Goal: Task Accomplishment & Management: Use online tool/utility

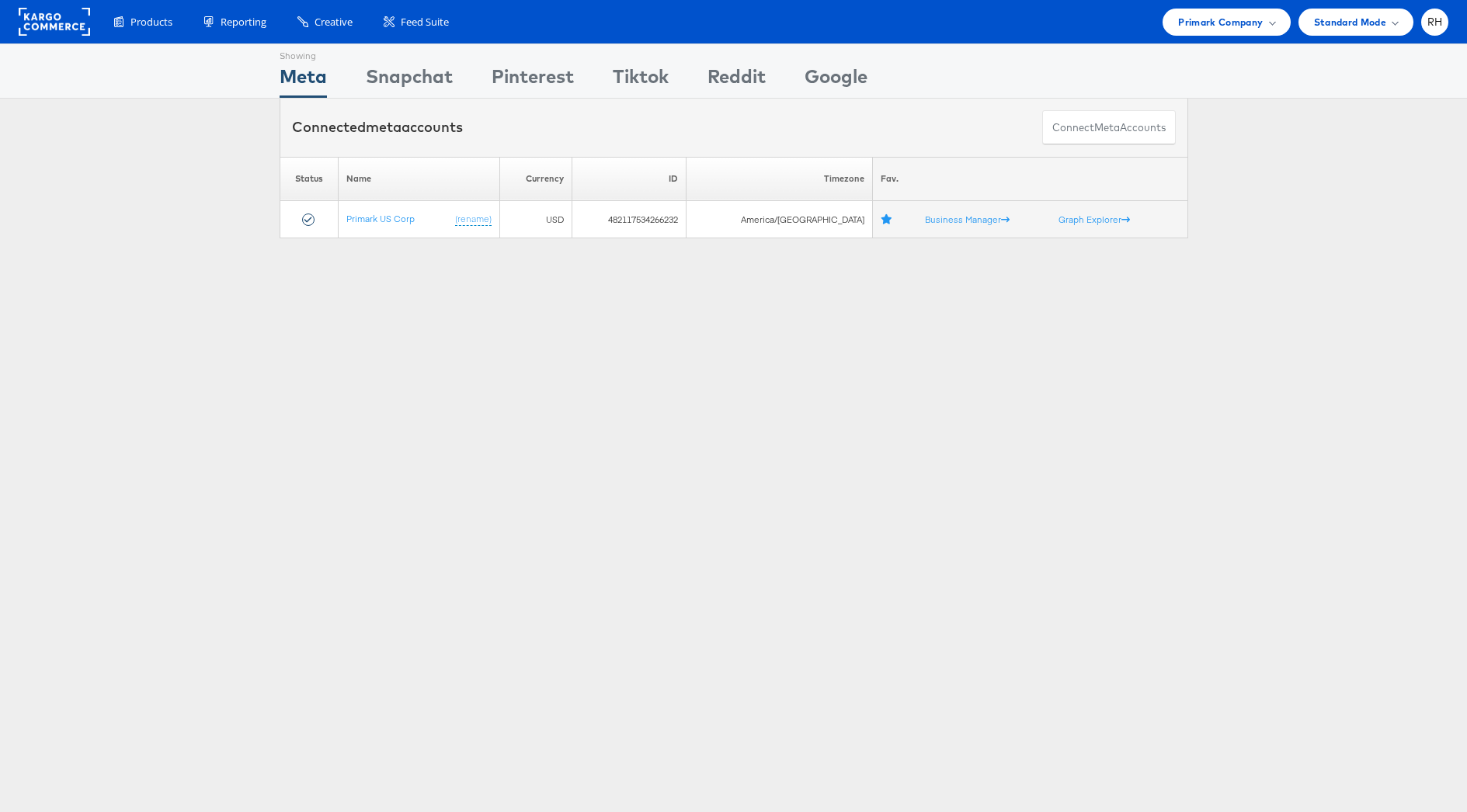
click at [1197, 36] on div "Products Product Catalogs Enhance Your Product Catalog, Map Them to Publishers,…" at bounding box center [733, 21] width 1467 height 43
click at [1224, 25] on span "Primark Company" at bounding box center [1221, 22] width 84 height 17
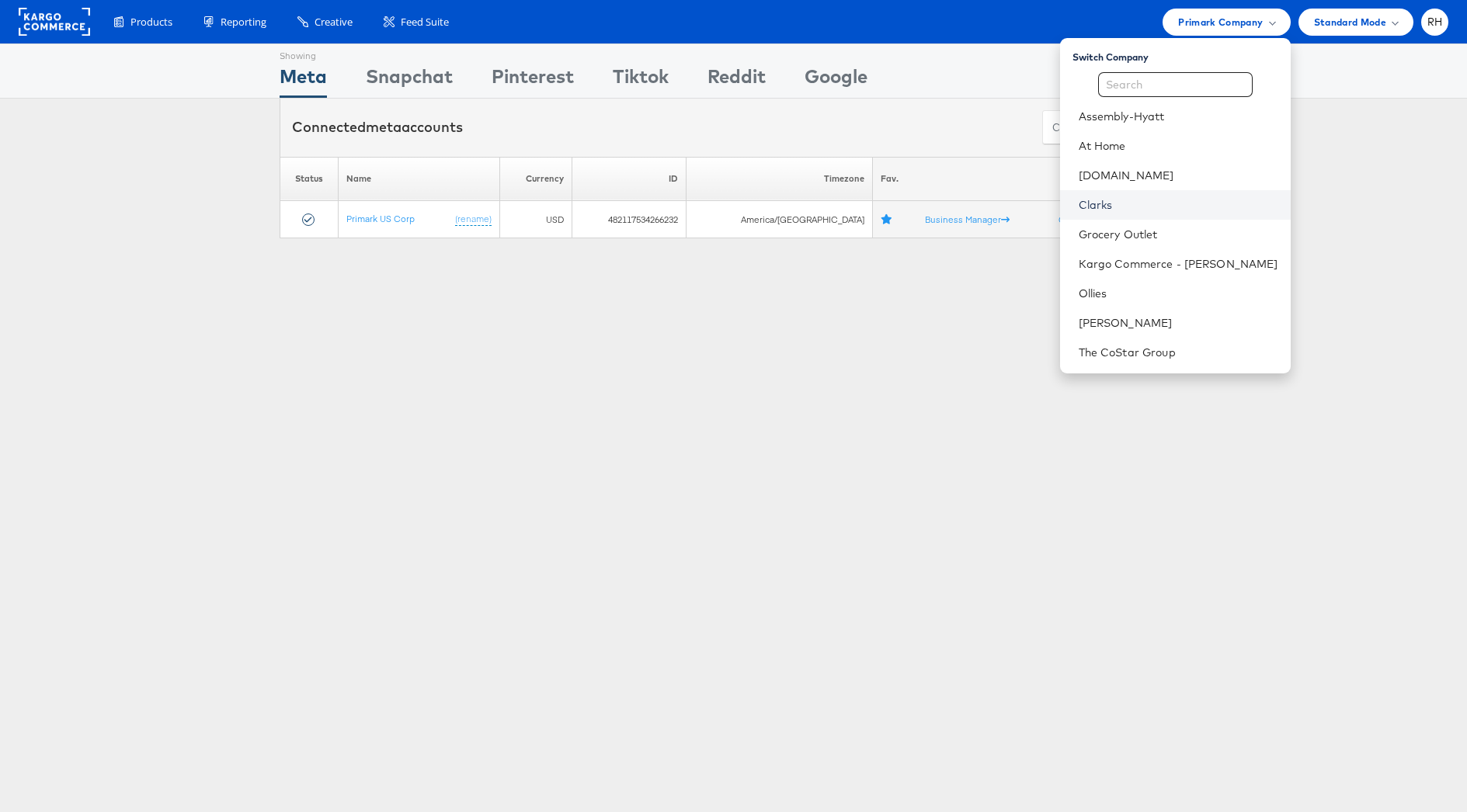
click at [1165, 207] on link "Clarks" at bounding box center [1178, 205] width 200 height 16
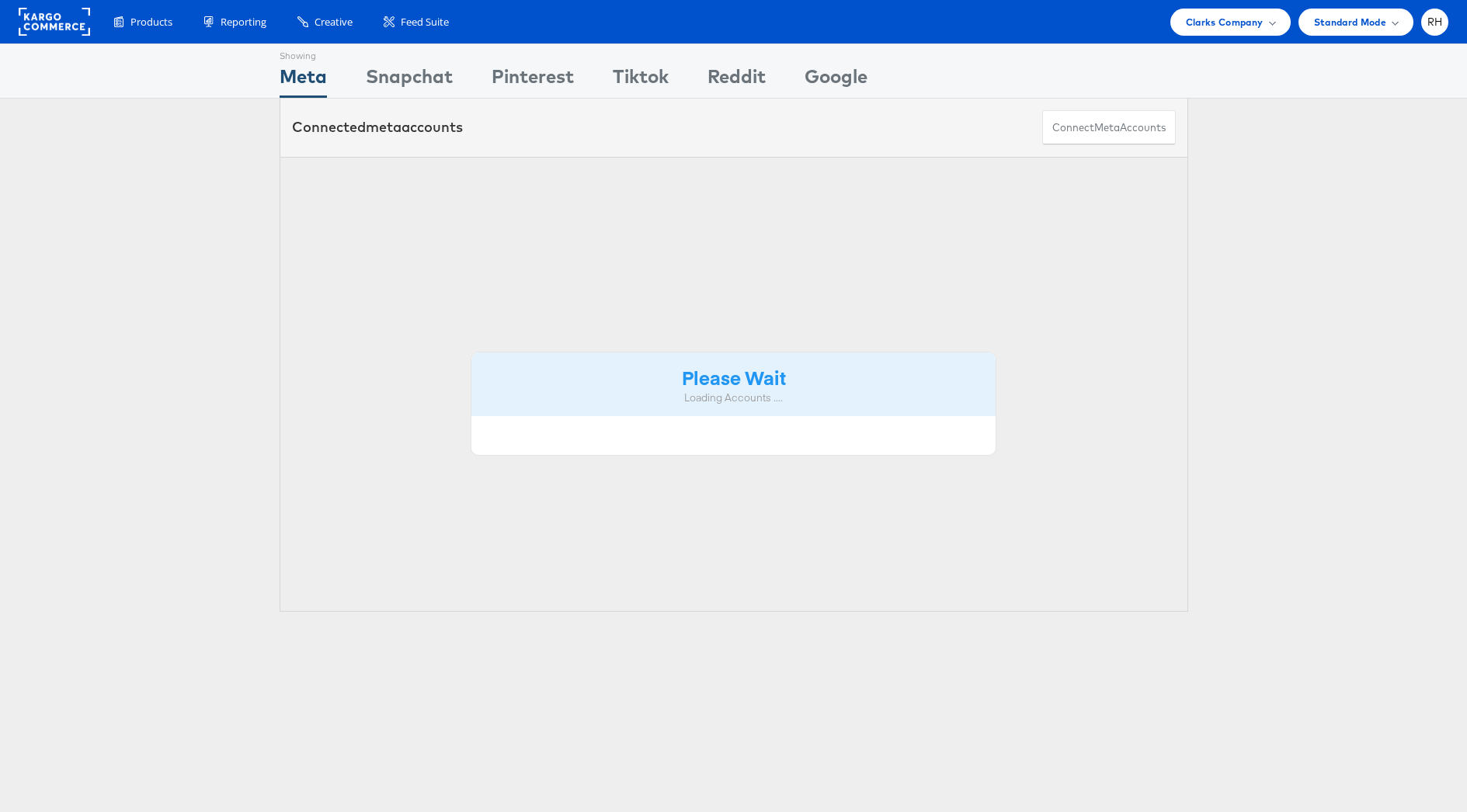
click at [1233, 21] on span "Clarks Company" at bounding box center [1224, 22] width 77 height 17
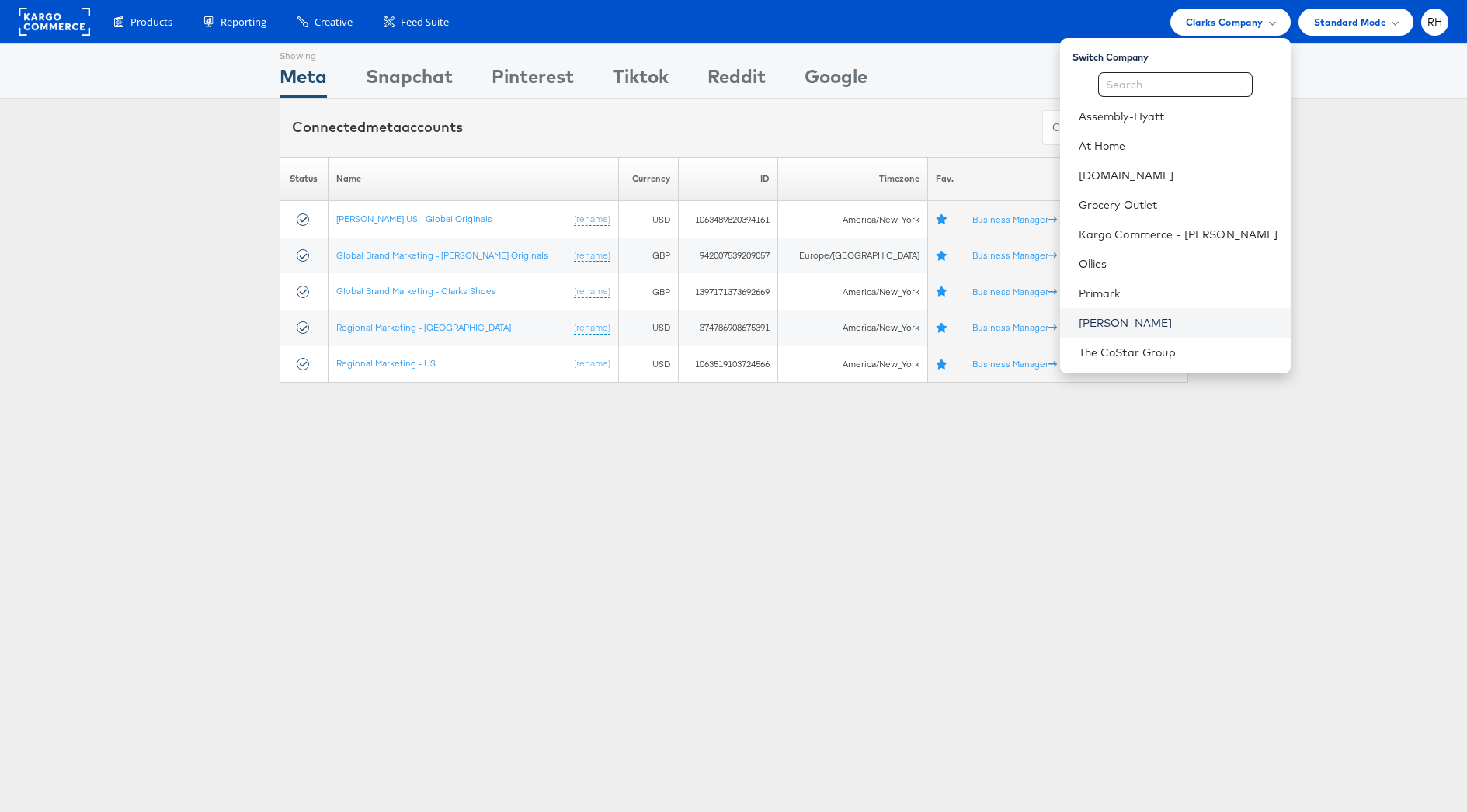
click at [1179, 322] on link "[PERSON_NAME]" at bounding box center [1178, 323] width 200 height 16
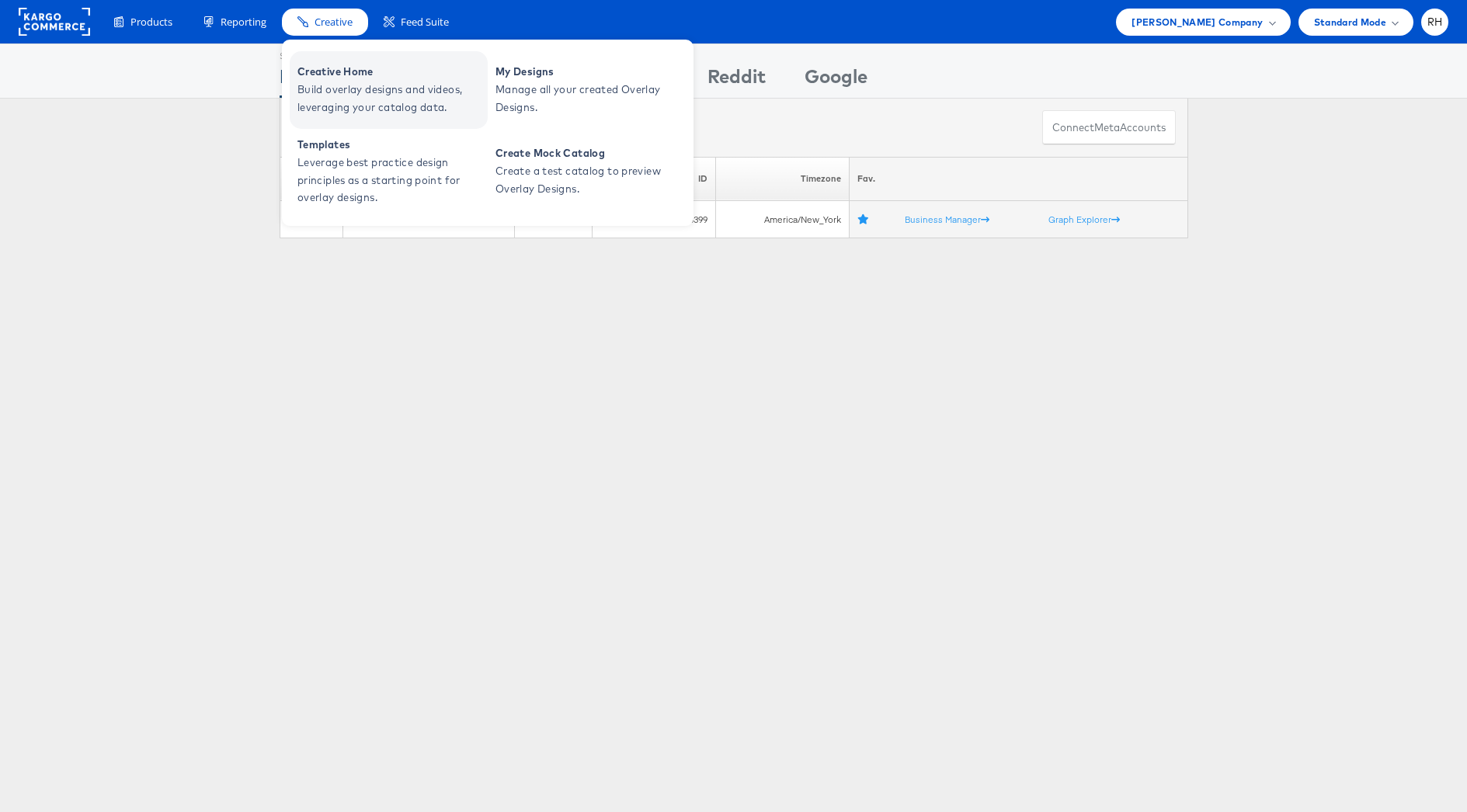
click at [324, 74] on span "Creative Home" at bounding box center [390, 72] width 186 height 18
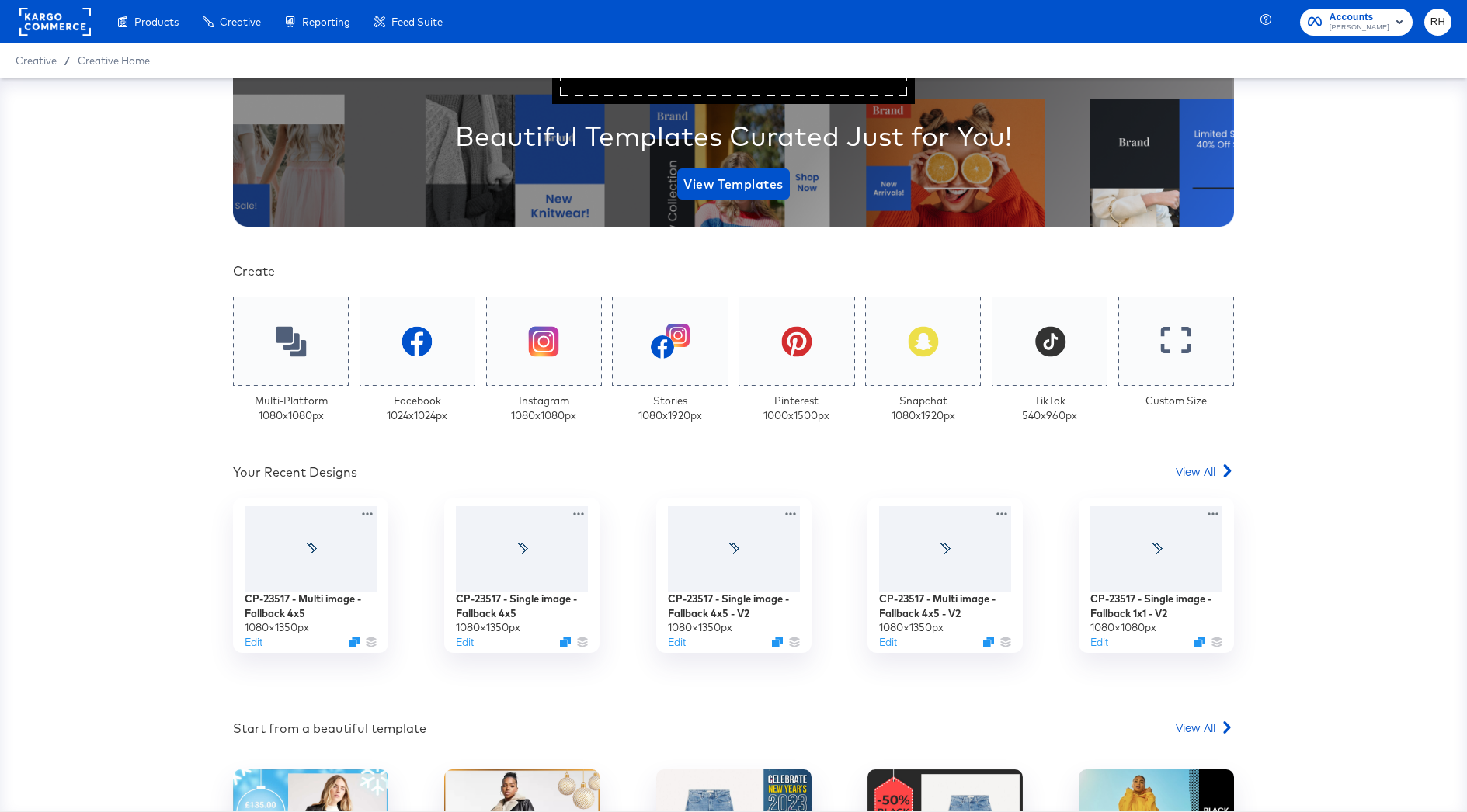
scroll to position [249, 0]
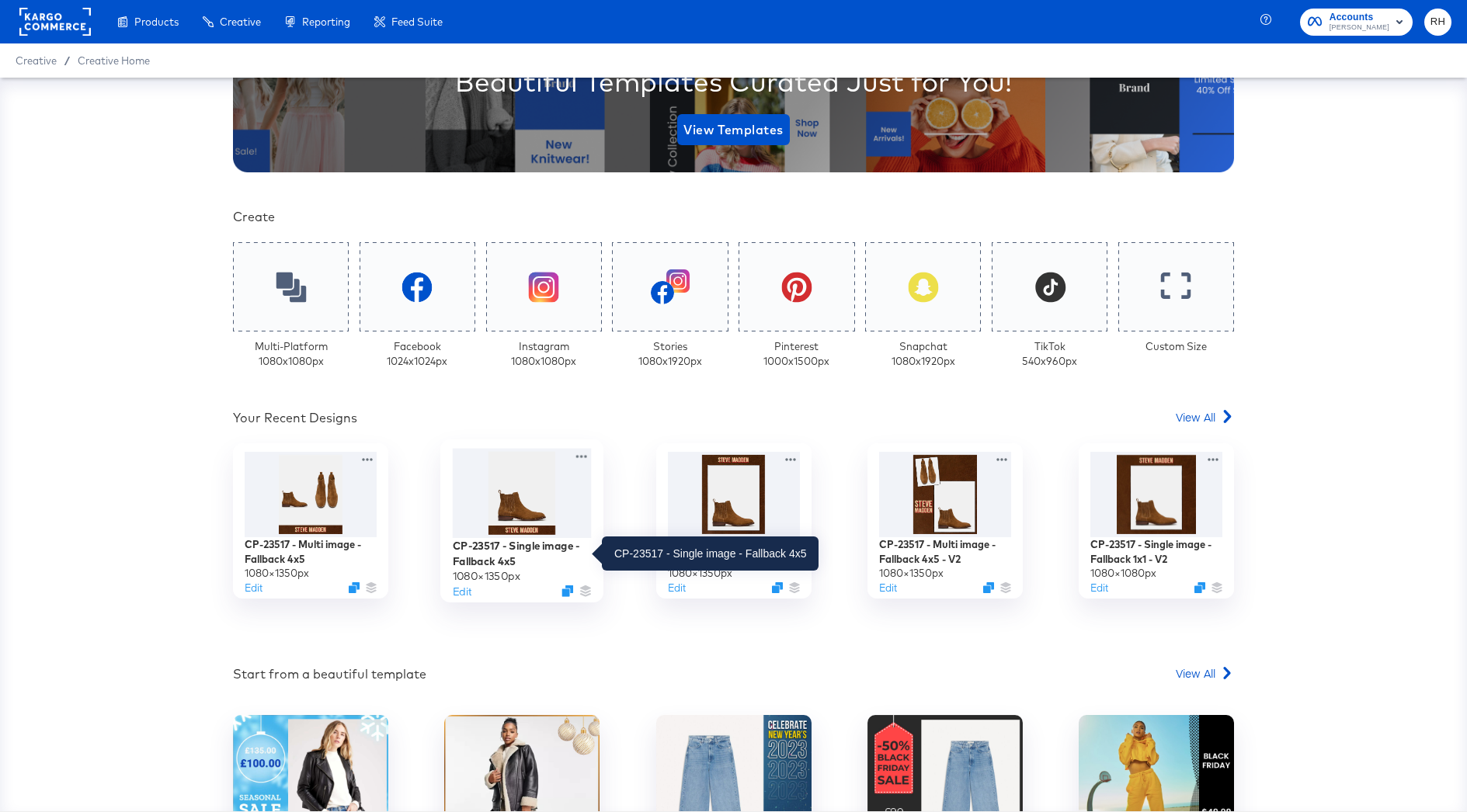
click at [543, 551] on div "CP-23517 - Single image - Fallback 4x5" at bounding box center [522, 553] width 139 height 30
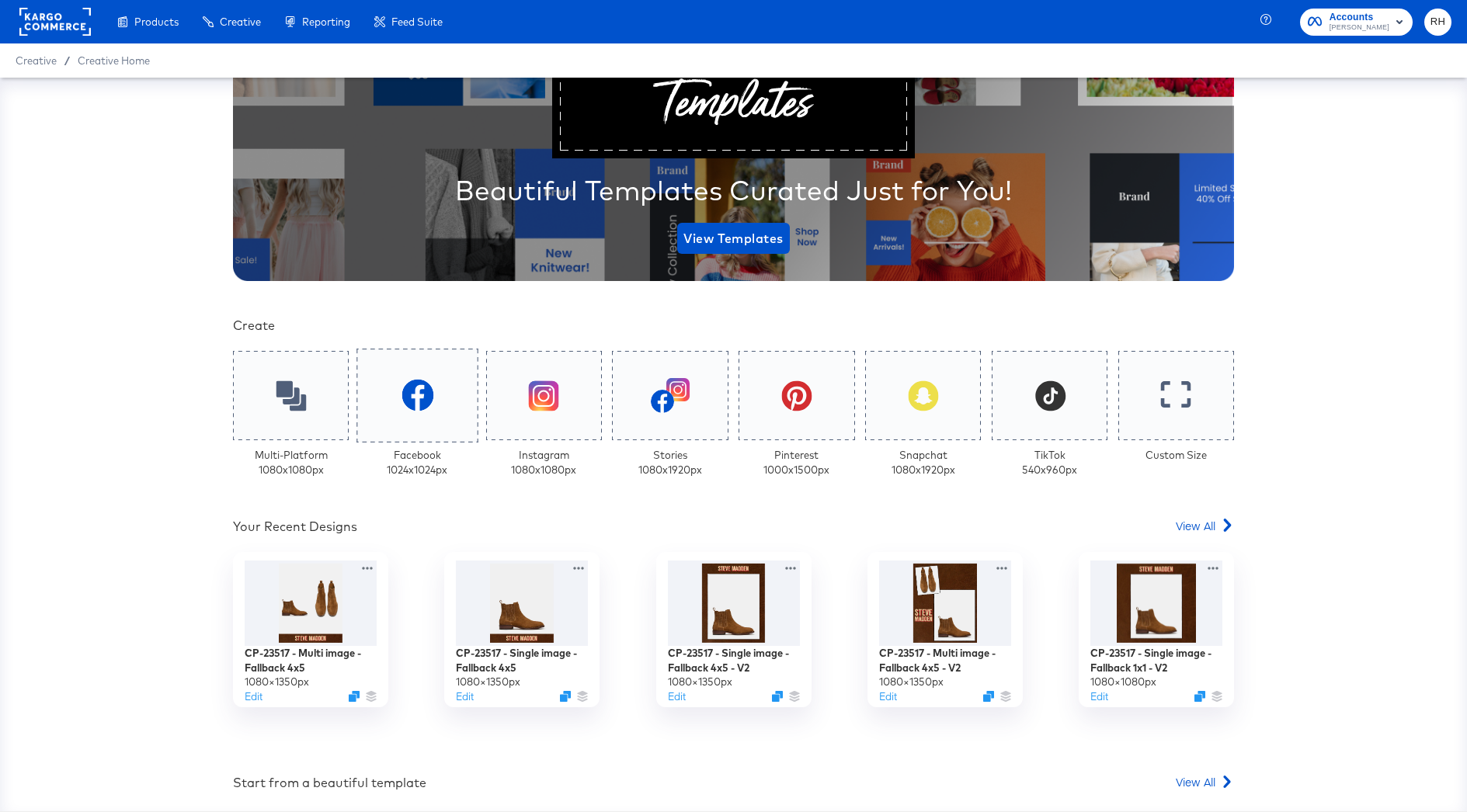
scroll to position [196, 0]
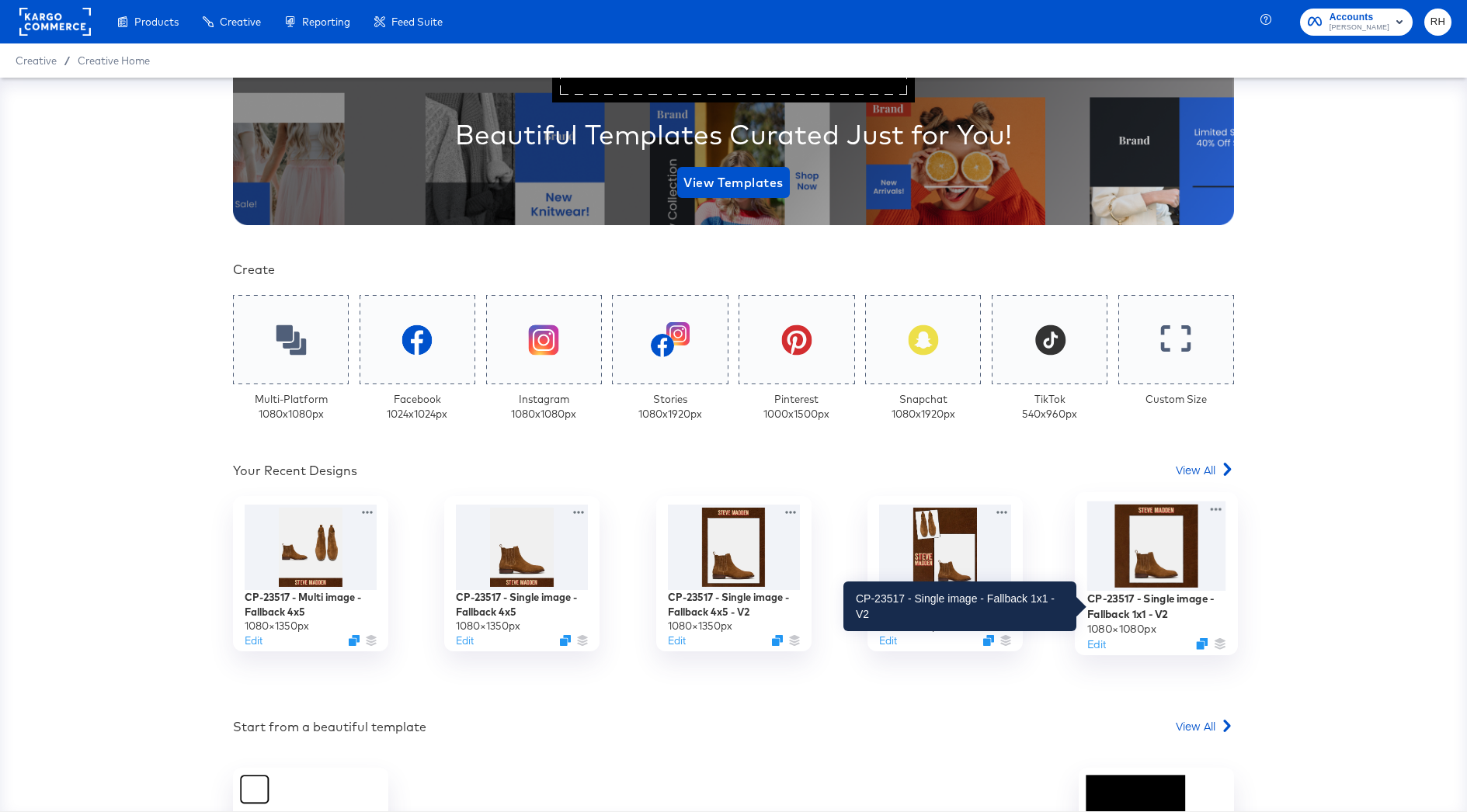
click at [1152, 614] on div "CP-23517 - Single image - Fallback 1x1 - V2" at bounding box center [1157, 605] width 139 height 30
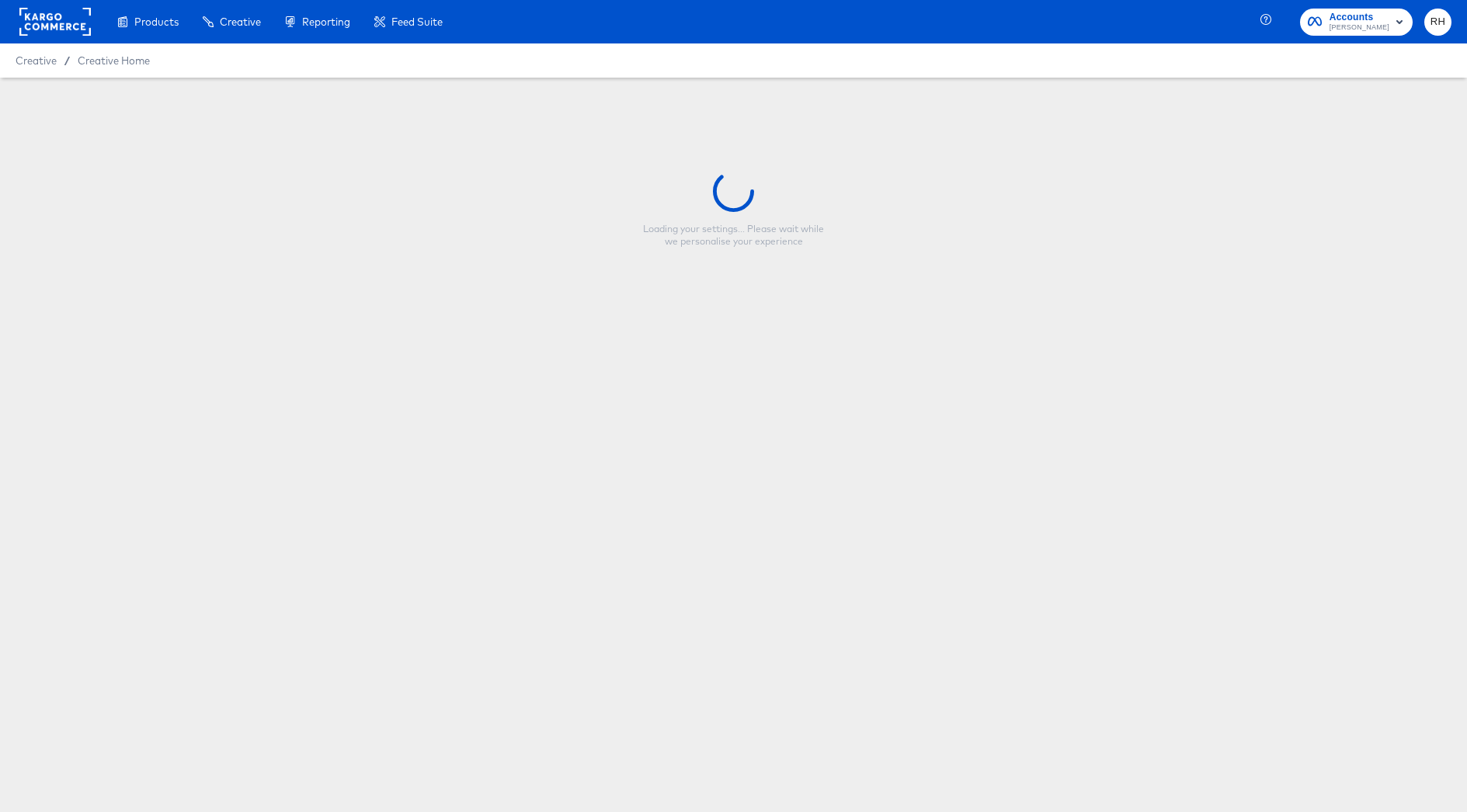
type input "CP-23517 - Single image - Fallback 1x1 - V2"
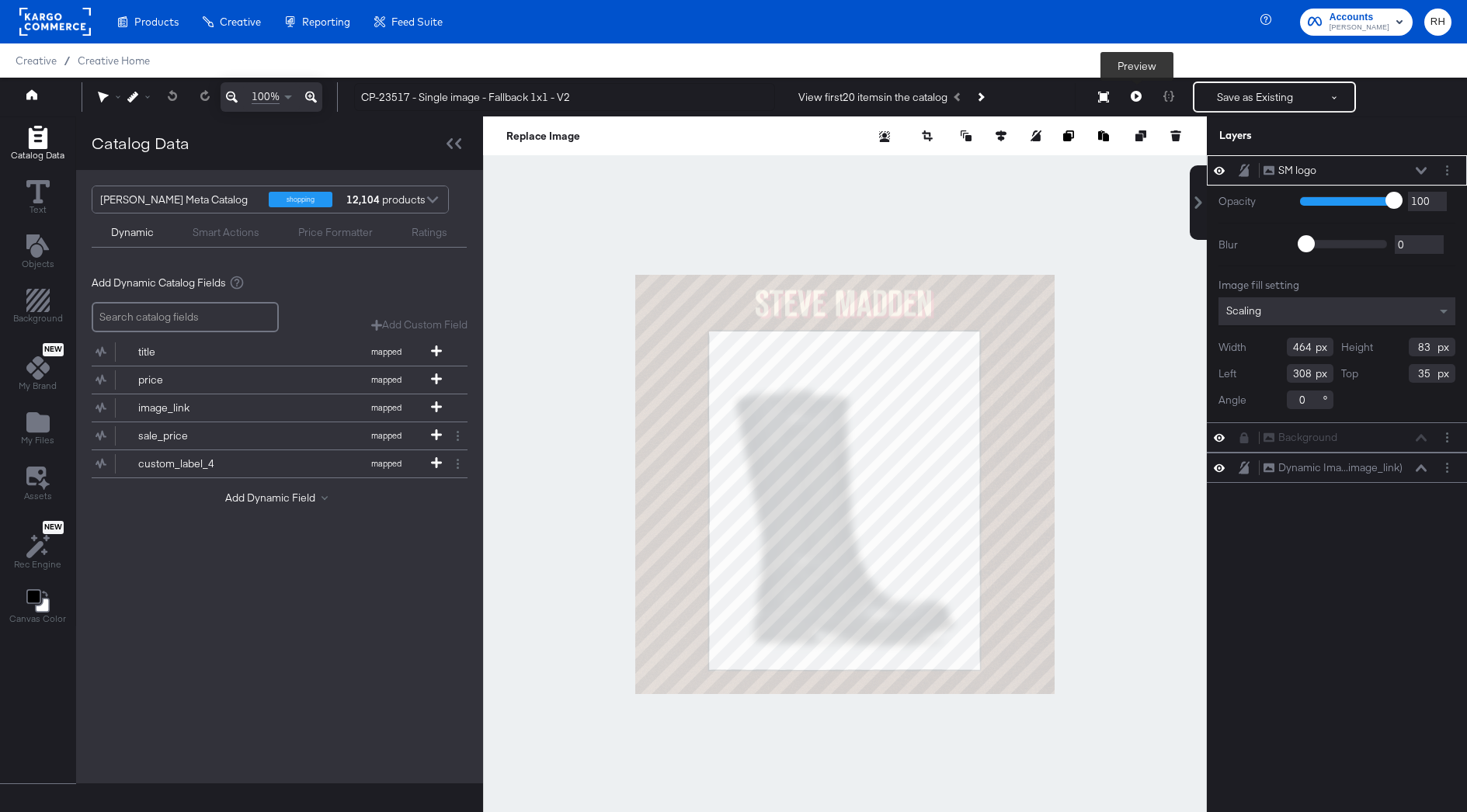
click at [1136, 104] on button at bounding box center [1136, 97] width 33 height 31
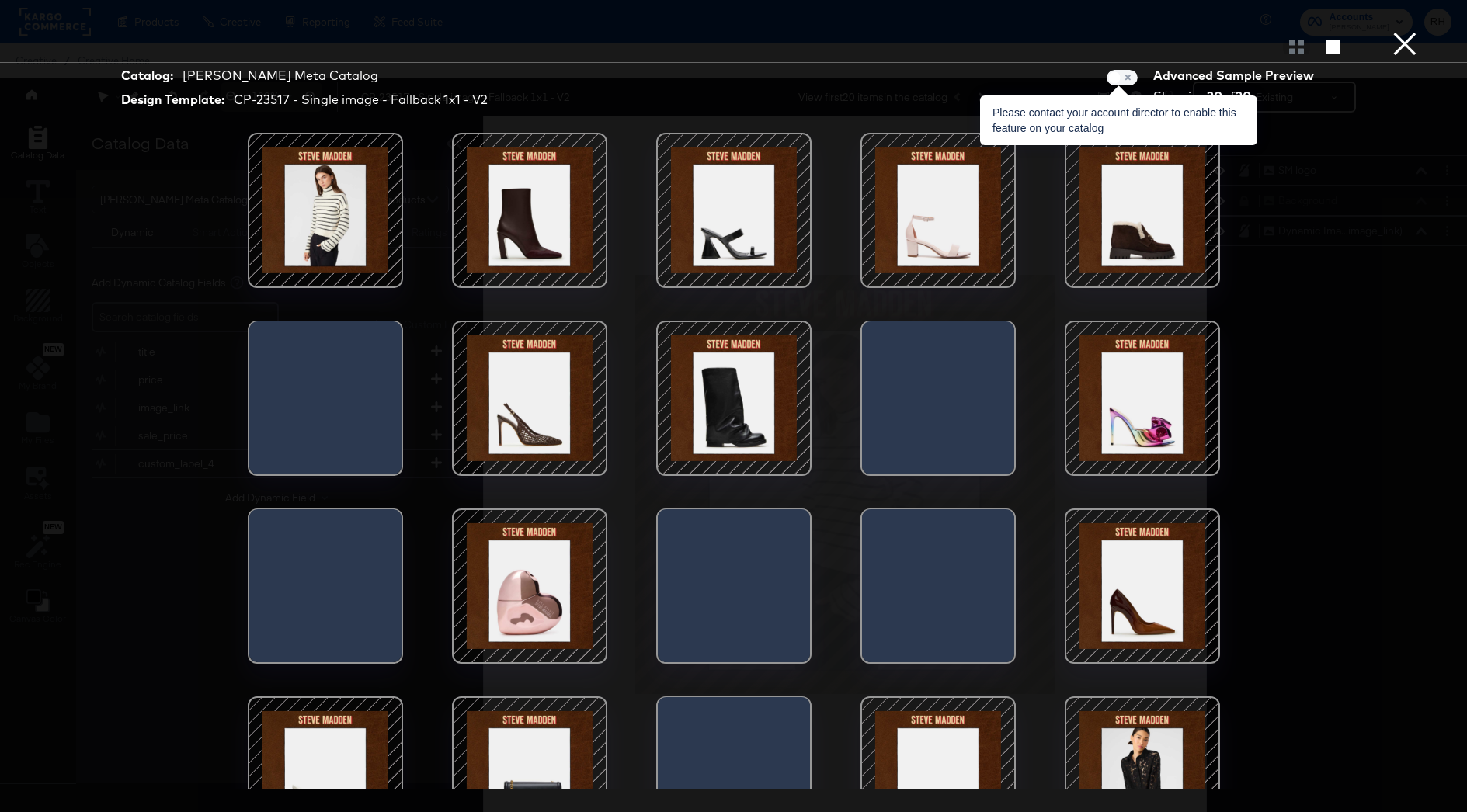
click at [1125, 80] on span at bounding box center [1122, 78] width 31 height 16
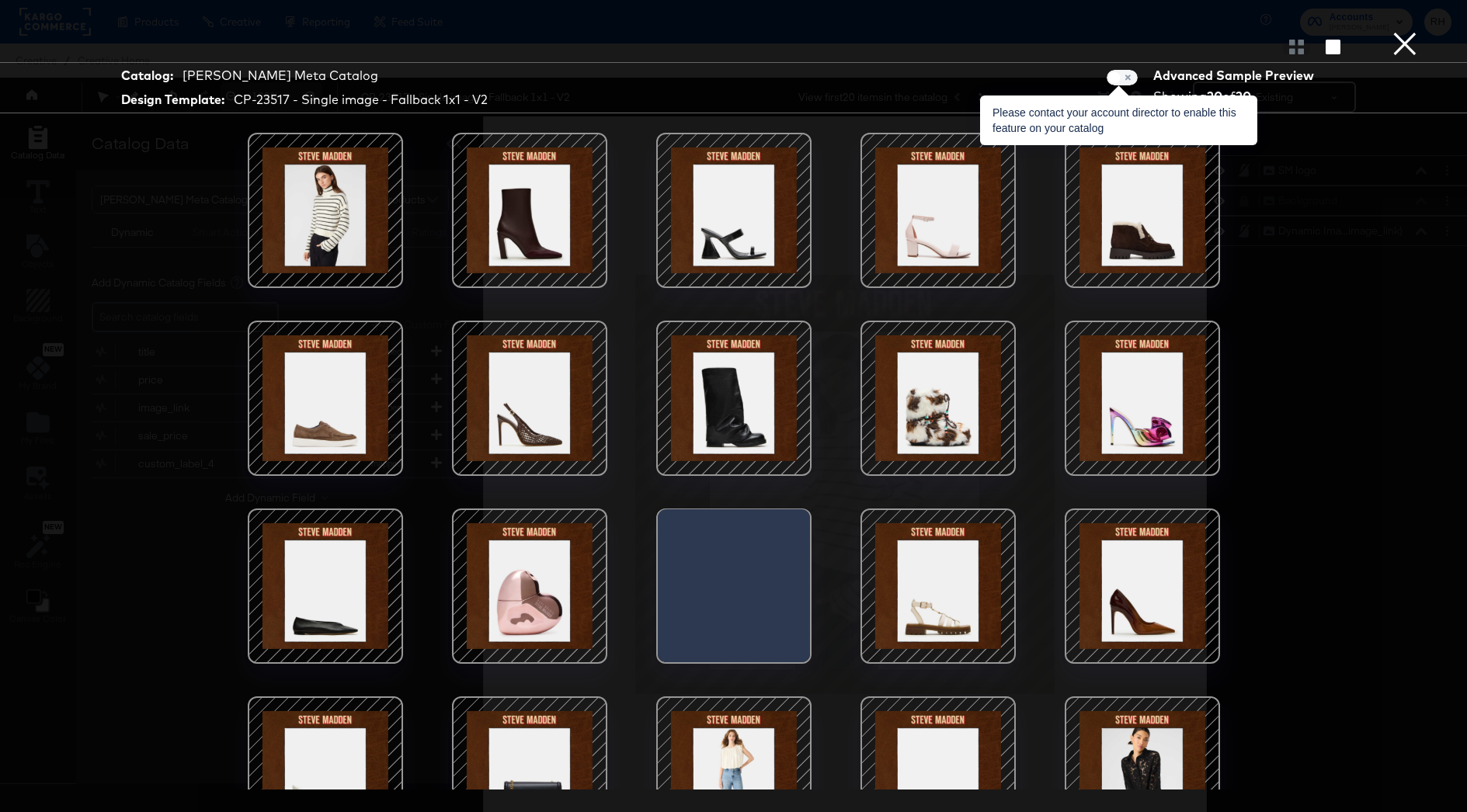
click at [1115, 79] on span at bounding box center [1122, 78] width 31 height 16
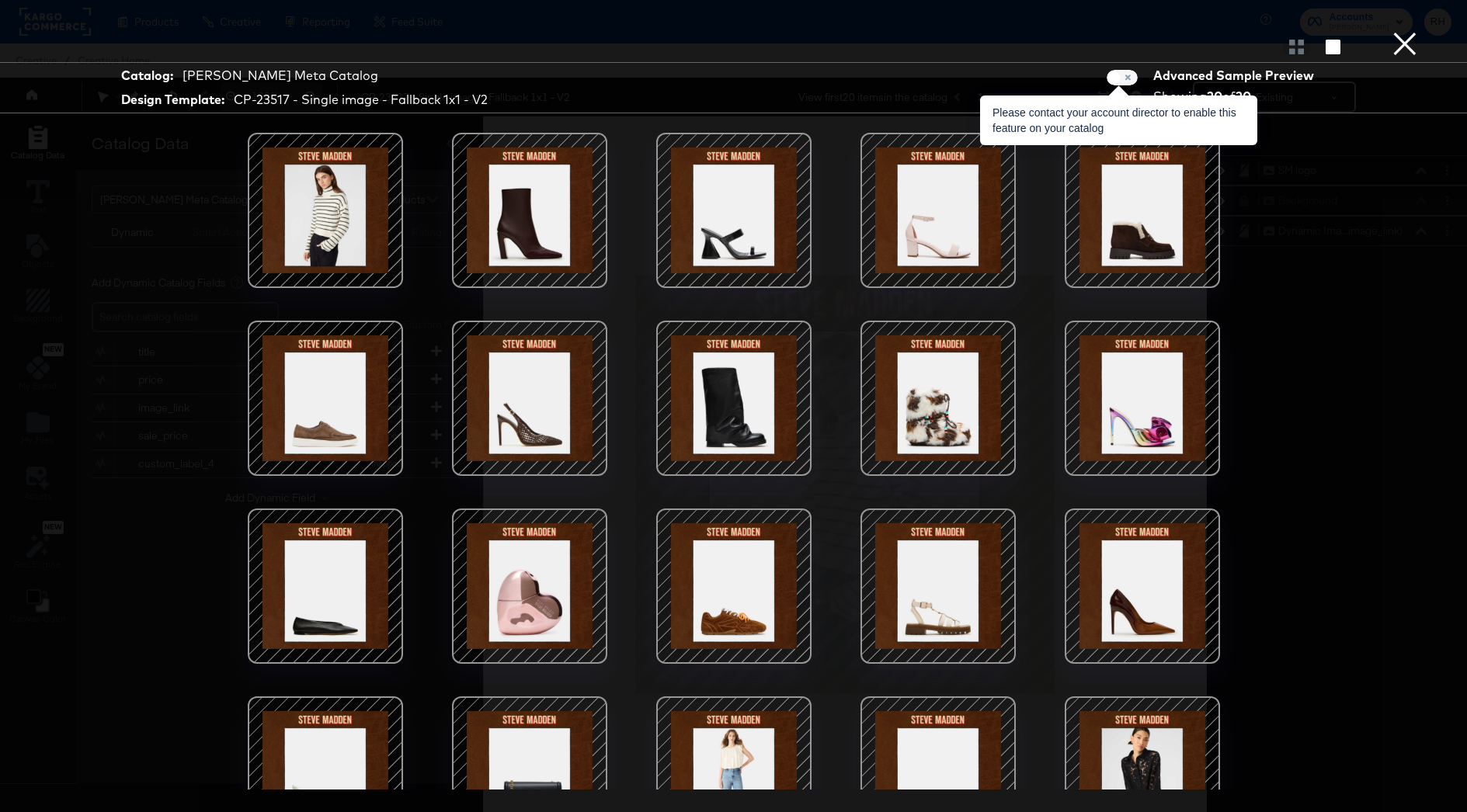
click at [1137, 79] on span at bounding box center [1122, 78] width 31 height 16
click at [1117, 77] on span at bounding box center [1122, 78] width 31 height 16
click at [1122, 78] on span at bounding box center [1122, 78] width 31 height 16
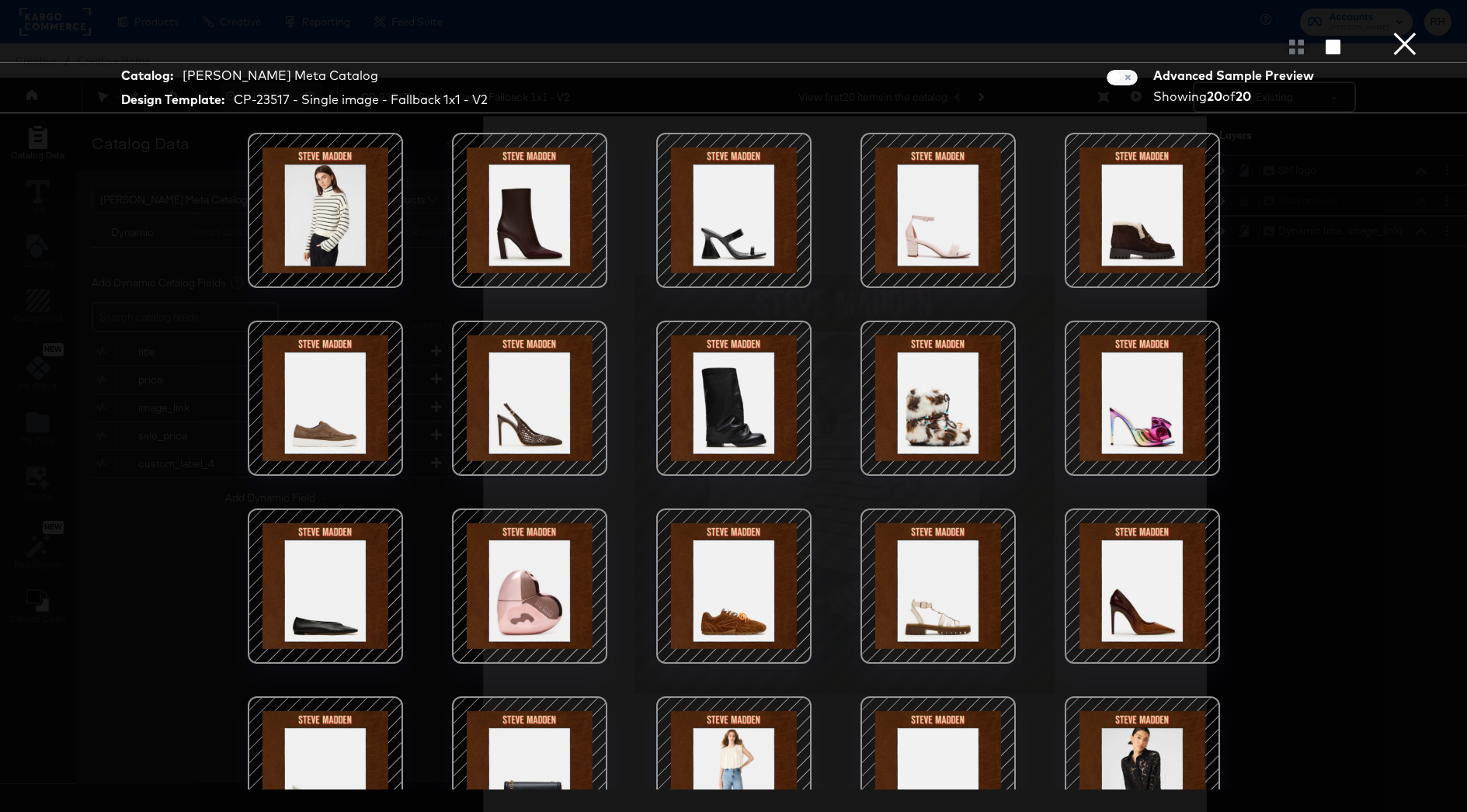
click at [1408, 31] on button "×" at bounding box center [1405, 15] width 31 height 31
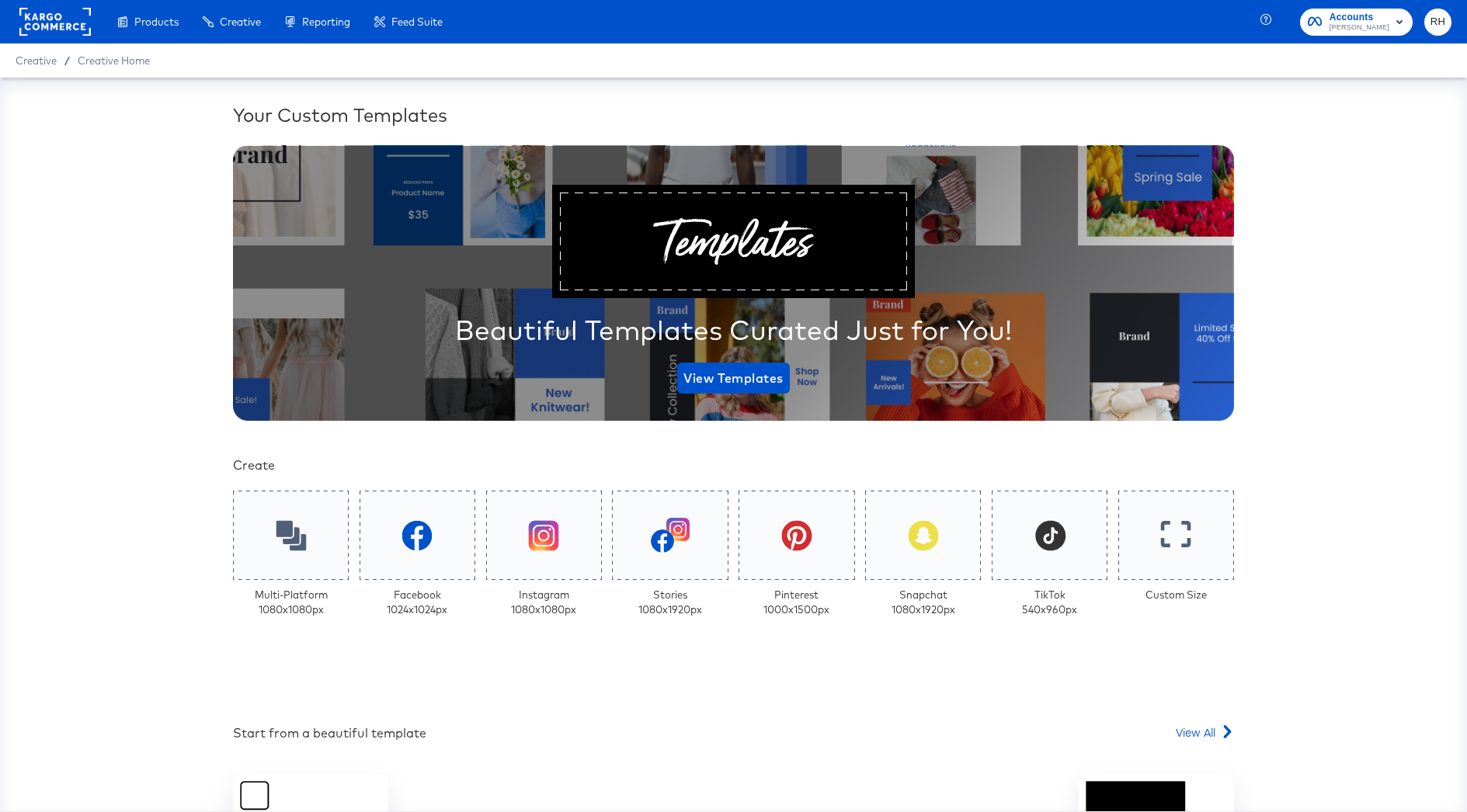
click at [53, 18] on rect at bounding box center [54, 22] width 71 height 28
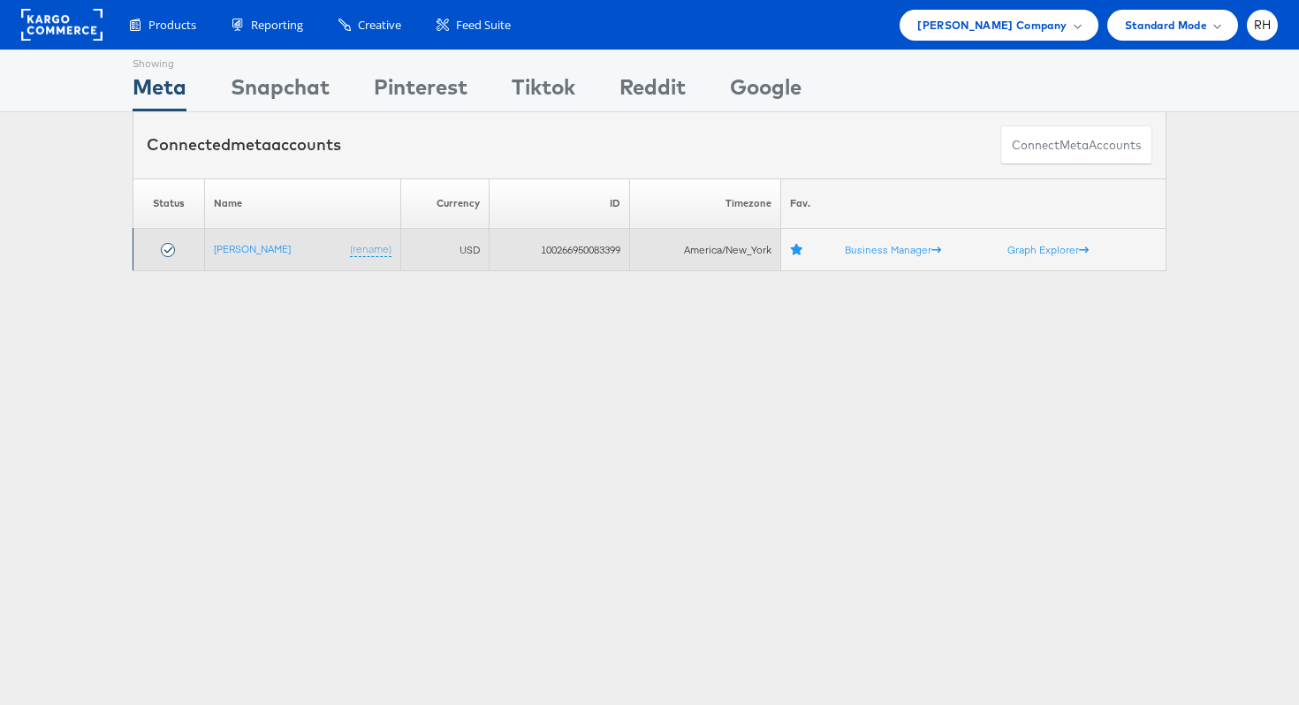
click at [546, 251] on td "100266950083399" at bounding box center [559, 250] width 141 height 42
copy td "100266950083399"
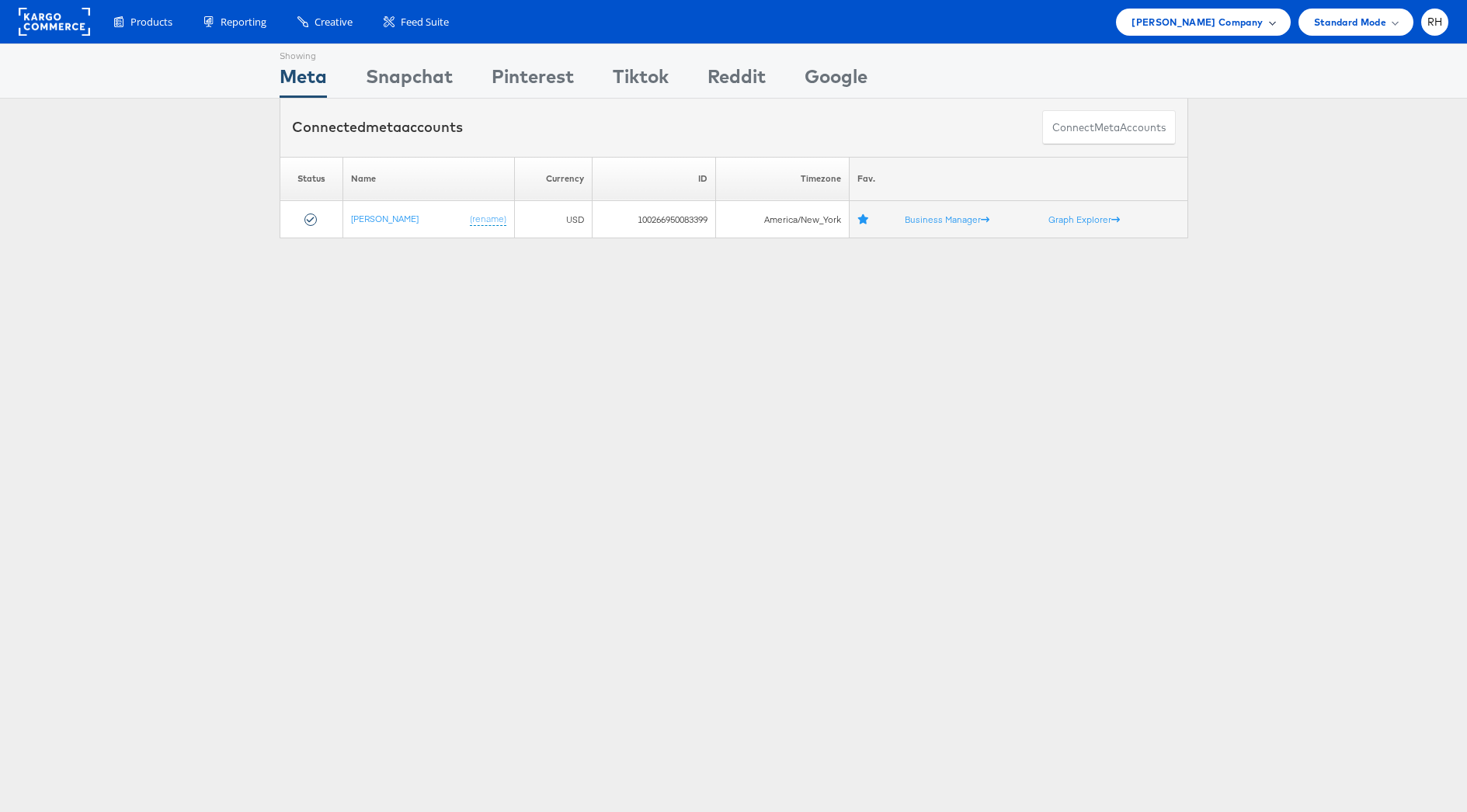
click at [1217, 14] on span "[PERSON_NAME] Company" at bounding box center [1197, 22] width 131 height 17
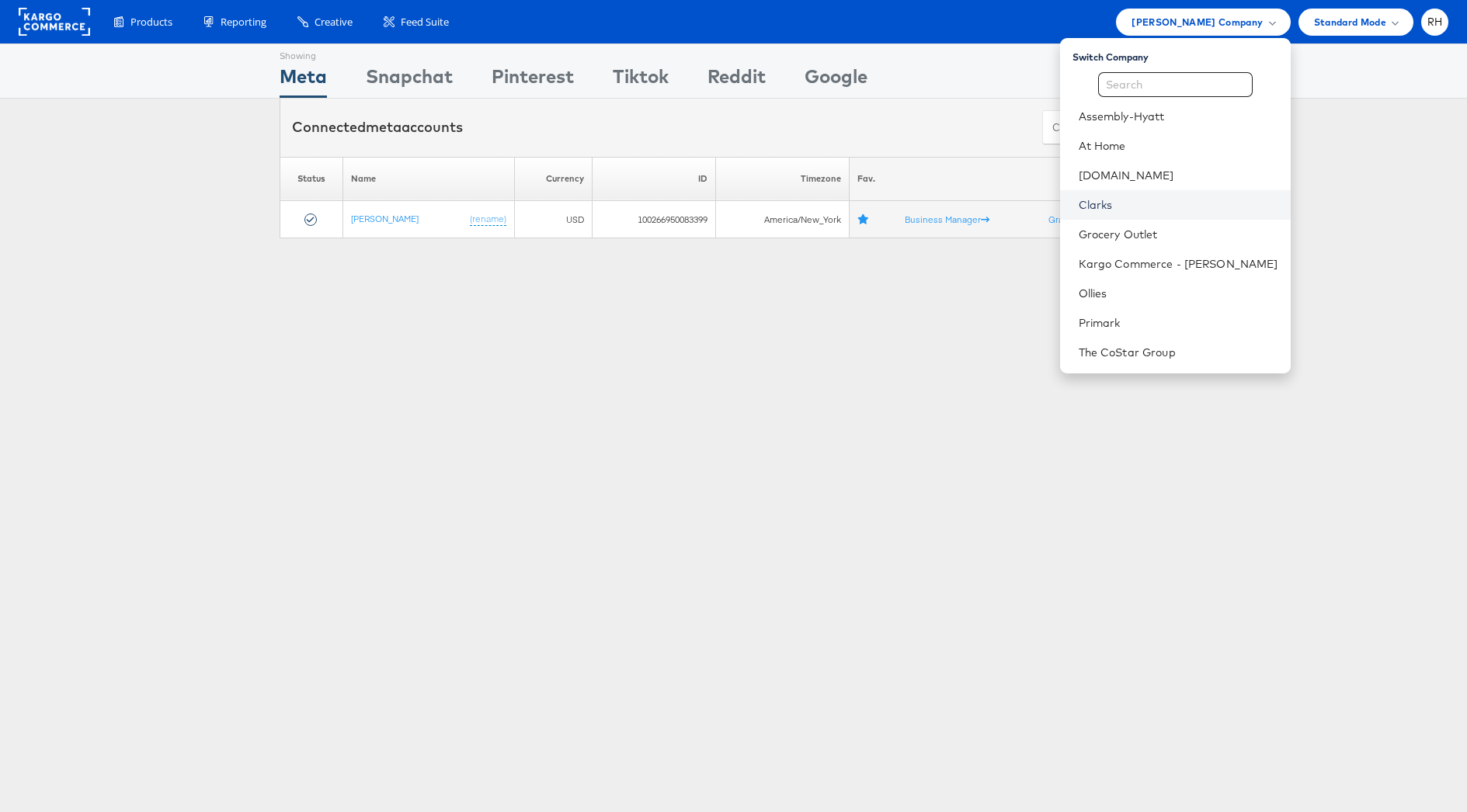
click at [1173, 197] on link "Clarks" at bounding box center [1178, 205] width 200 height 16
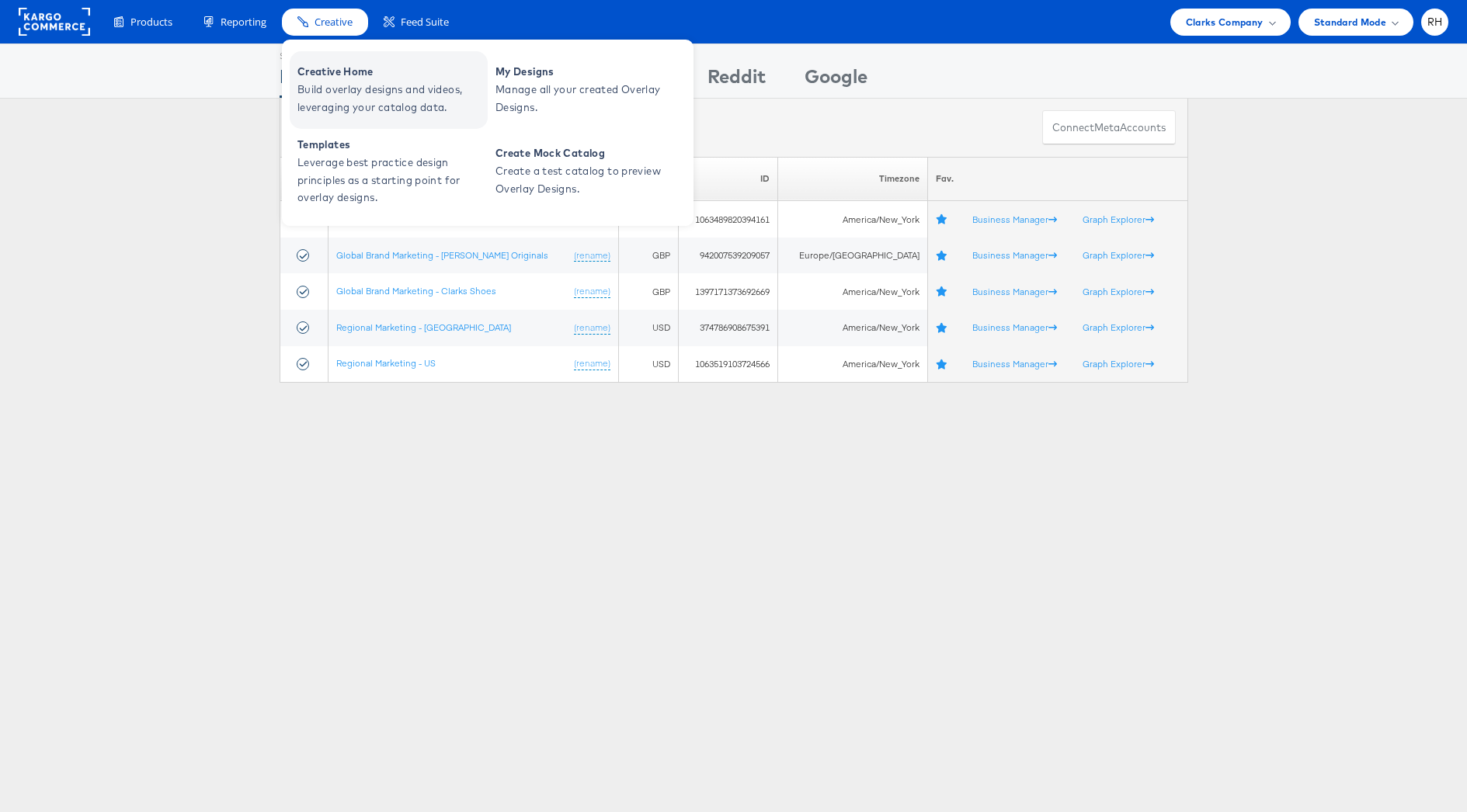
click at [333, 100] on span "Build overlay designs and videos, leveraging your catalog data." at bounding box center [390, 98] width 186 height 36
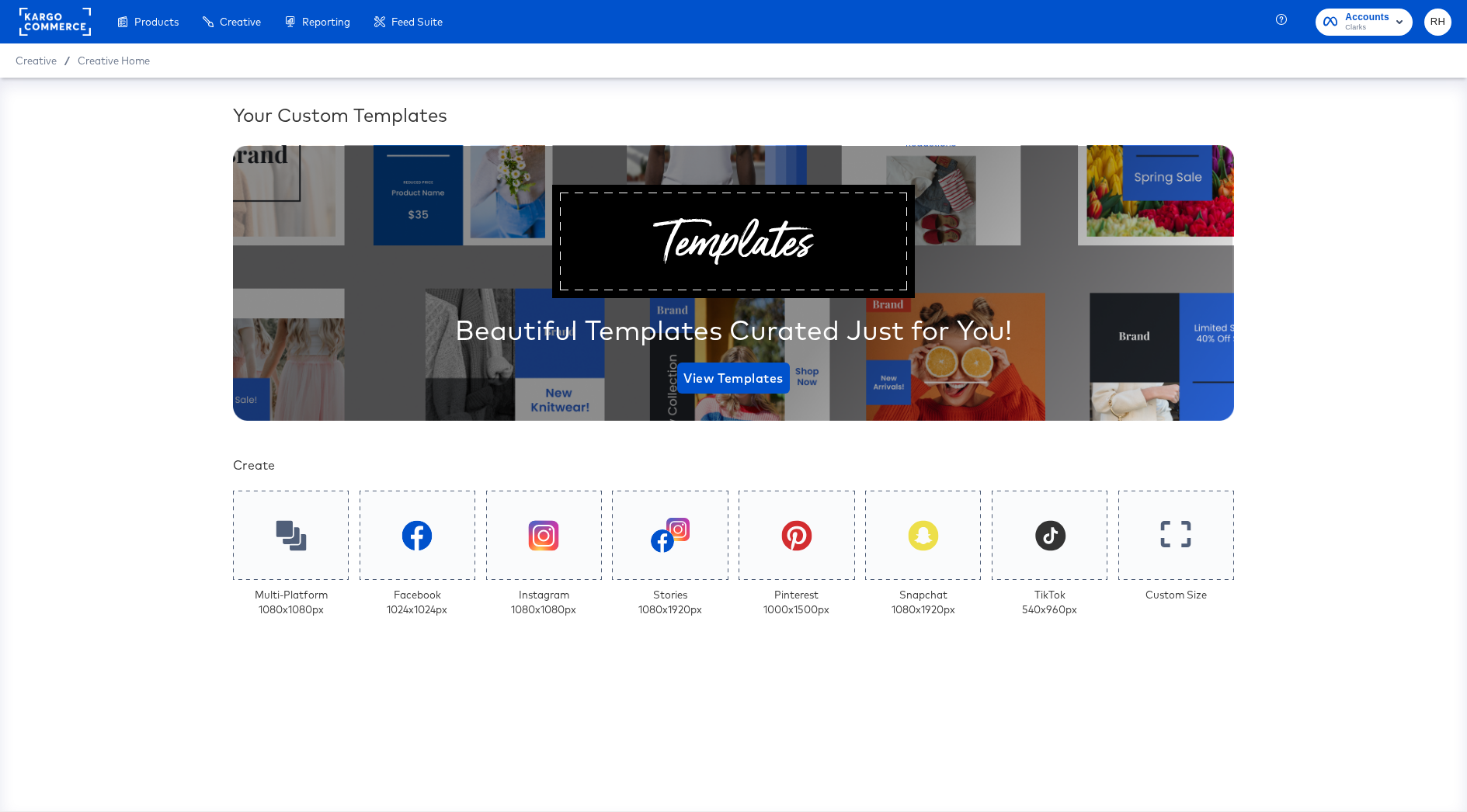
scroll to position [14, 0]
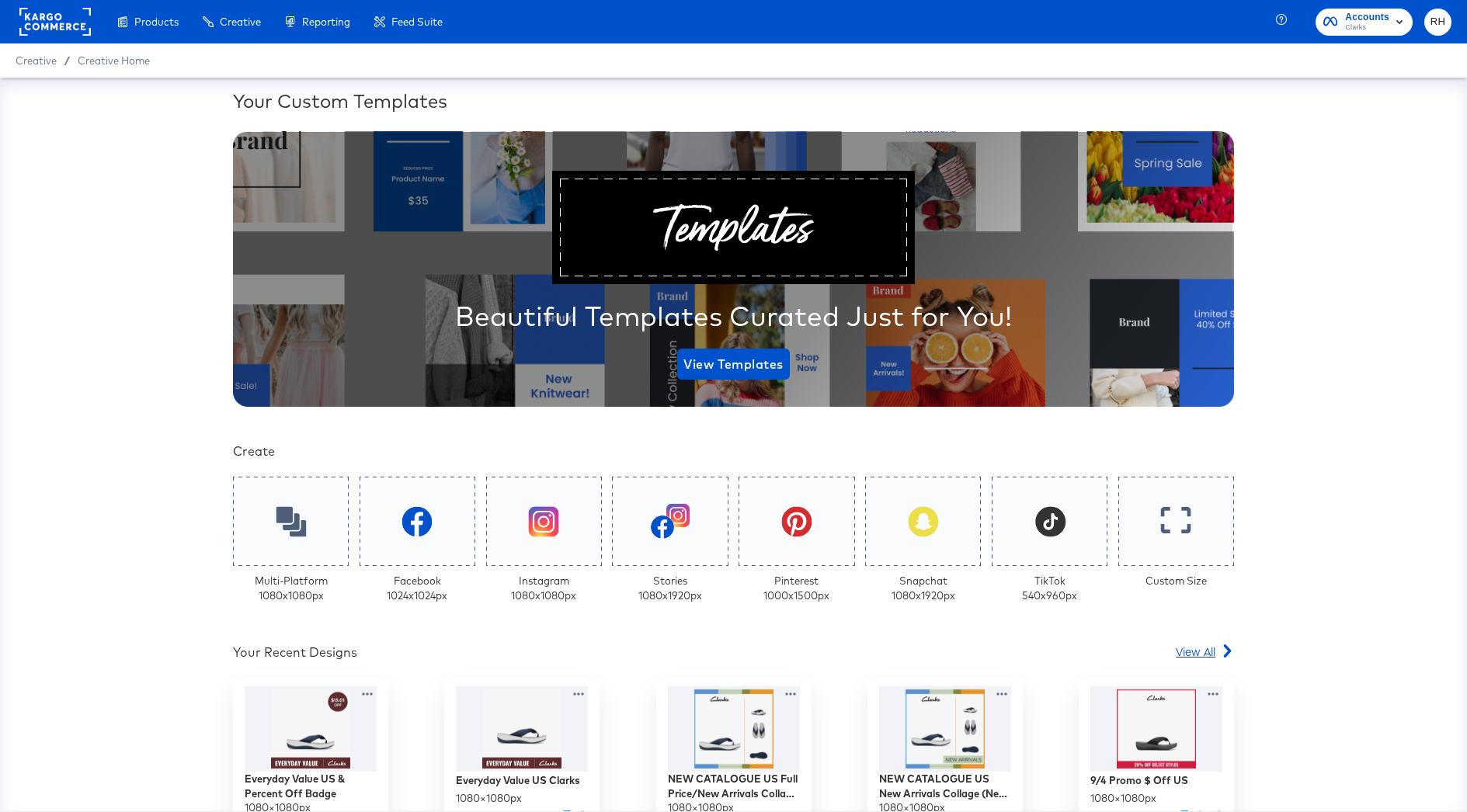
click at [1187, 653] on span "View All" at bounding box center [1195, 652] width 40 height 16
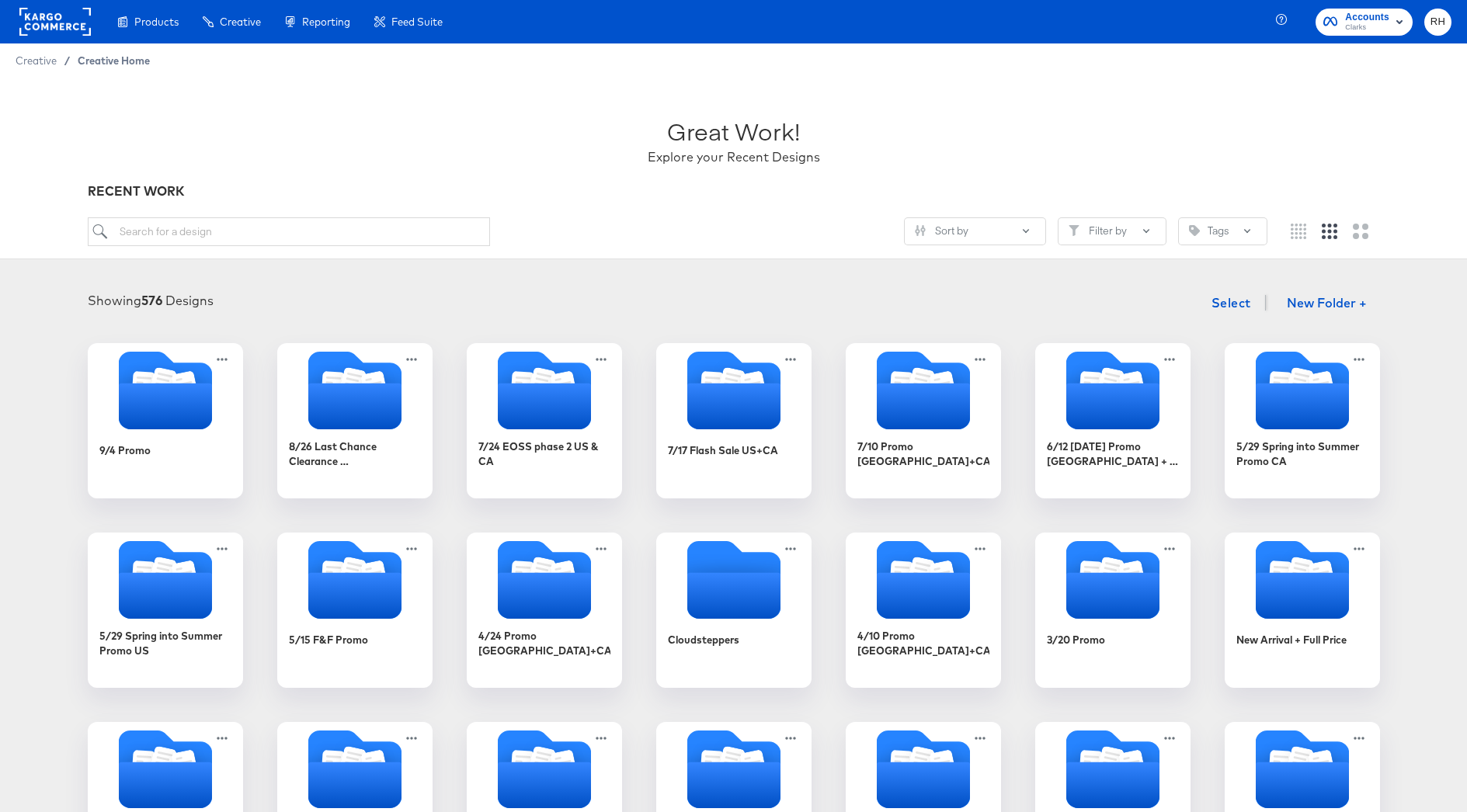
click at [96, 59] on span "Creative Home" at bounding box center [113, 61] width 72 height 12
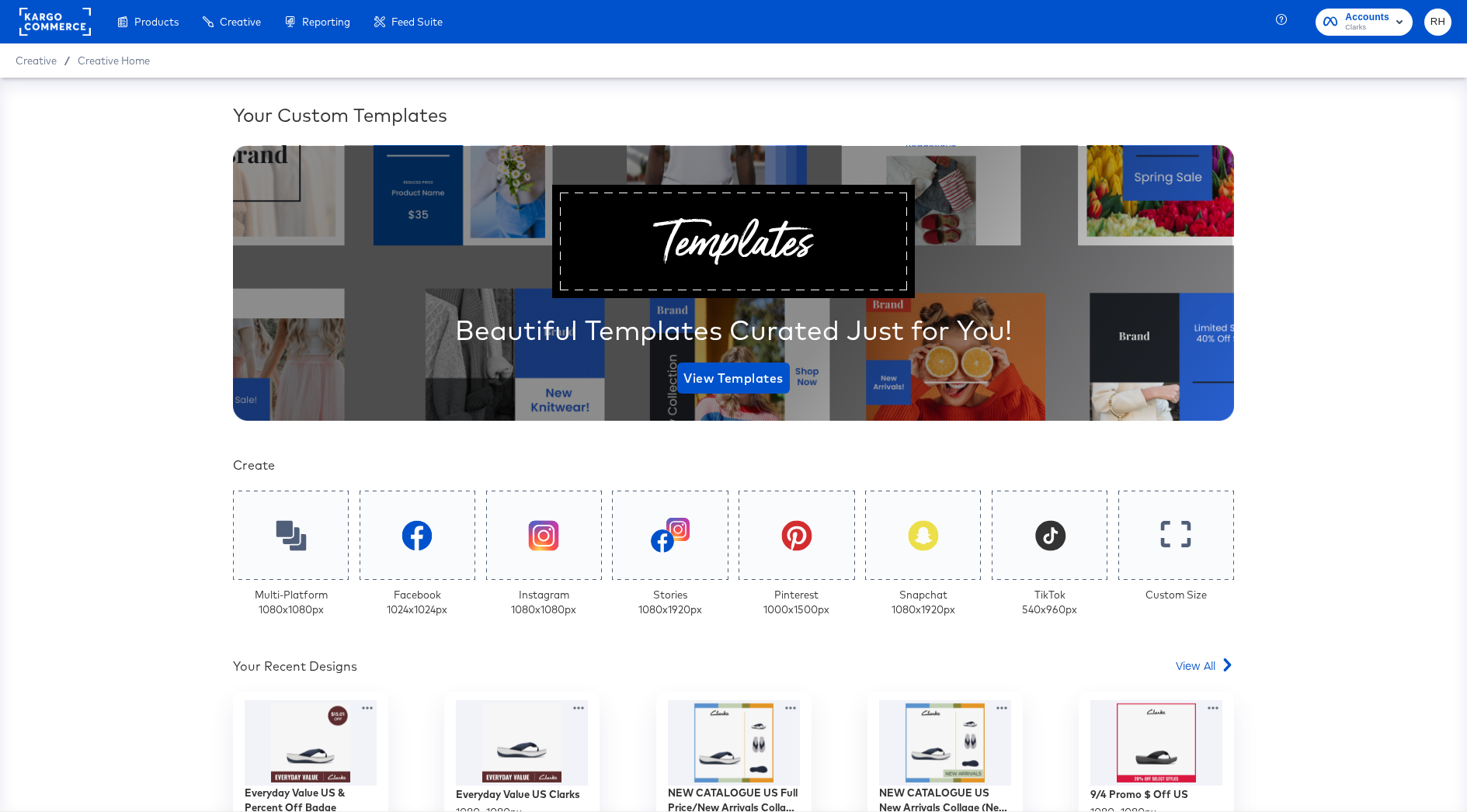
scroll to position [204, 0]
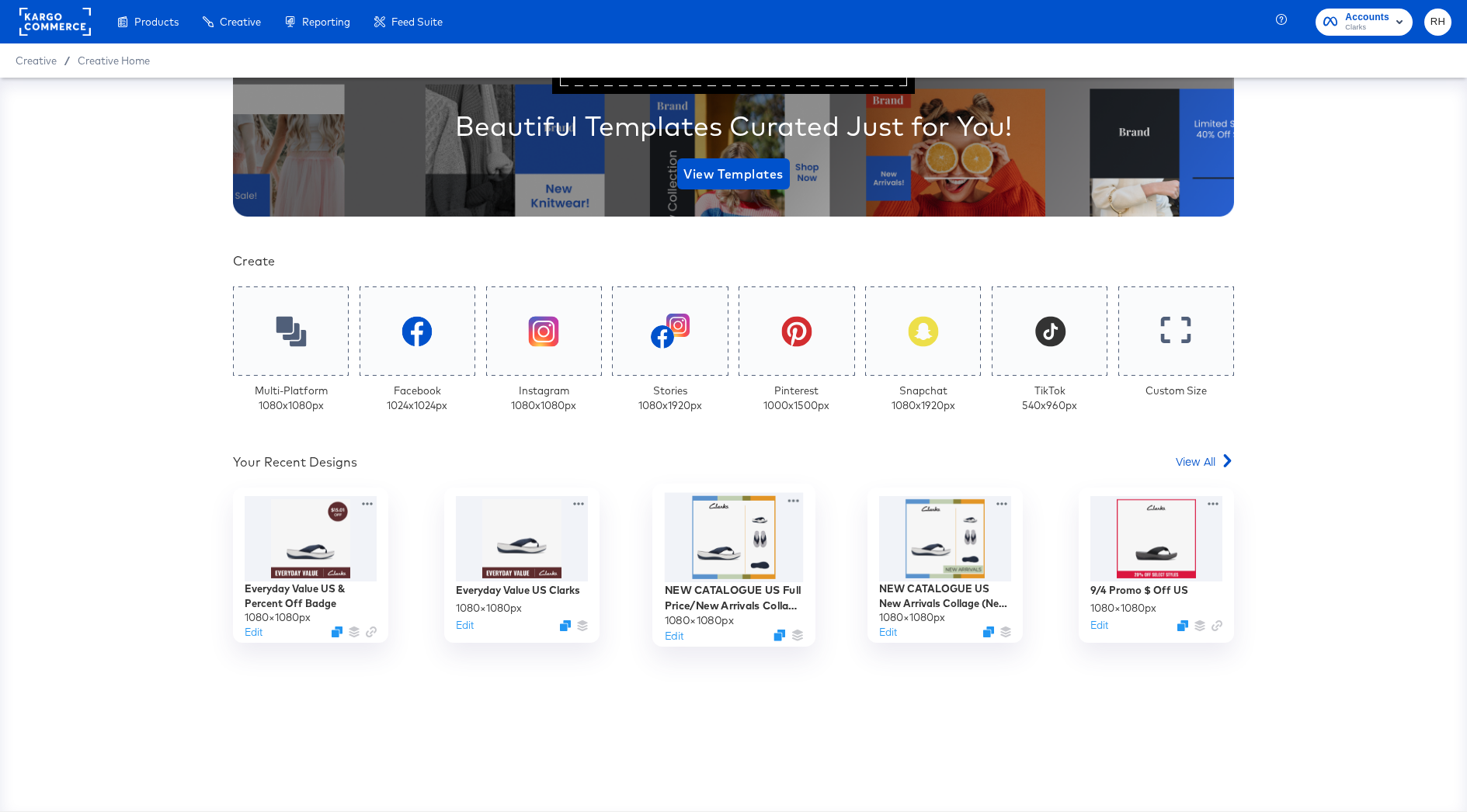
click at [738, 559] on div at bounding box center [734, 538] width 139 height 91
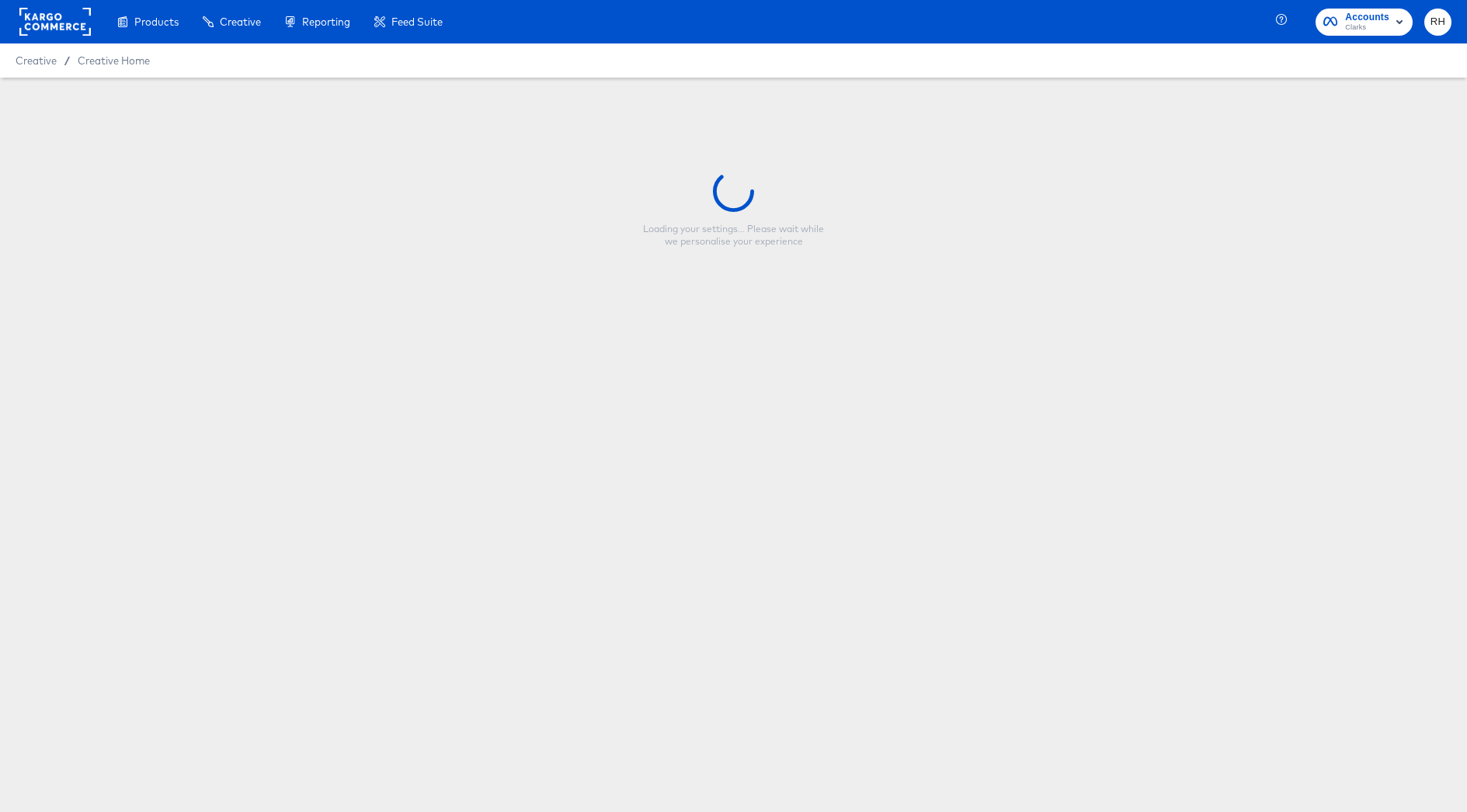
type input "NEW CATALOGUE US Full Price/New Arrivals Collage SS25"
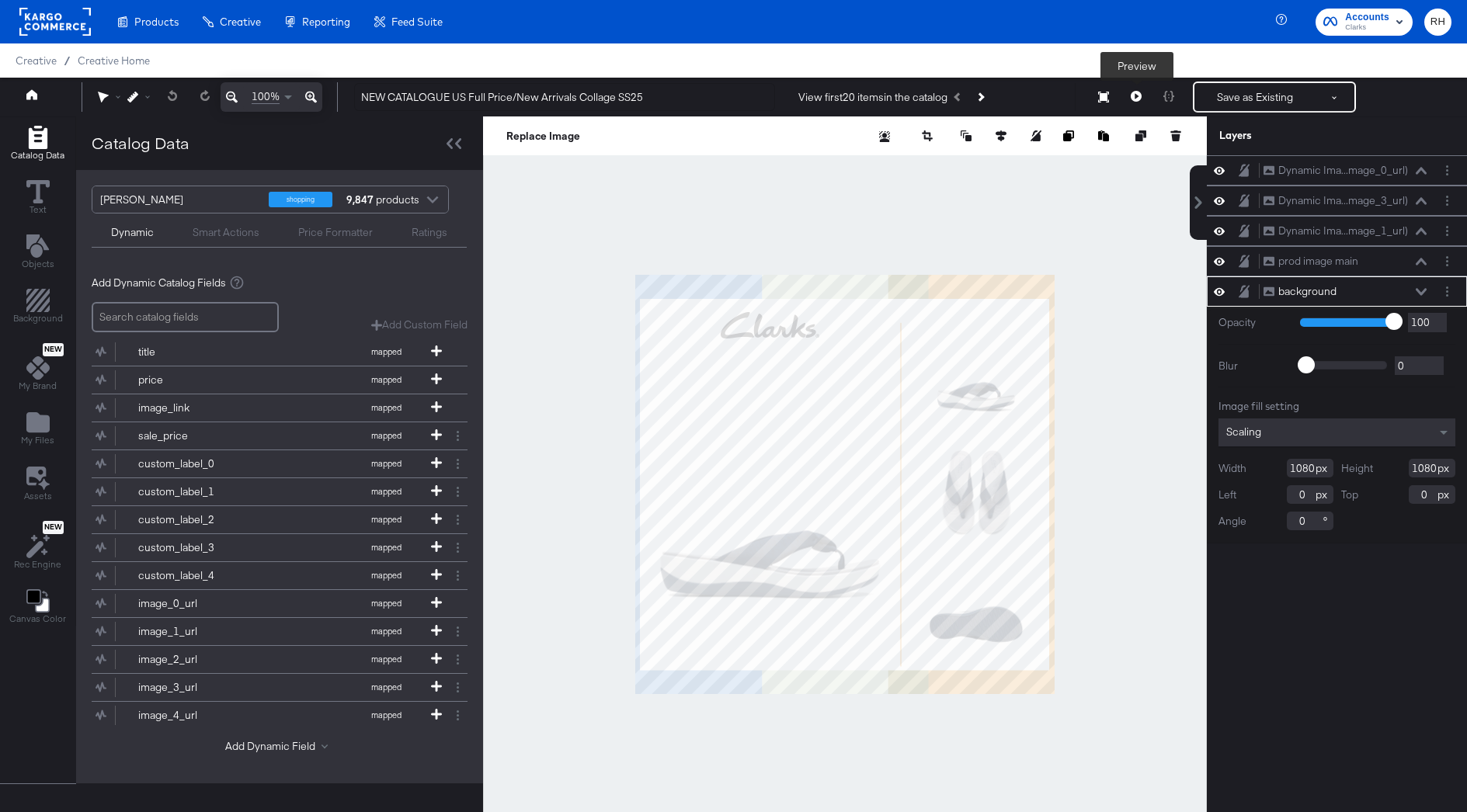
click at [1135, 96] on icon at bounding box center [1137, 96] width 11 height 11
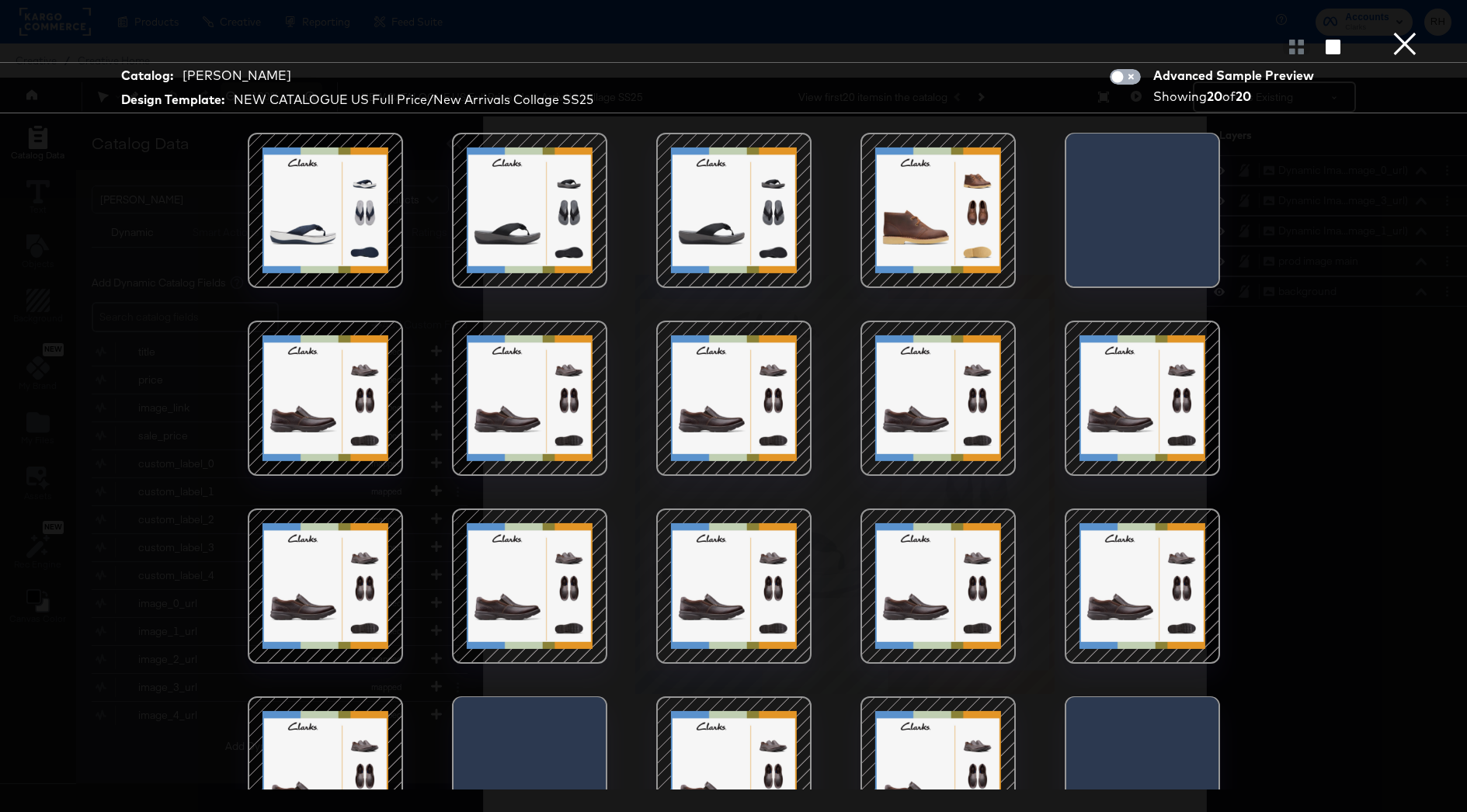
click at [1135, 80] on input "checkbox" at bounding box center [1117, 81] width 47 height 16
checkbox input "true"
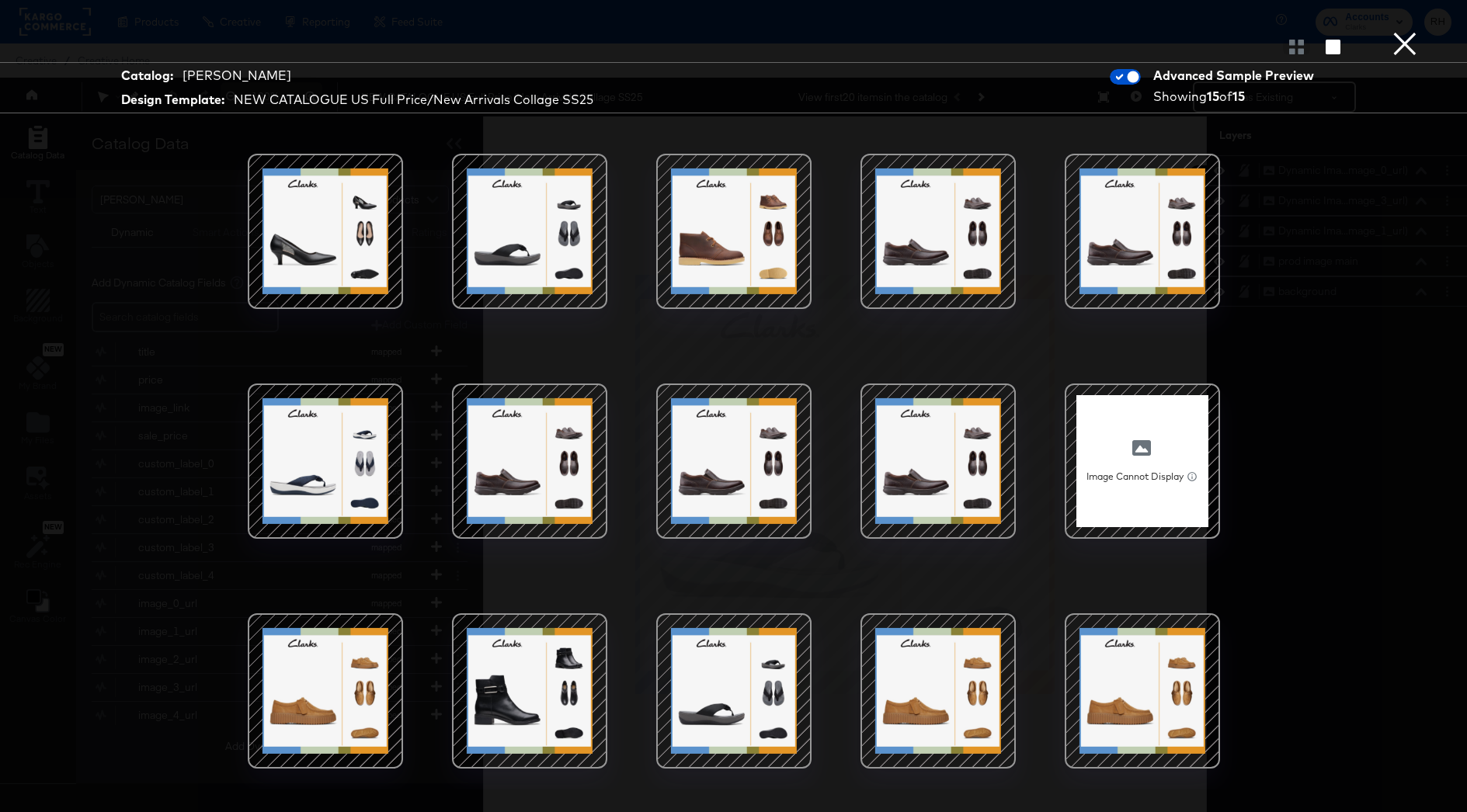
click at [1405, 31] on button "×" at bounding box center [1405, 15] width 31 height 31
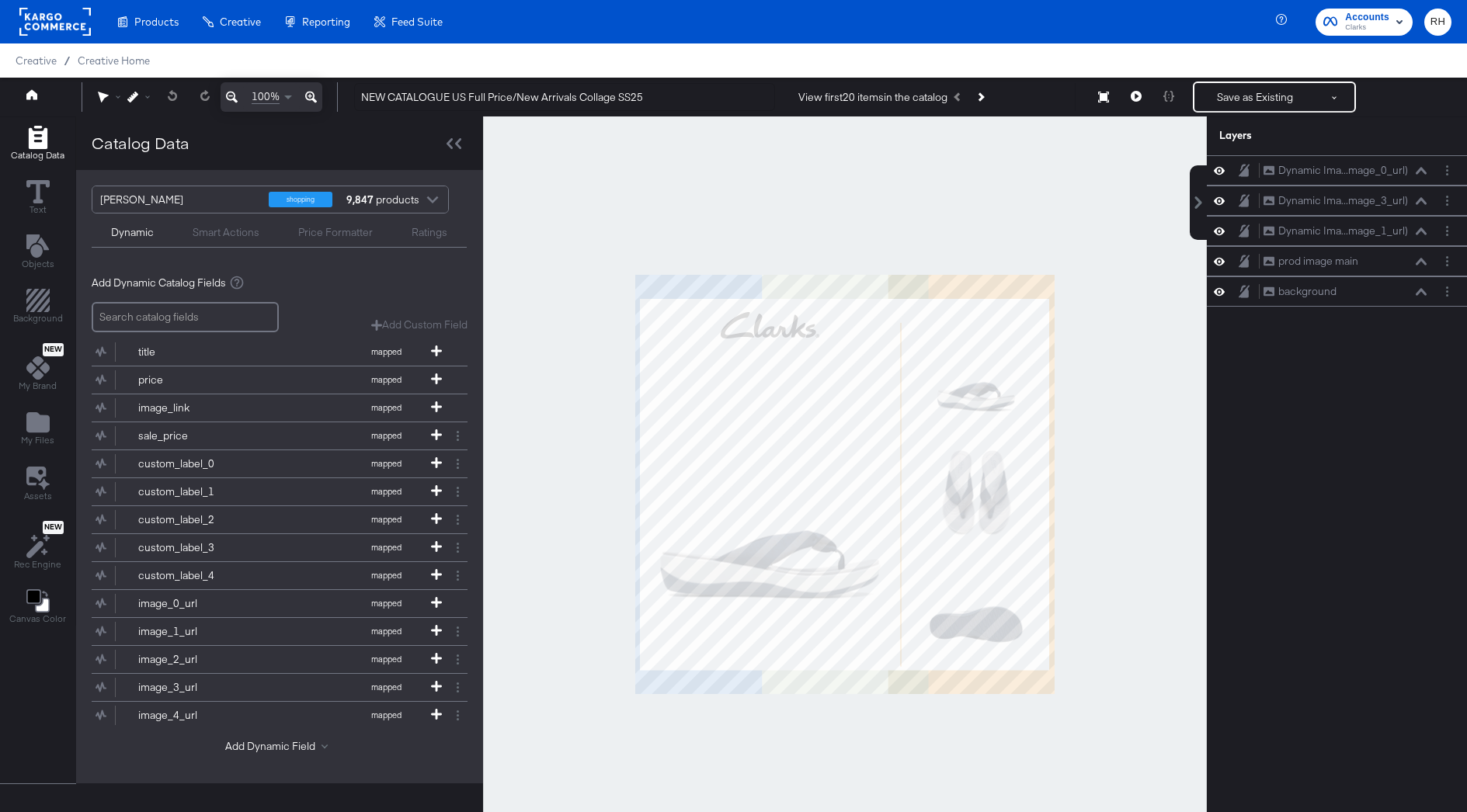
click at [37, 18] on rect at bounding box center [54, 22] width 71 height 28
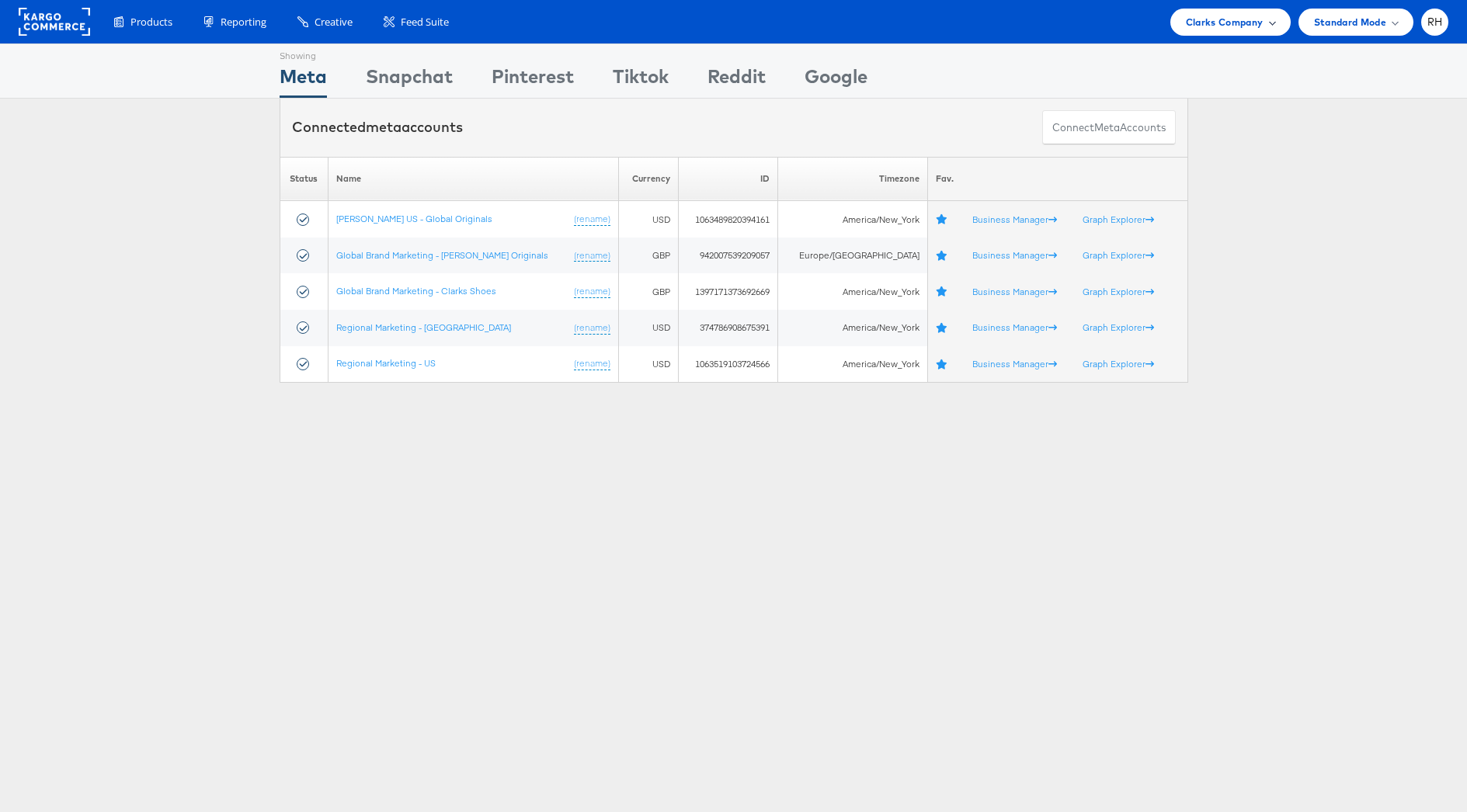
click at [1202, 23] on span "Clarks Company" at bounding box center [1224, 22] width 77 height 17
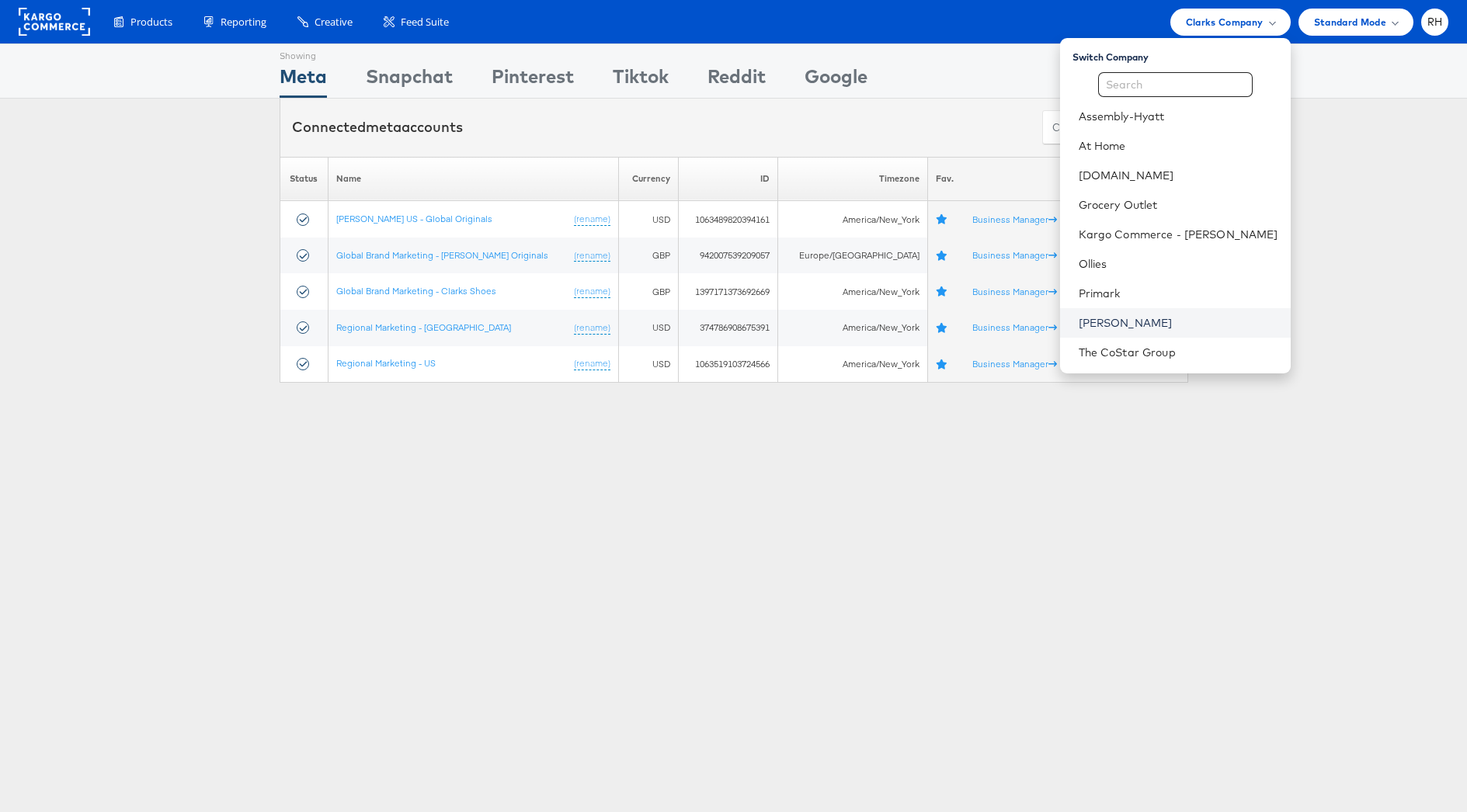
click at [1158, 315] on link "[PERSON_NAME]" at bounding box center [1178, 323] width 200 height 16
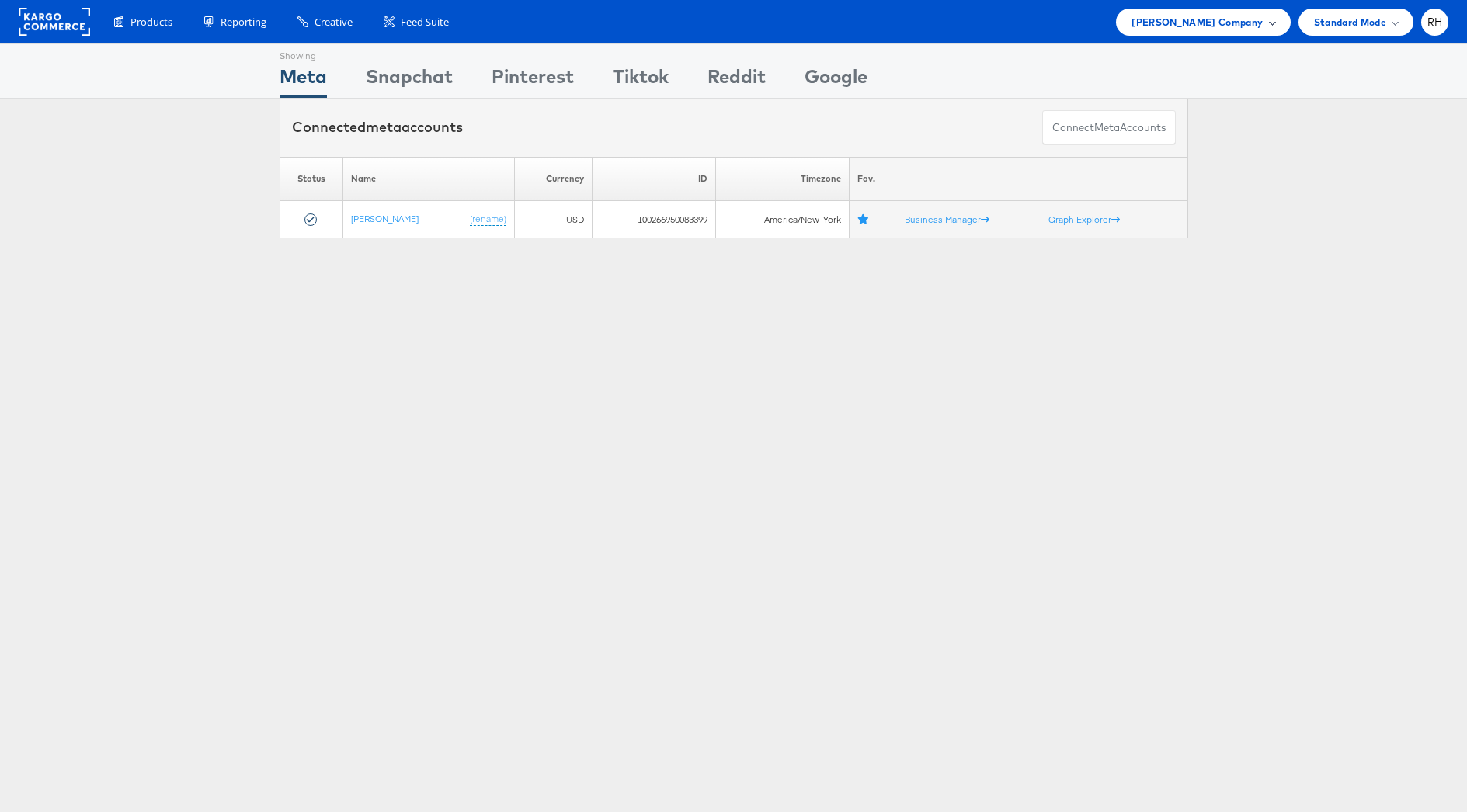
click at [1158, 31] on div "[PERSON_NAME] Company" at bounding box center [1203, 22] width 174 height 27
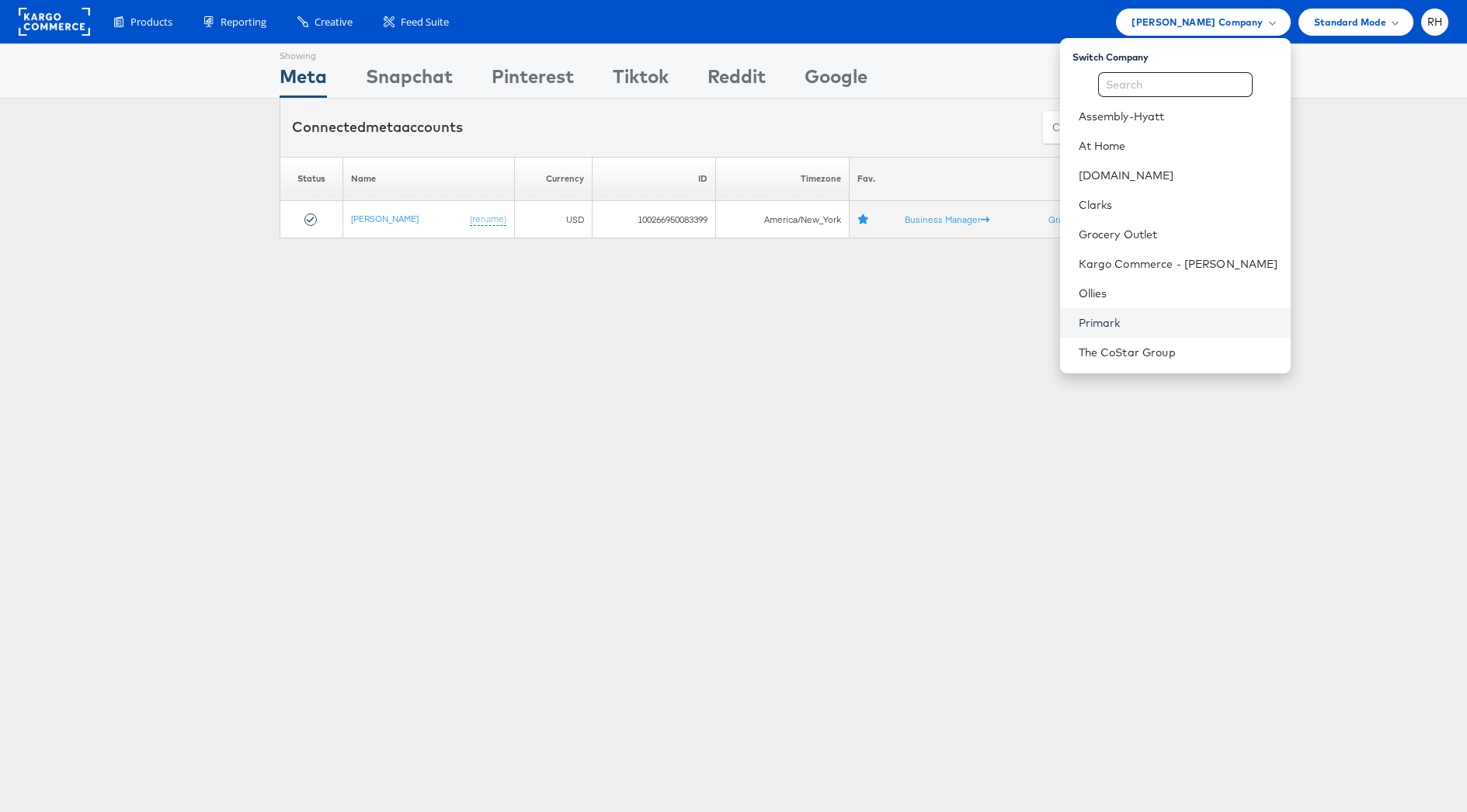
click at [1144, 319] on link "Primark" at bounding box center [1178, 323] width 200 height 16
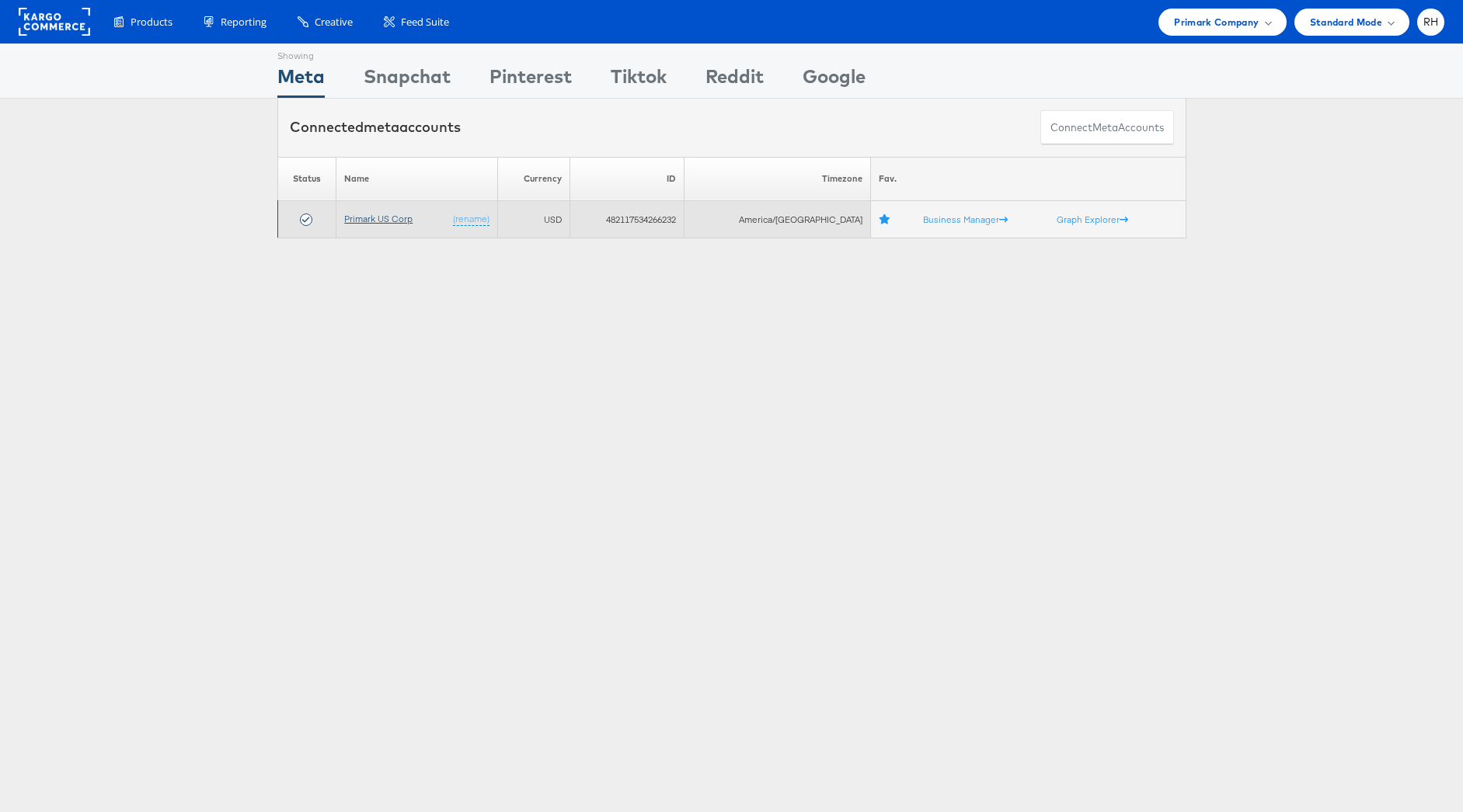
click at [358, 222] on link "Primark US Corp" at bounding box center [378, 218] width 69 height 11
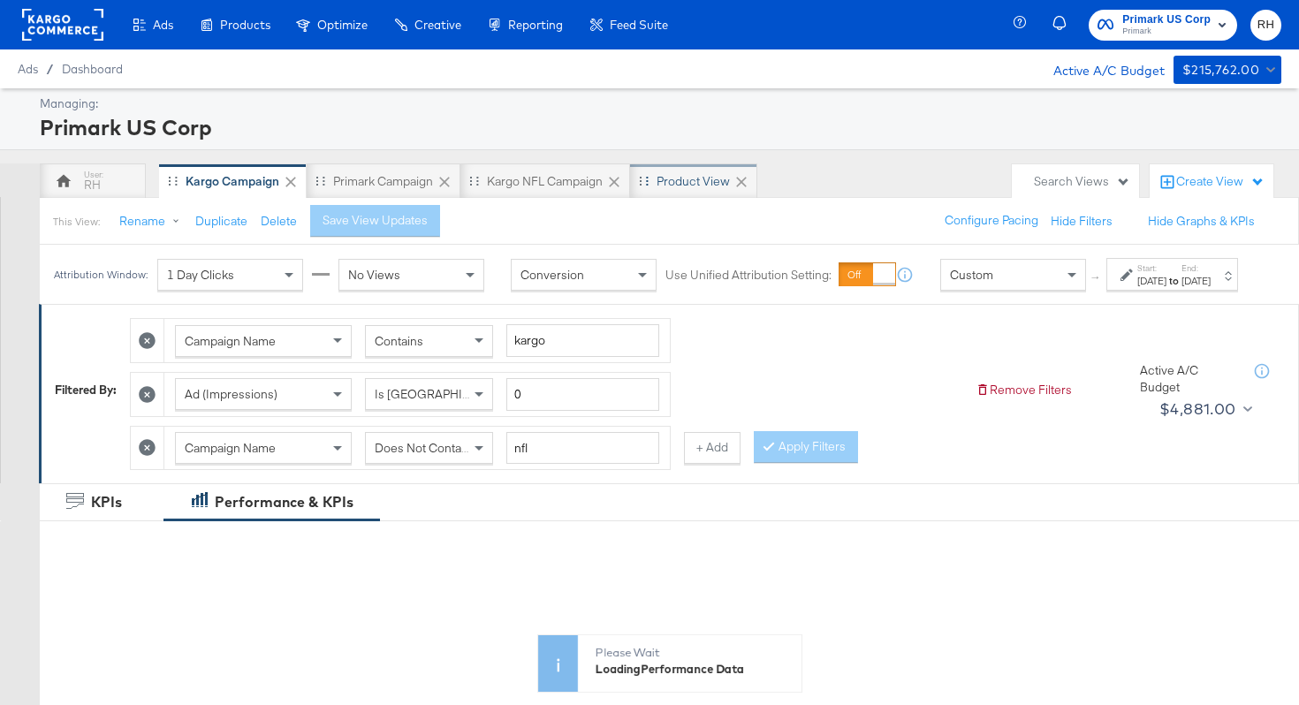
click at [689, 185] on div "Product View" at bounding box center [693, 181] width 73 height 17
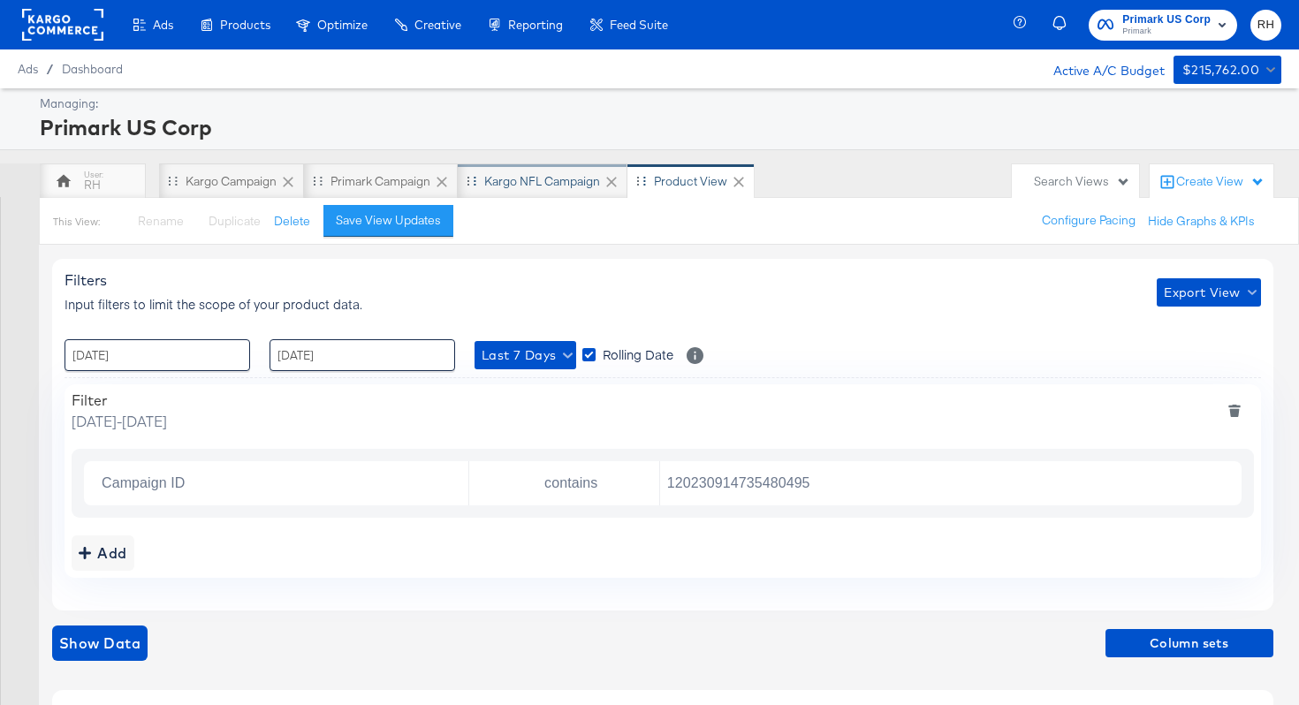
click at [571, 187] on div "Kargo NFL Campaign" at bounding box center [542, 181] width 116 height 17
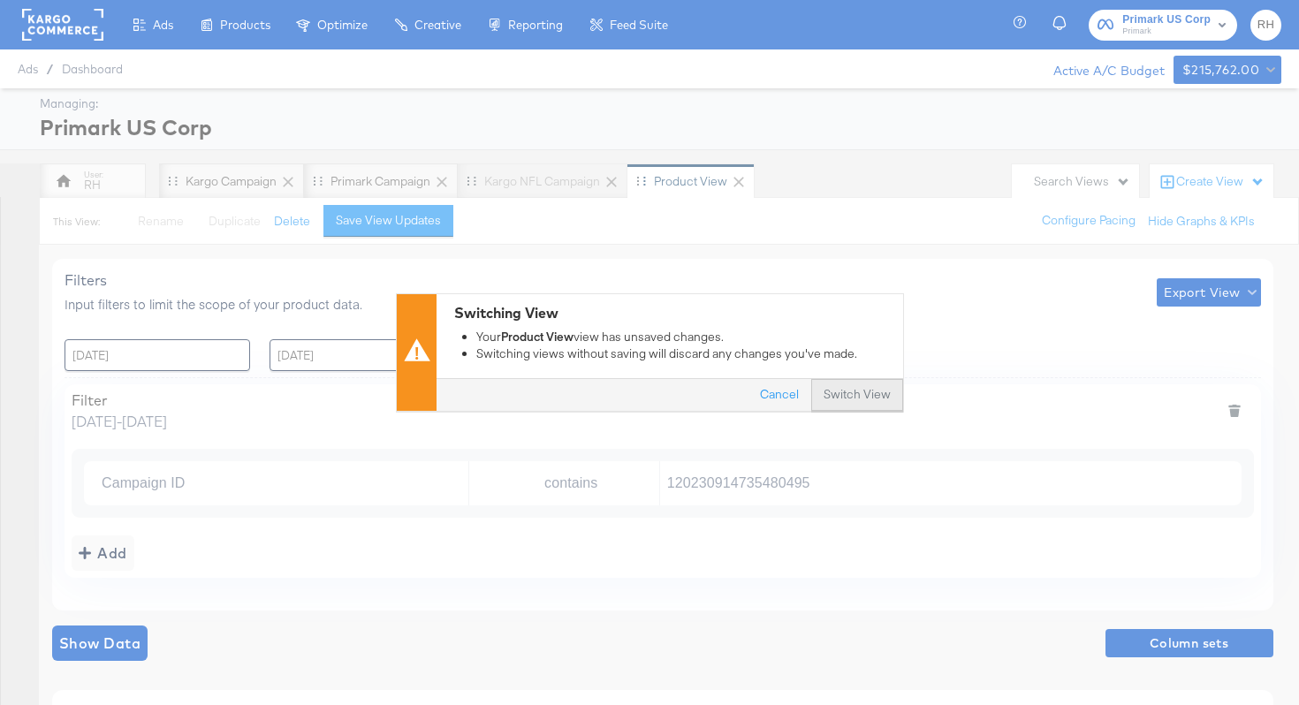
click at [855, 408] on button "Switch View" at bounding box center [857, 396] width 92 height 32
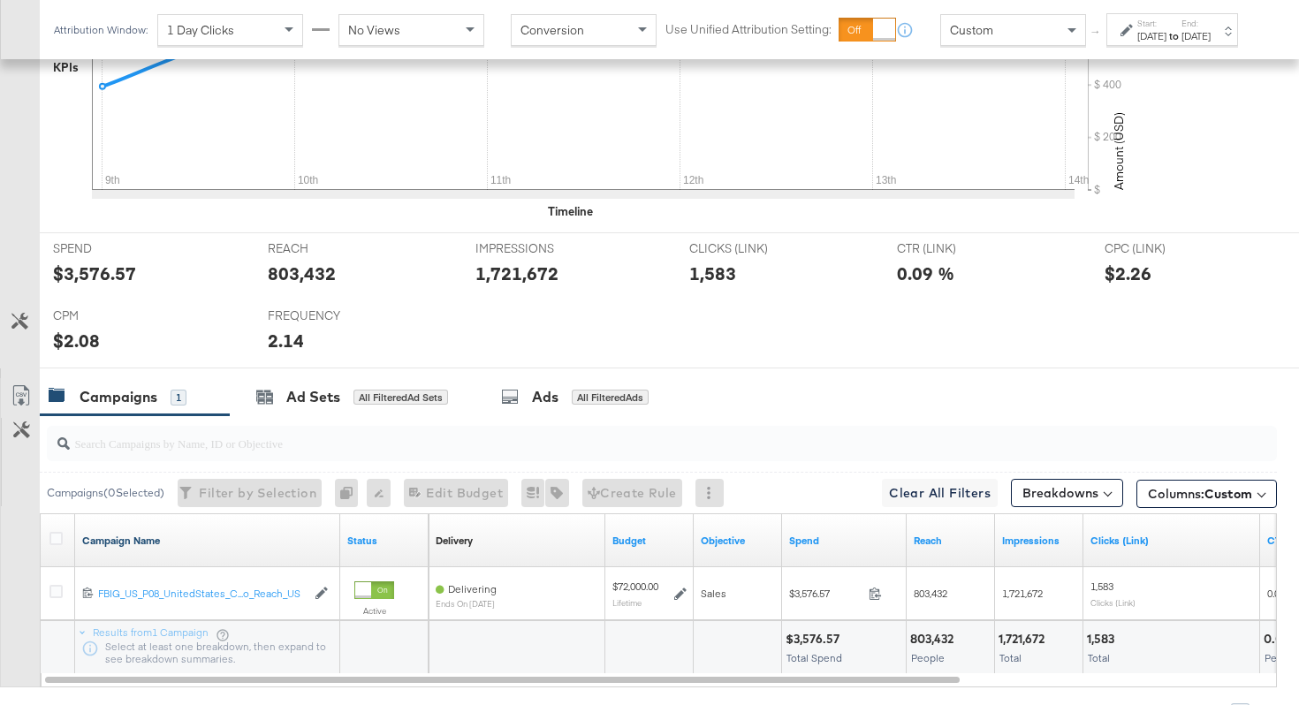
scroll to position [711, 0]
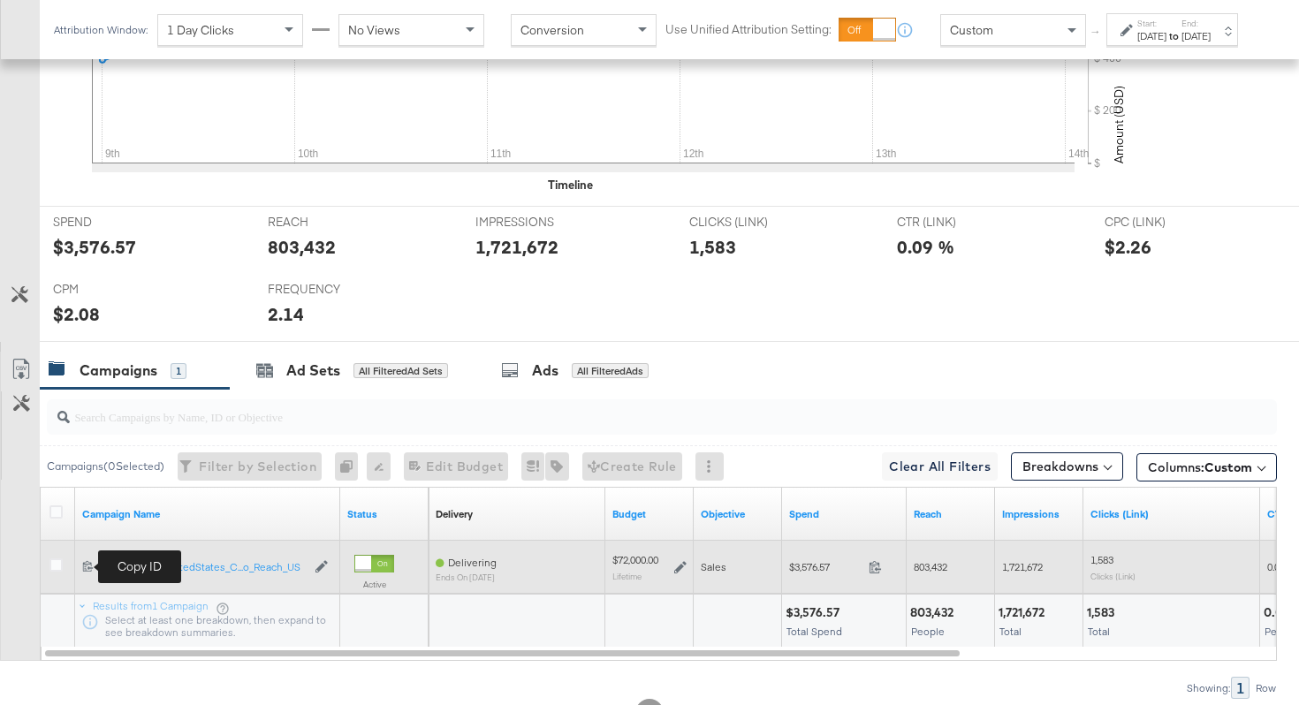
click at [88, 565] on icon at bounding box center [87, 565] width 11 height 11
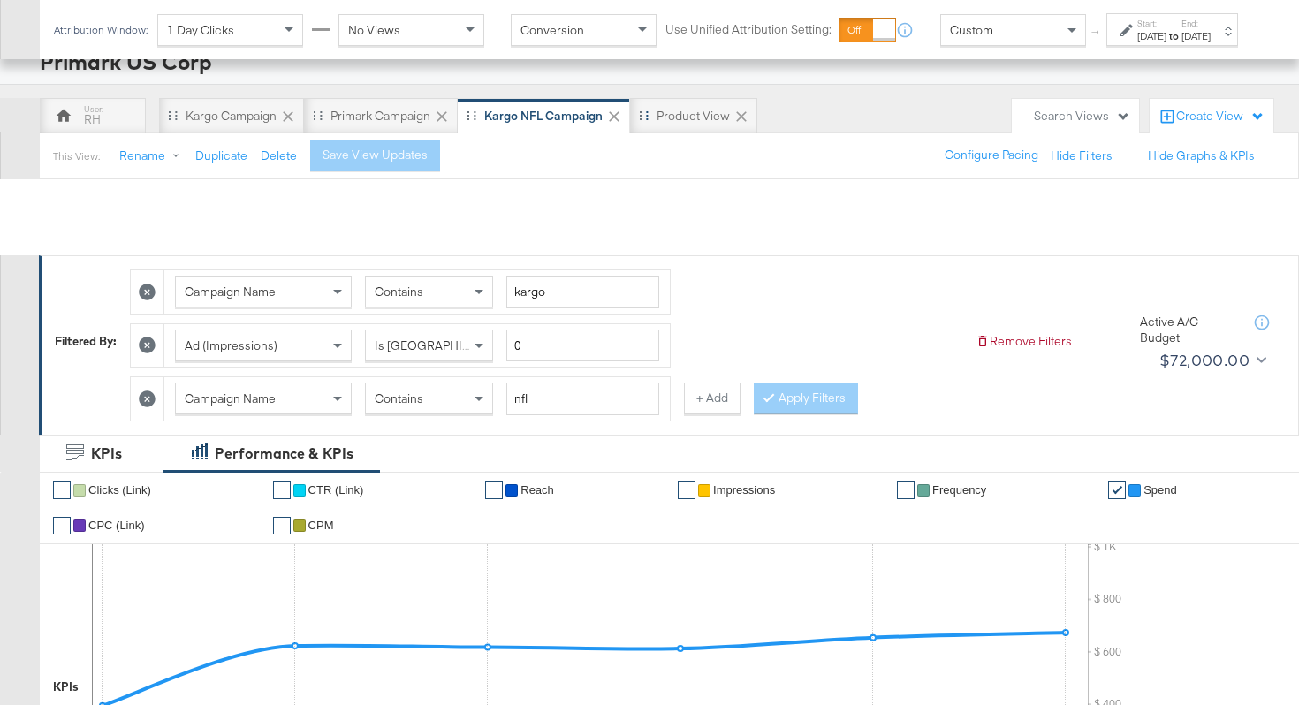
scroll to position [0, 0]
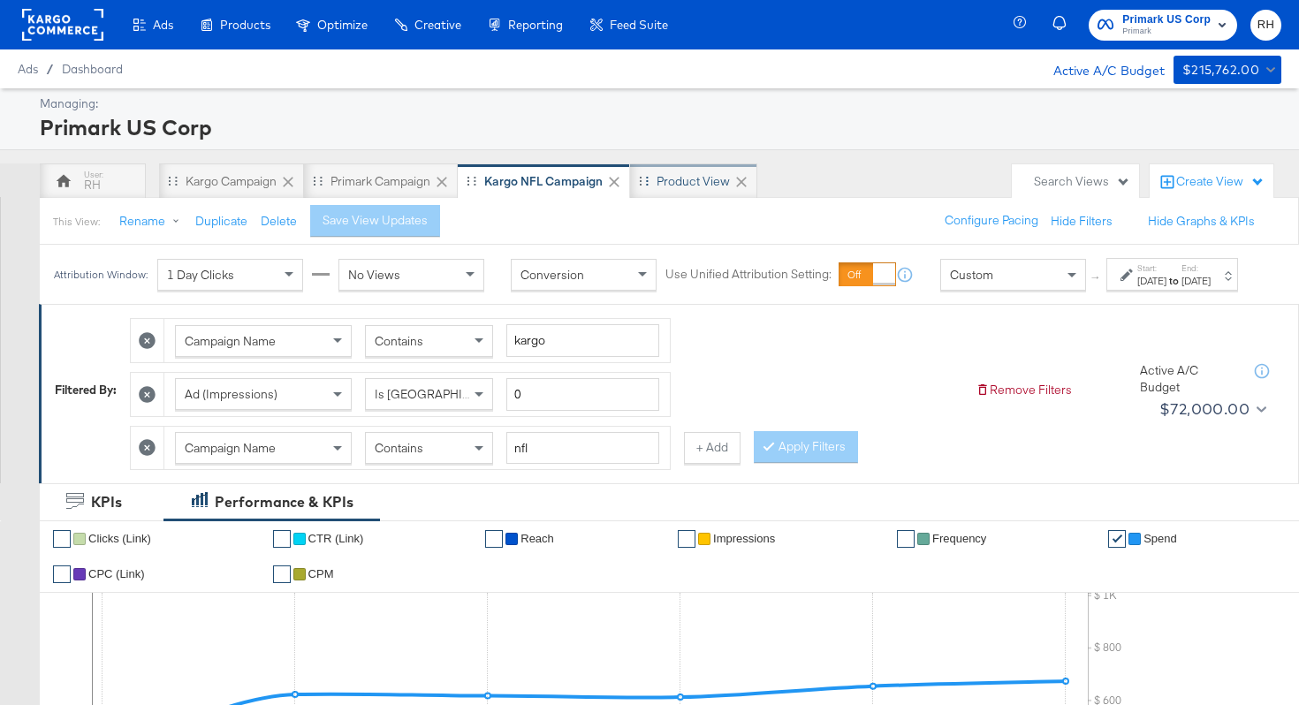
click at [672, 178] on div "Product View" at bounding box center [693, 181] width 73 height 17
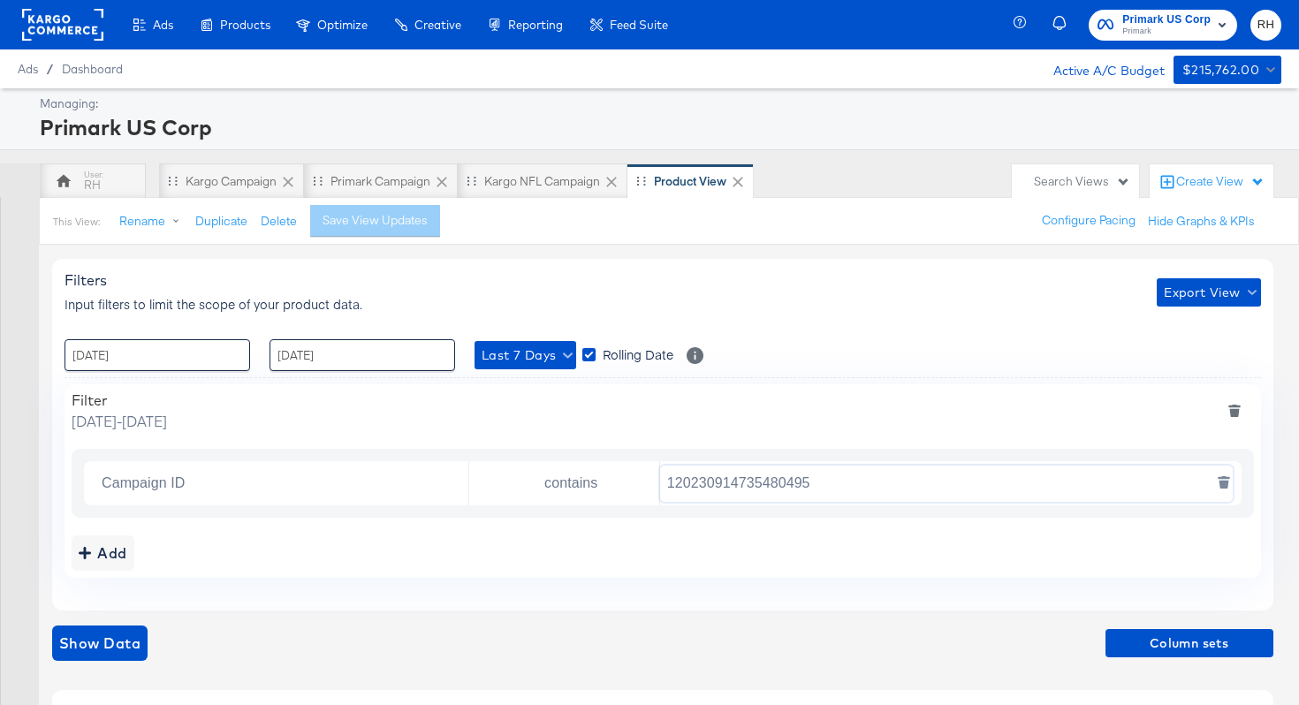
click at [756, 480] on input "120230914735480495" at bounding box center [946, 484] width 573 height 36
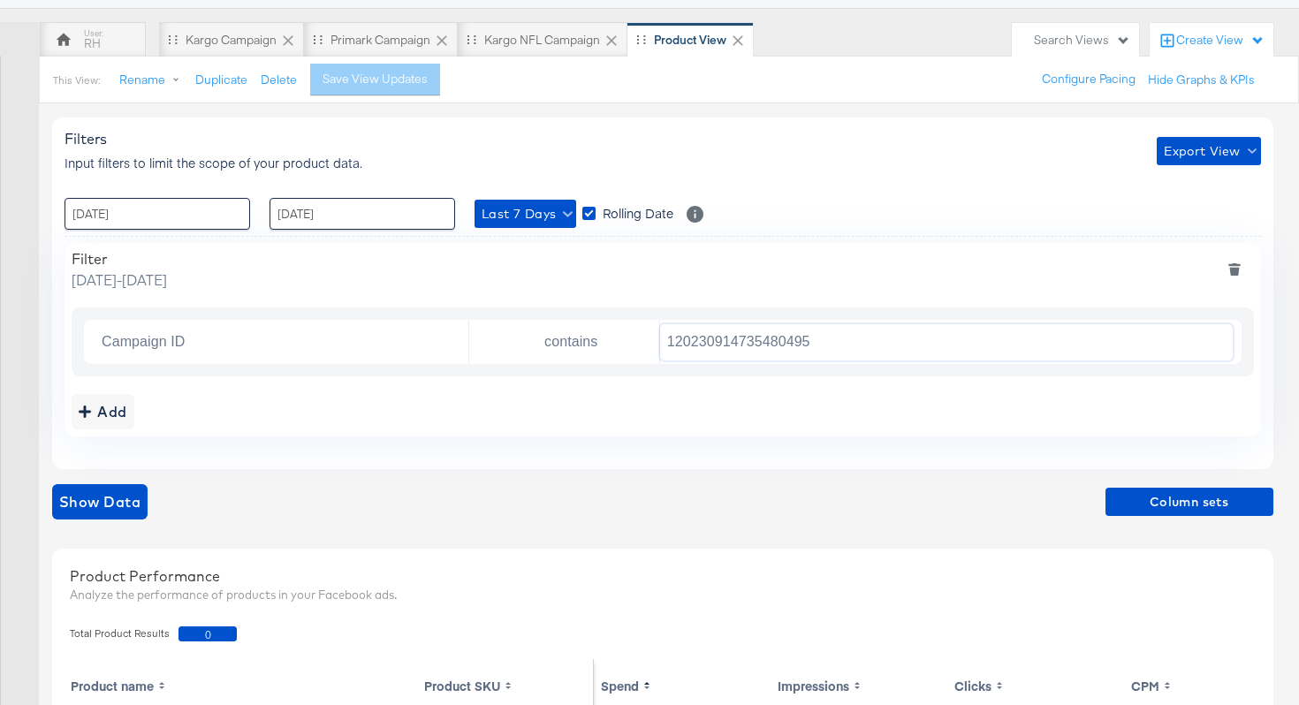
scroll to position [128, 0]
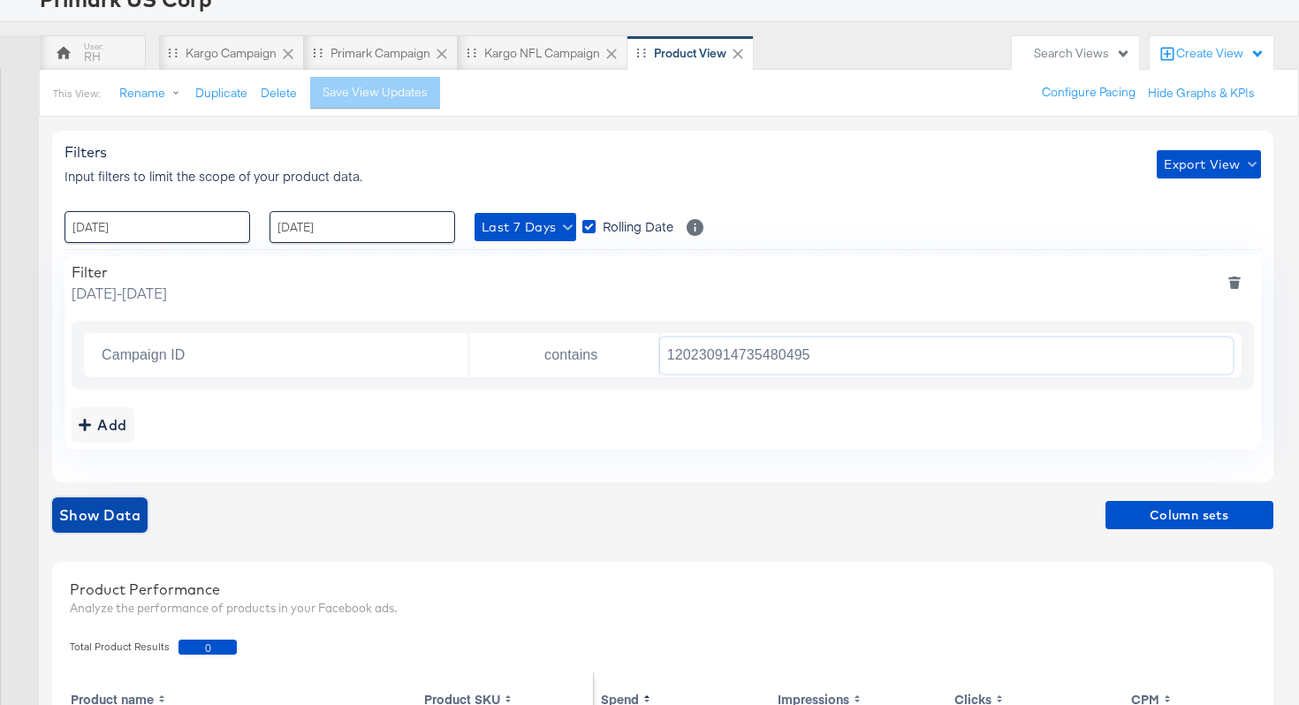
click at [104, 513] on span "Show Data" at bounding box center [99, 515] width 81 height 25
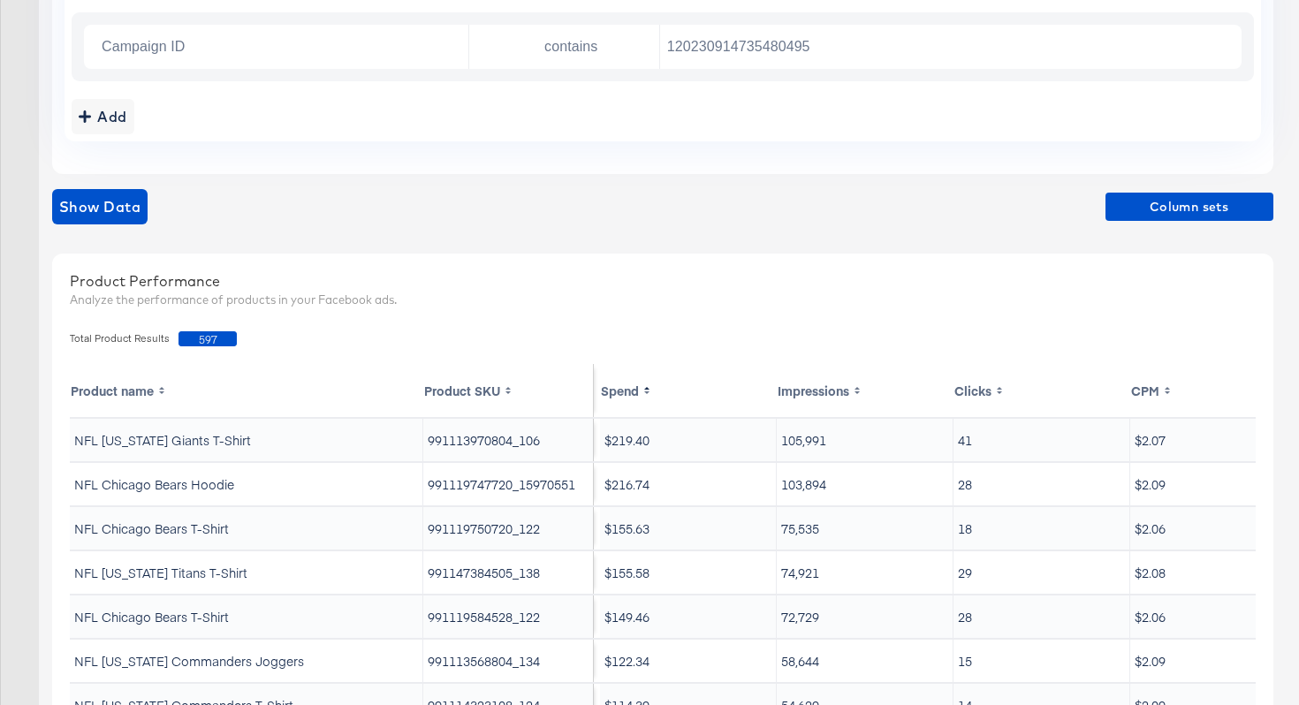
scroll to position [438, 0]
click at [201, 335] on span "597" at bounding box center [208, 337] width 58 height 15
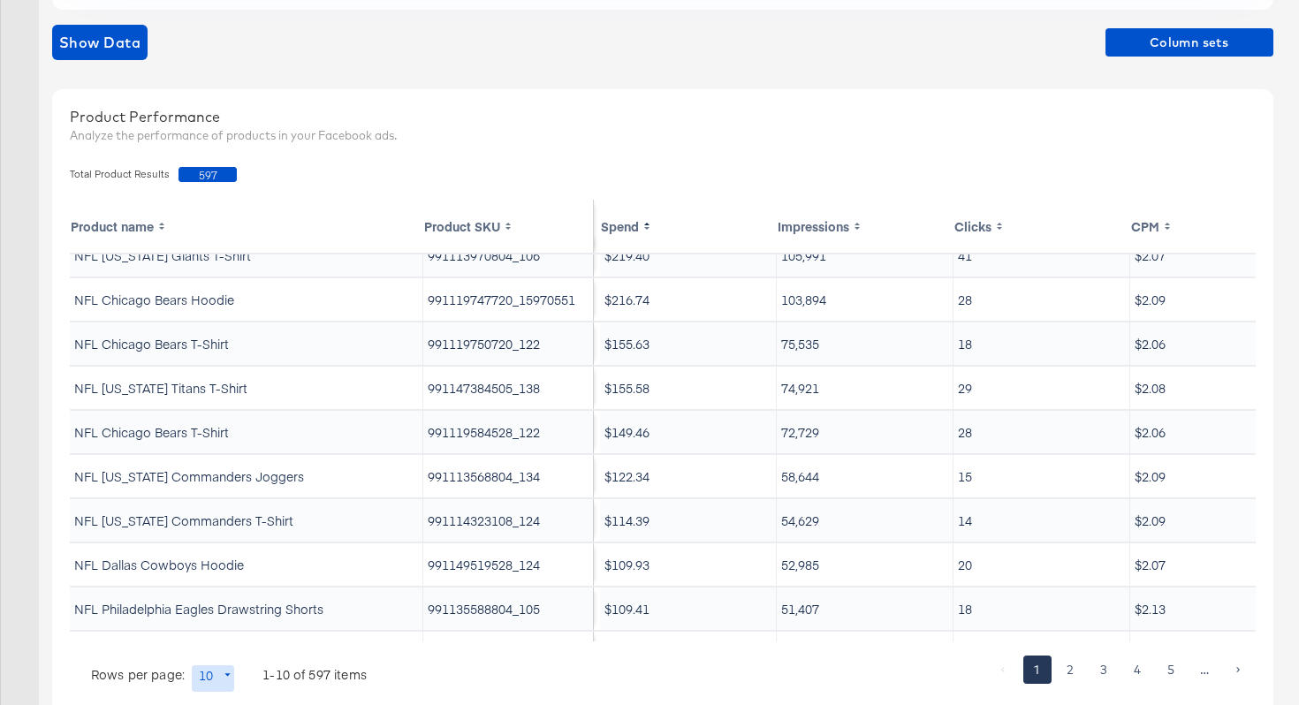
scroll to position [0, 0]
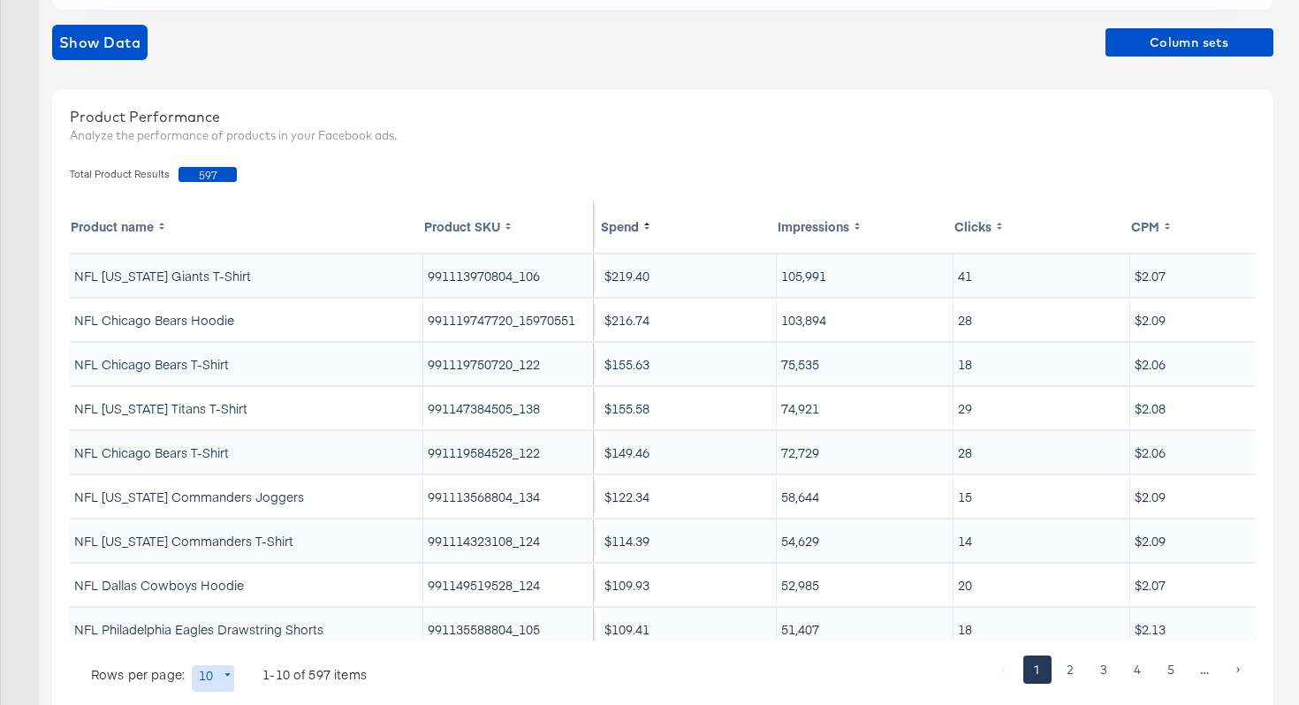
click at [472, 272] on td "991113970804_106" at bounding box center [508, 275] width 171 height 42
copy td "991113970804_106"
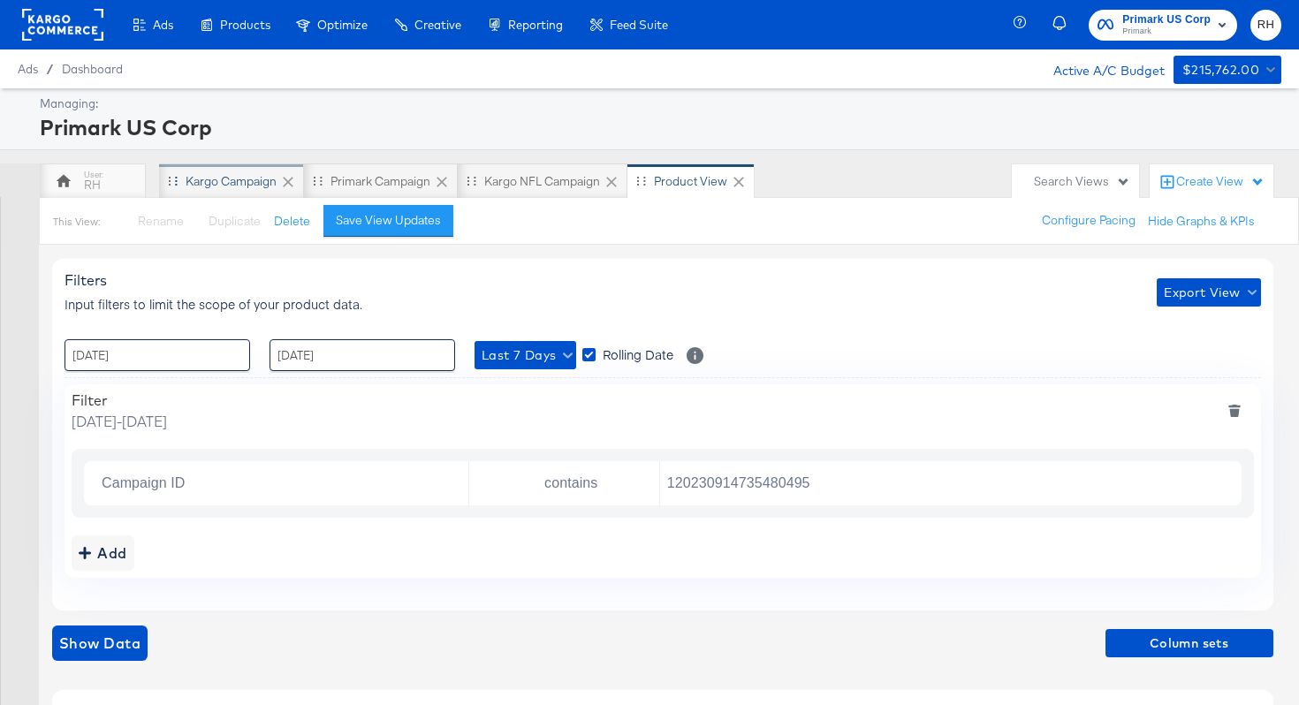
click at [183, 173] on div "Kargo Campaign" at bounding box center [231, 180] width 145 height 35
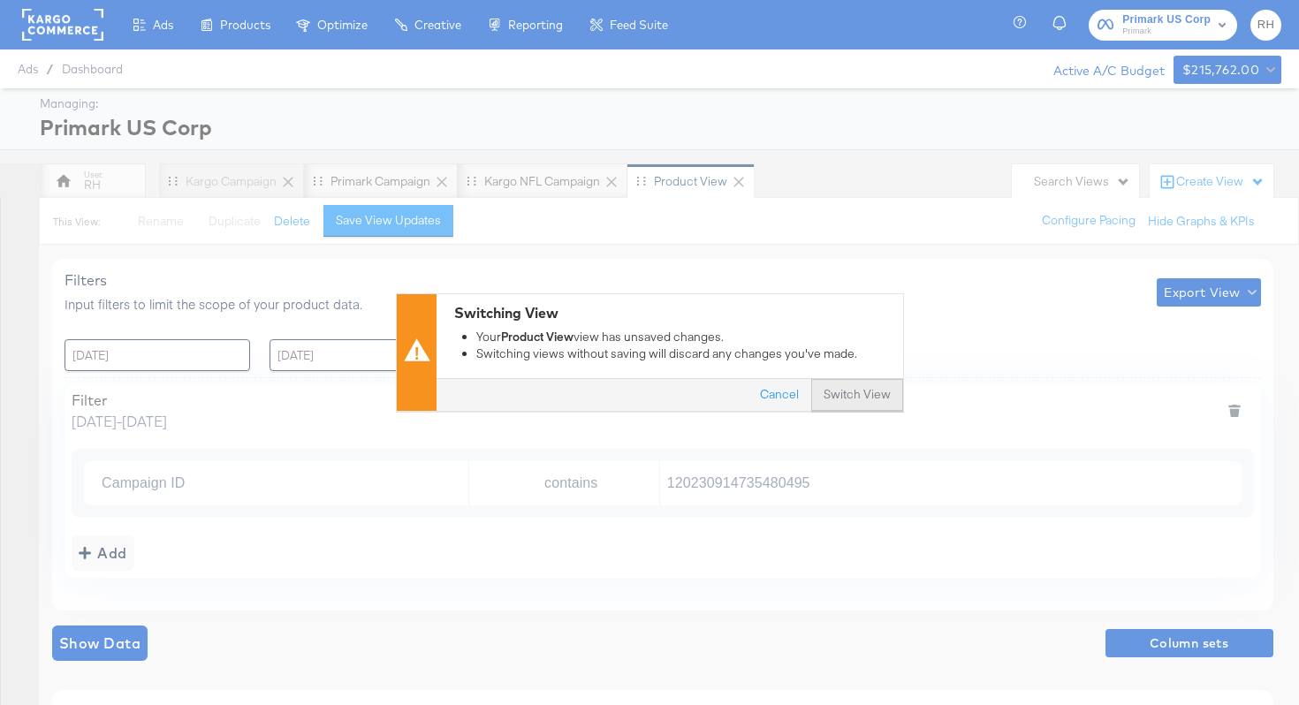
click at [855, 400] on button "Switch View" at bounding box center [857, 396] width 92 height 32
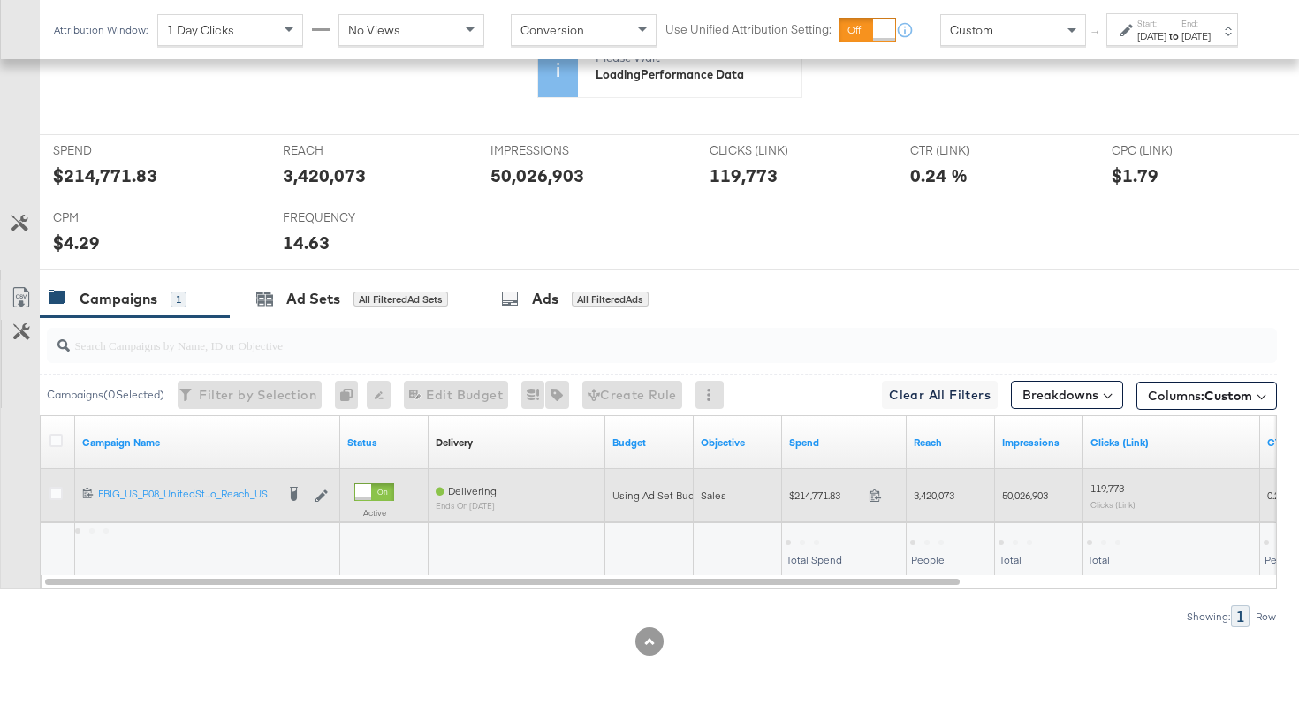
scroll to position [611, 0]
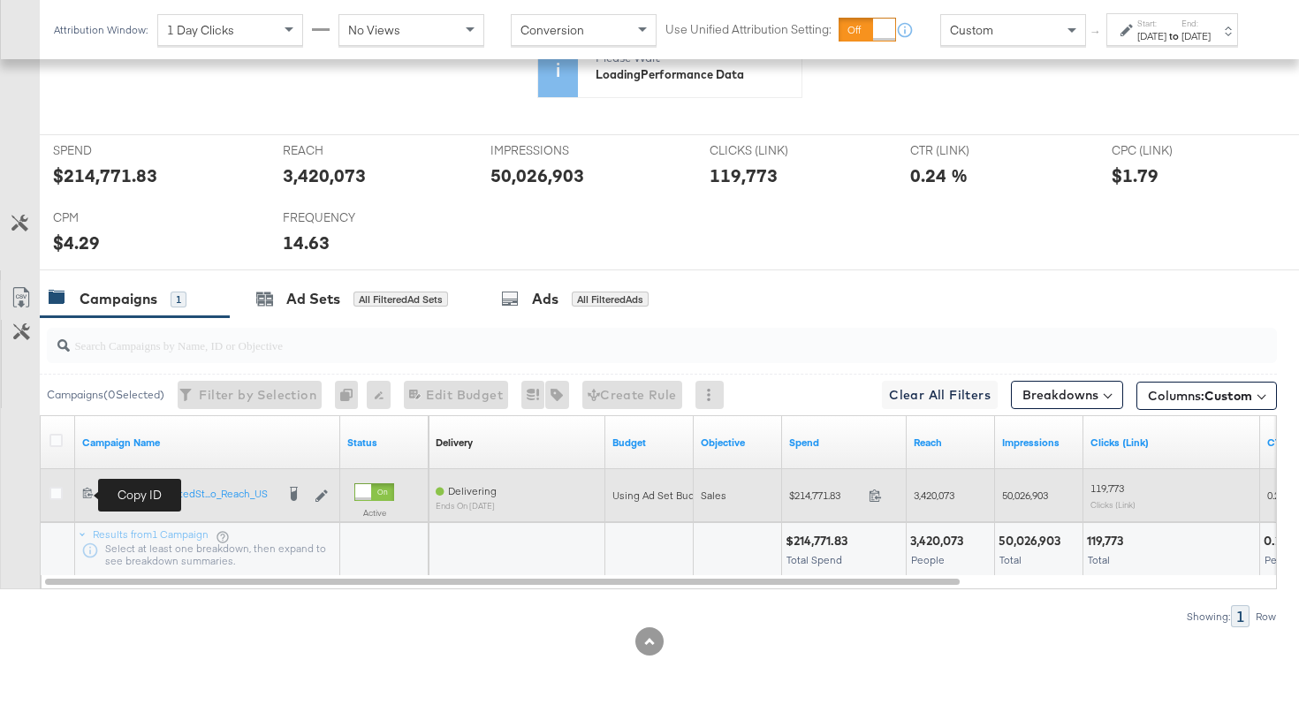
click at [86, 492] on icon at bounding box center [87, 492] width 11 height 11
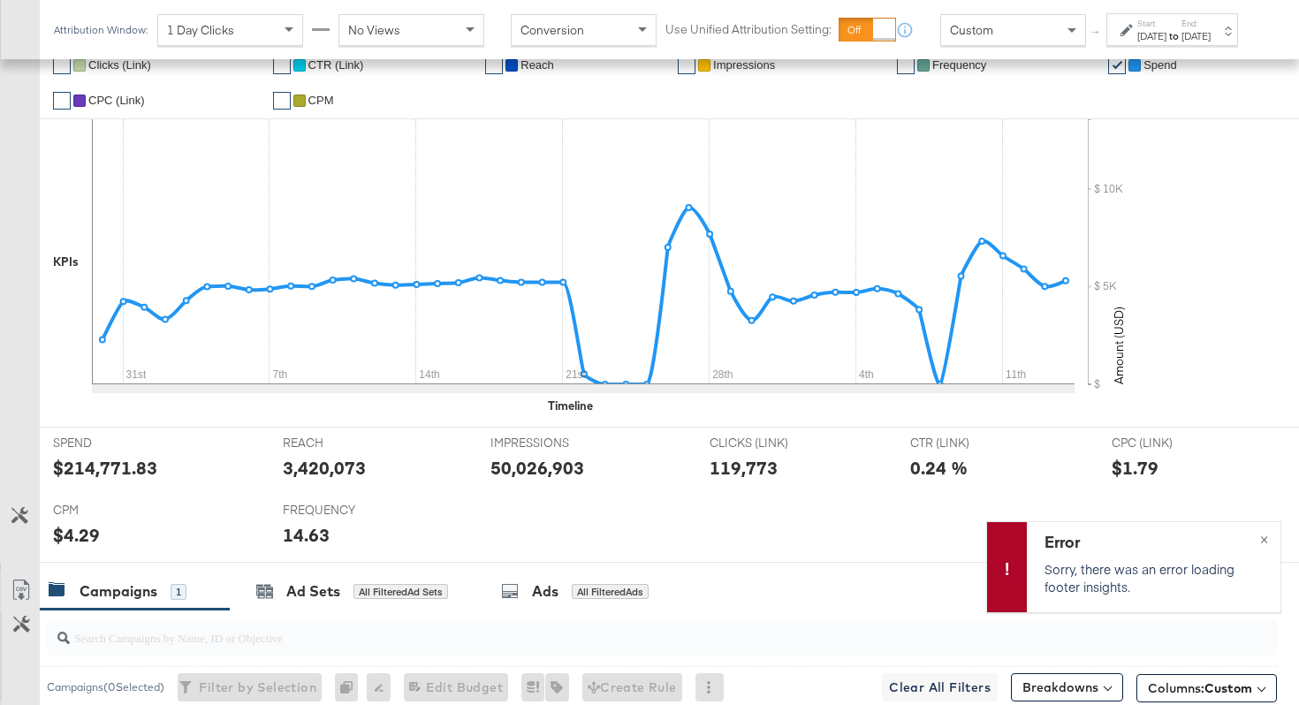
scroll to position [783, 0]
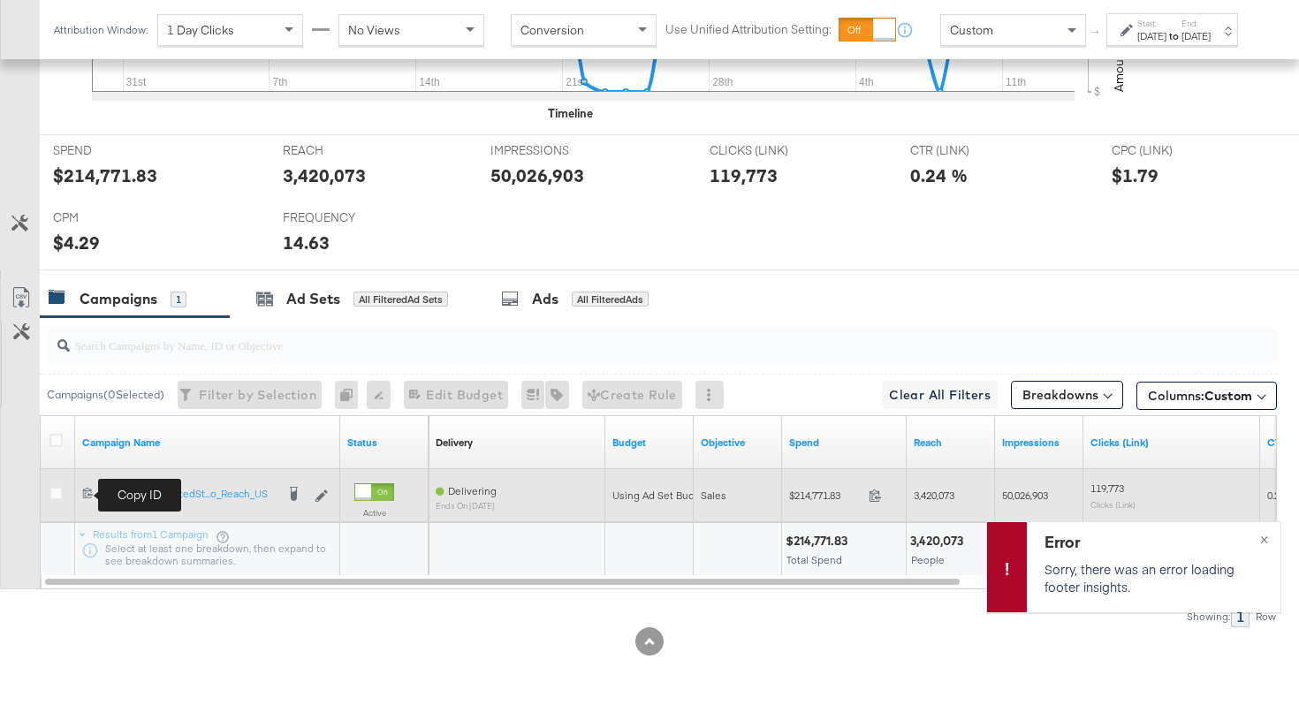
click at [87, 494] on icon at bounding box center [87, 492] width 11 height 11
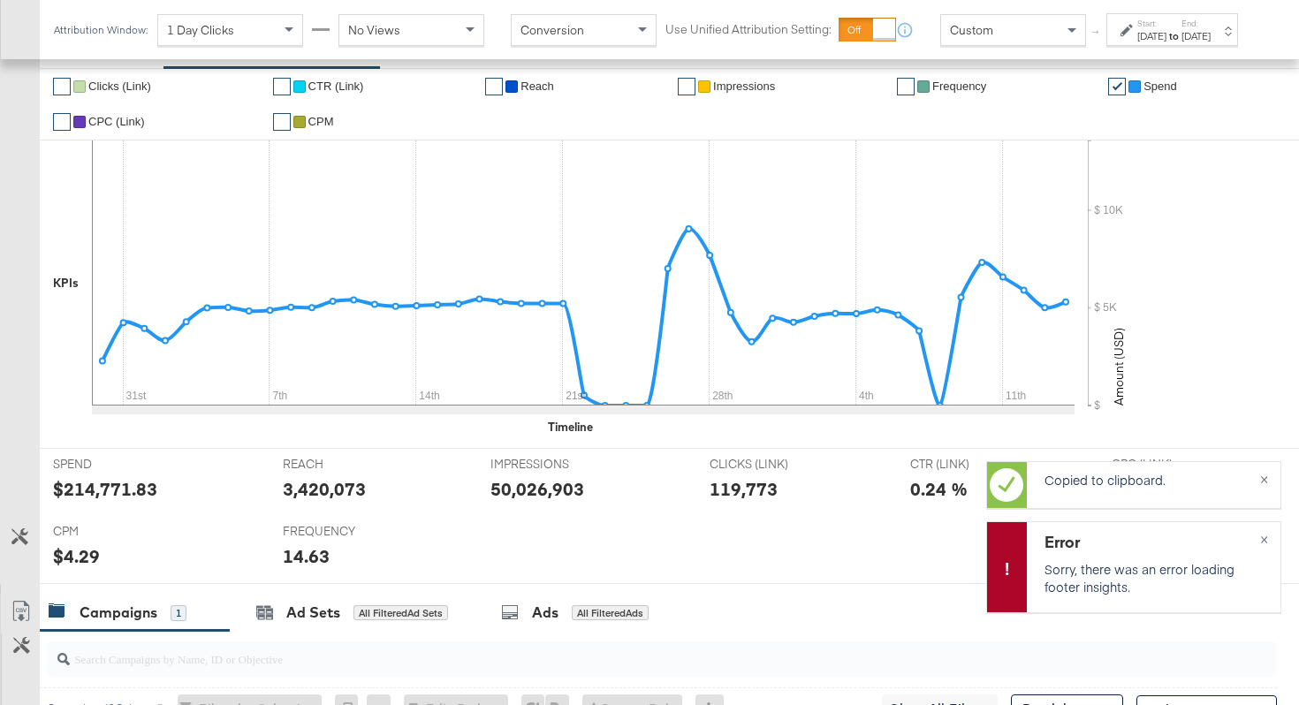
scroll to position [0, 0]
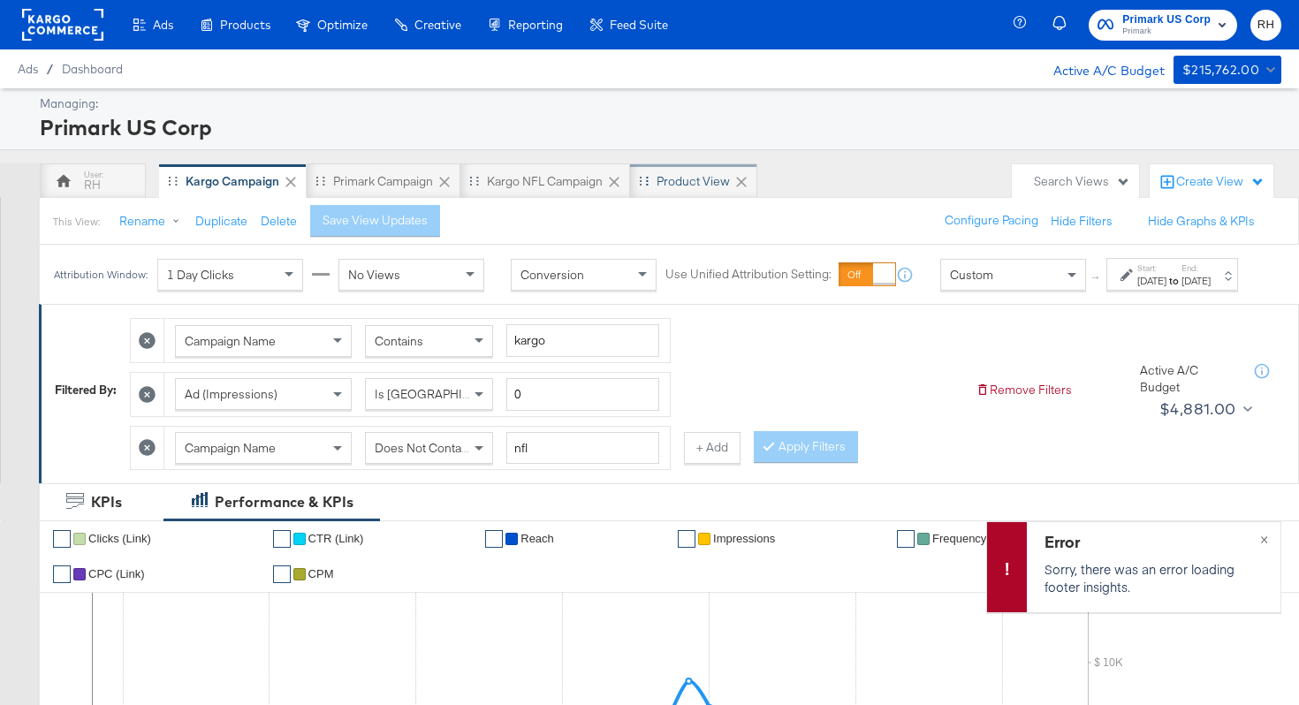
click at [681, 186] on div "Product View" at bounding box center [693, 181] width 73 height 17
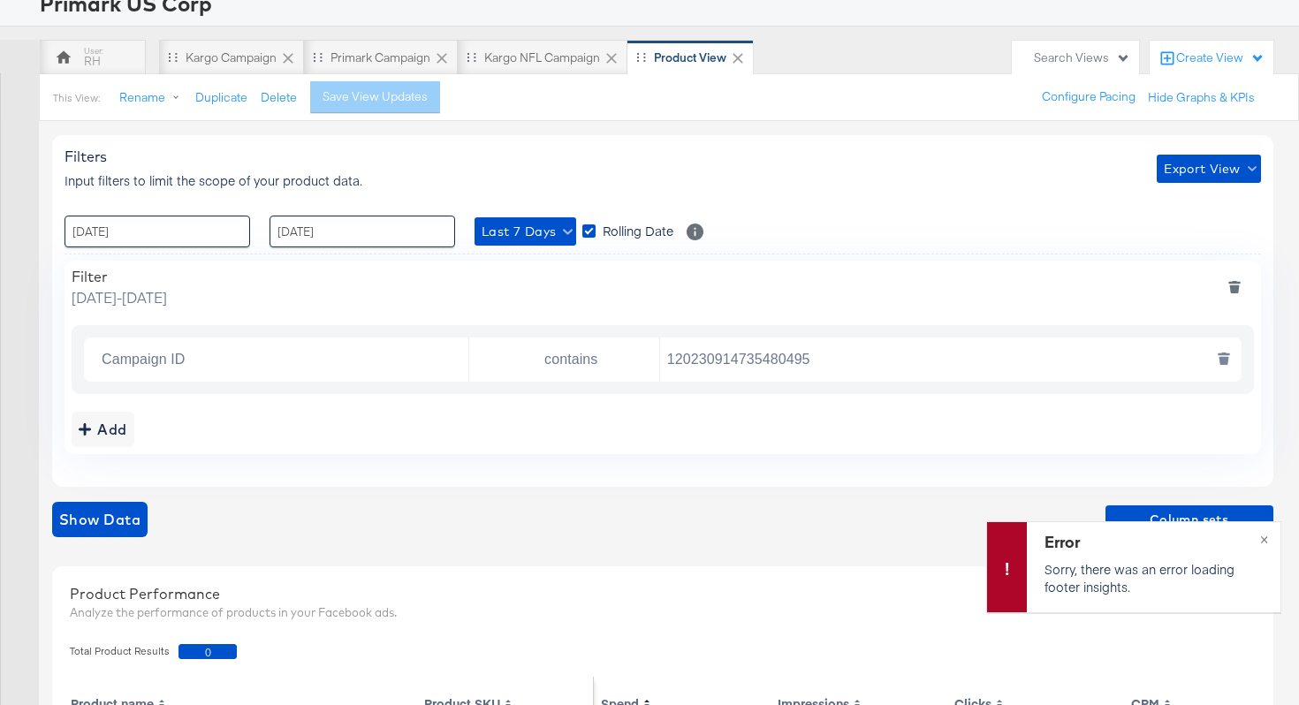
scroll to position [140, 0]
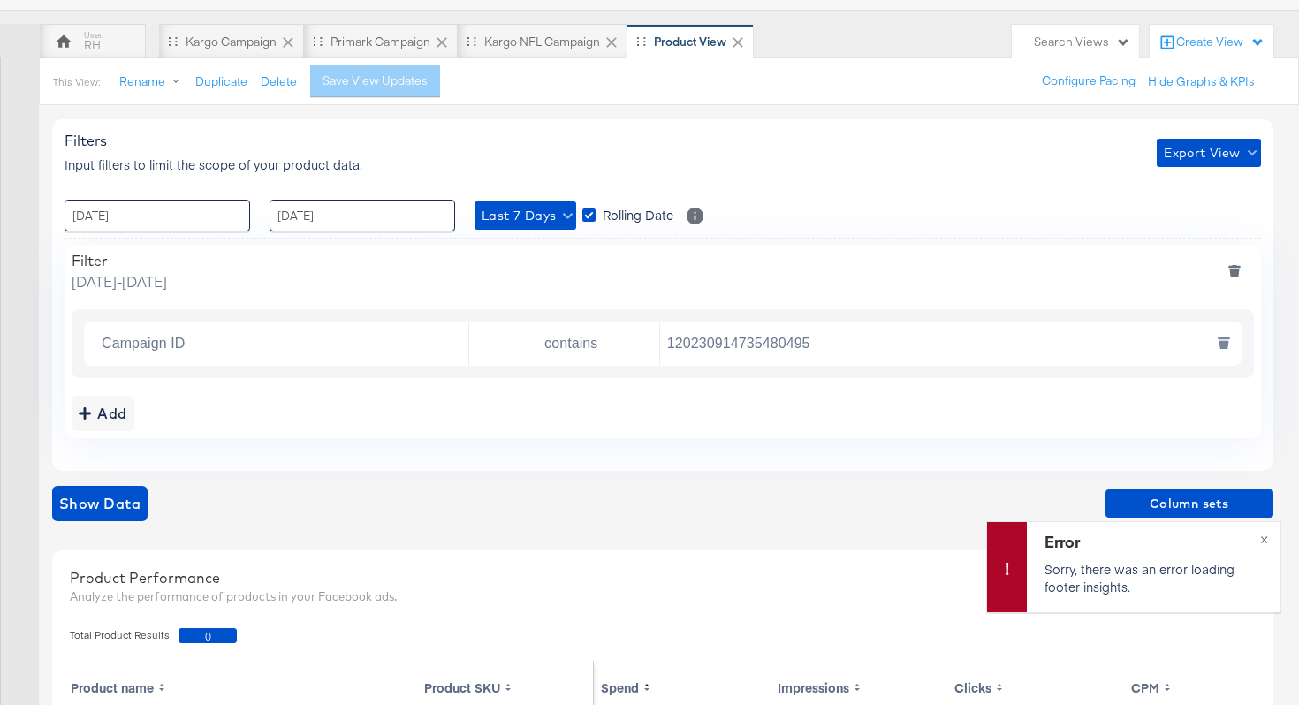
click at [741, 341] on input "120230914735480495" at bounding box center [946, 344] width 573 height 36
paste input "2808832160"
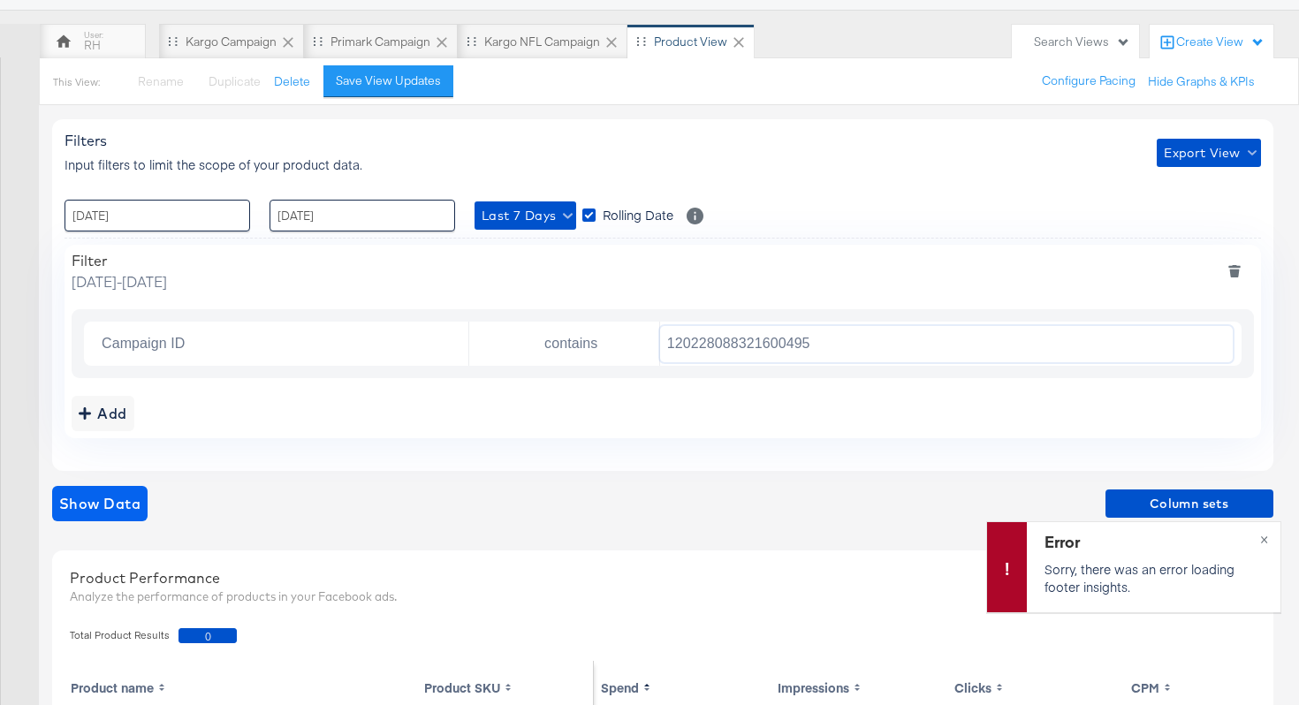
type input "120228088321600495"
click at [103, 496] on span "Show Data" at bounding box center [99, 503] width 81 height 25
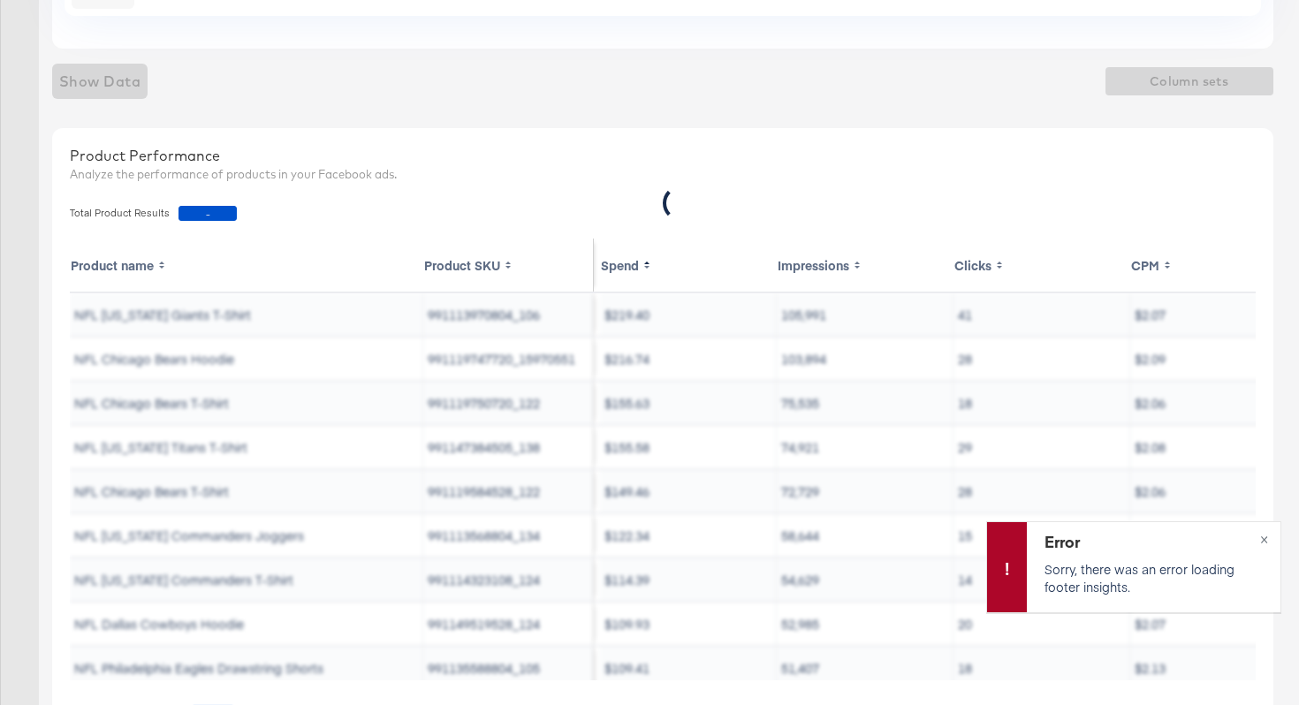
scroll to position [563, 0]
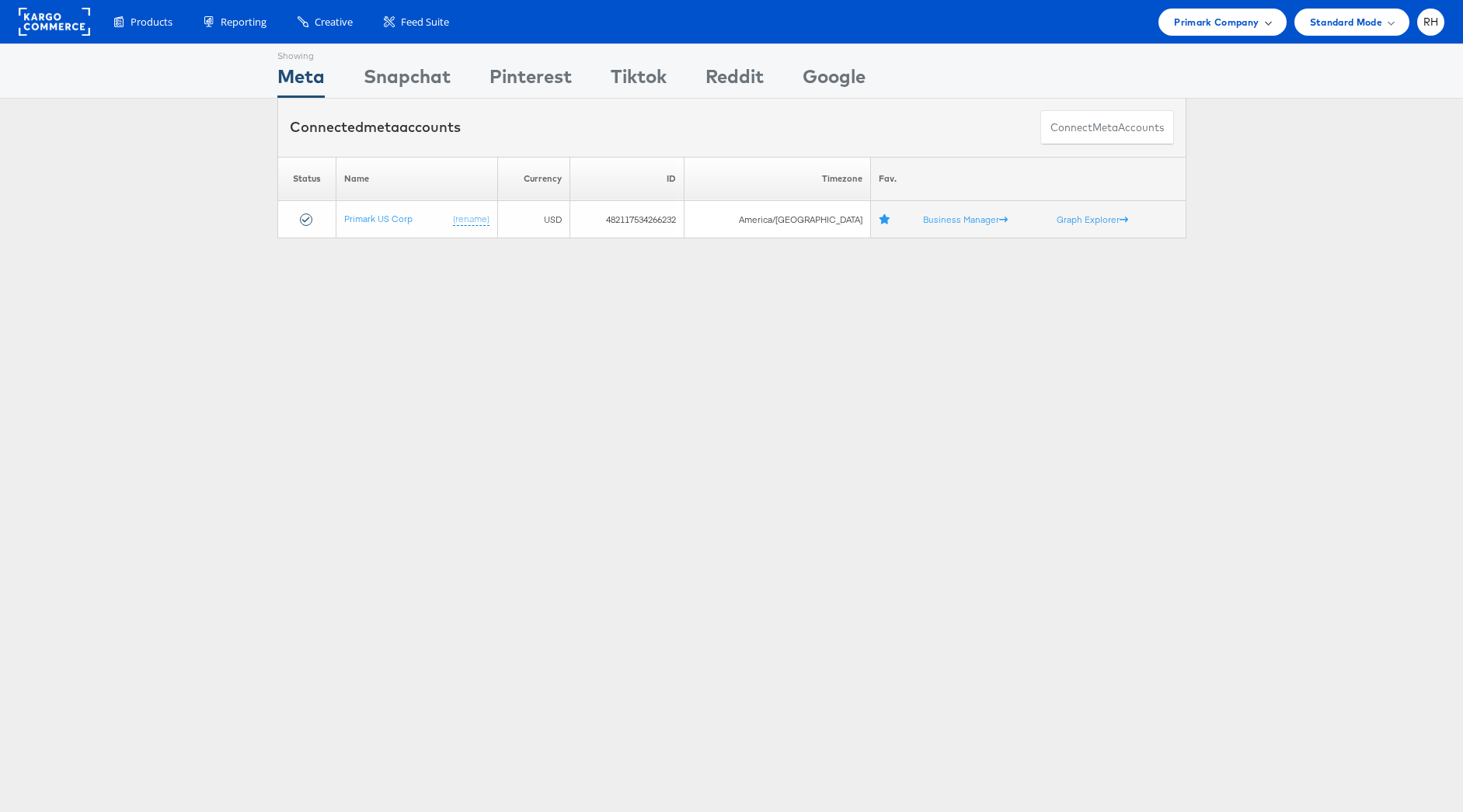
click at [1209, 24] on span "Primark Company" at bounding box center [1216, 22] width 84 height 17
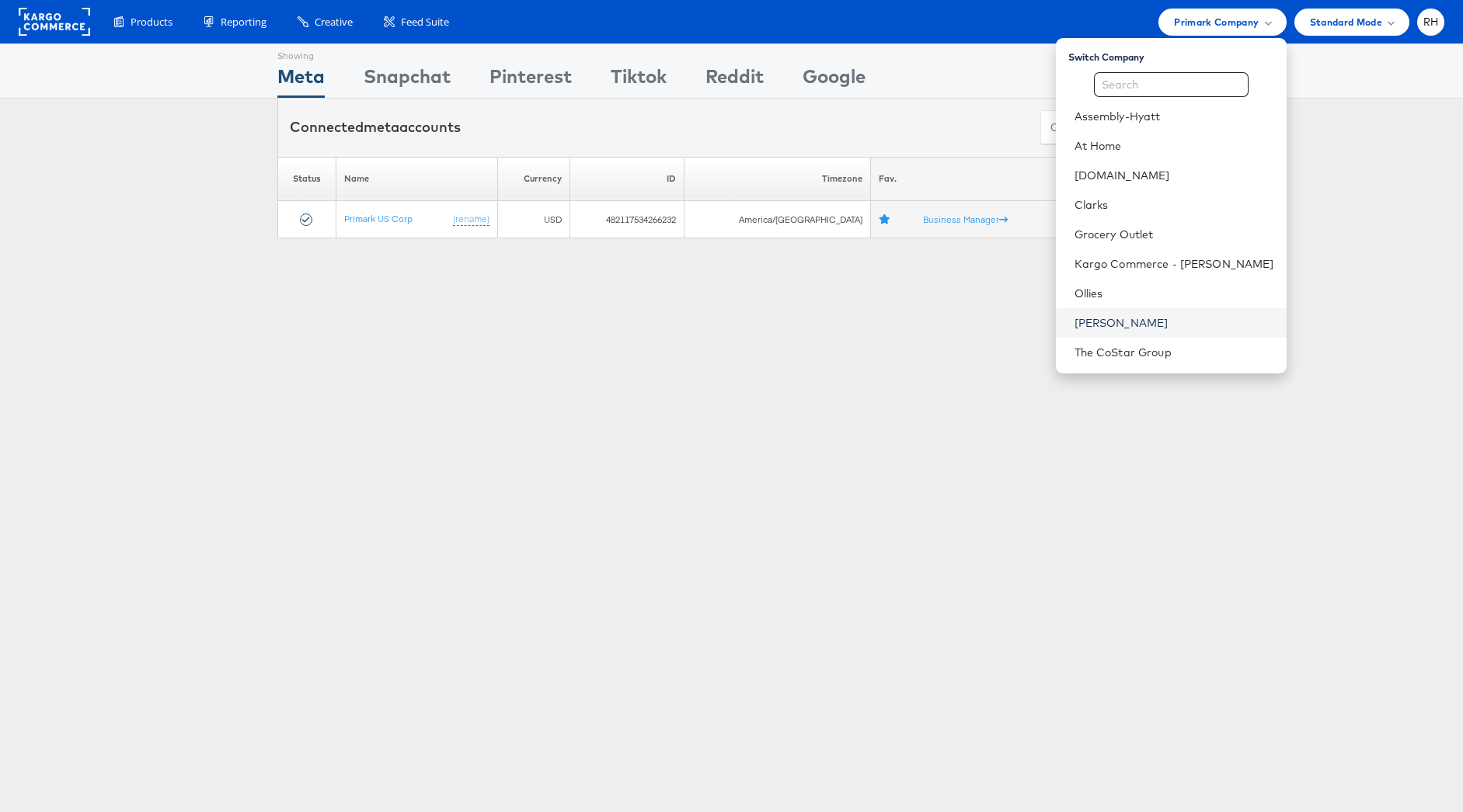
click at [1205, 317] on link "[PERSON_NAME]" at bounding box center [1174, 323] width 200 height 16
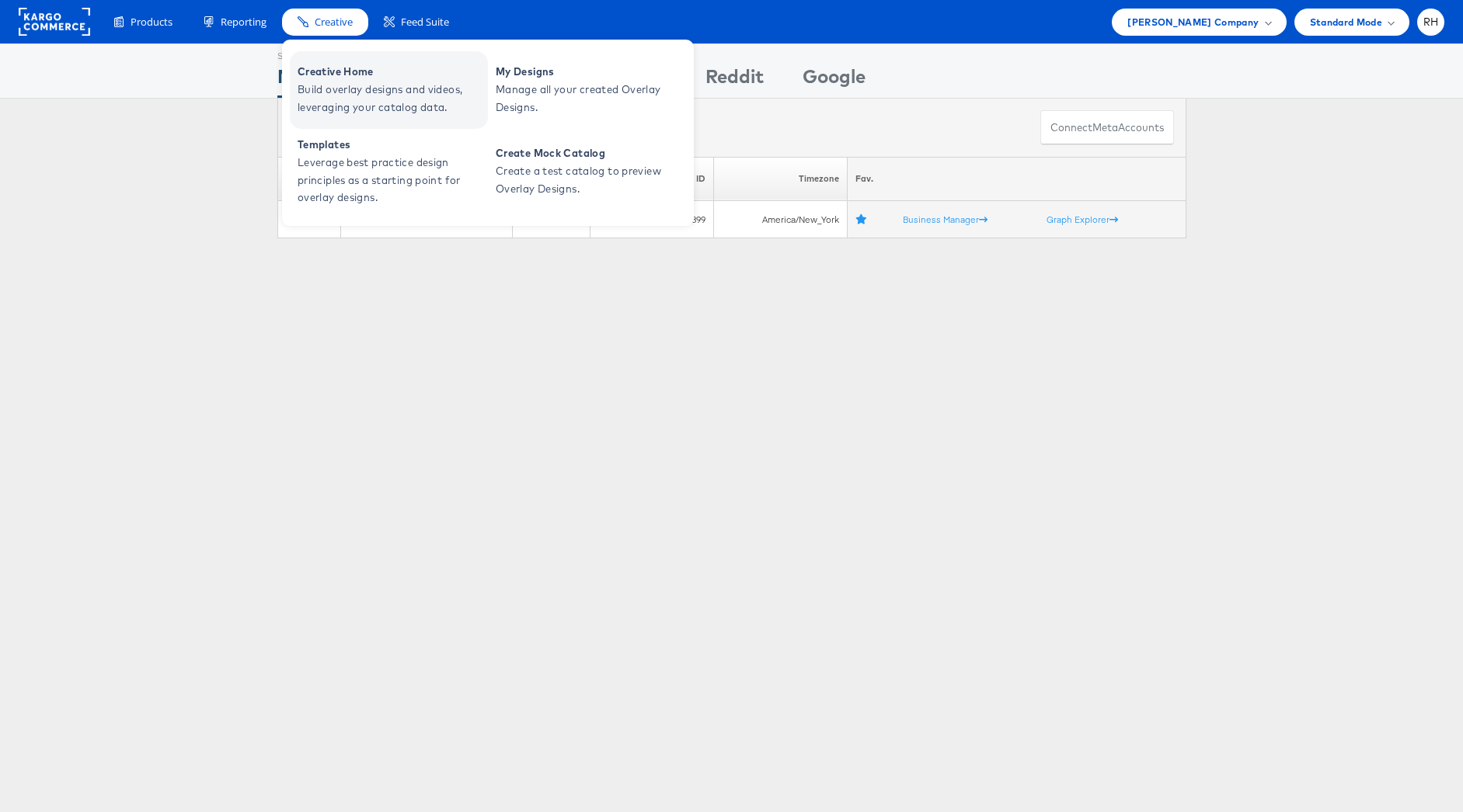
click at [324, 76] on span "Creative Home" at bounding box center [390, 72] width 186 height 18
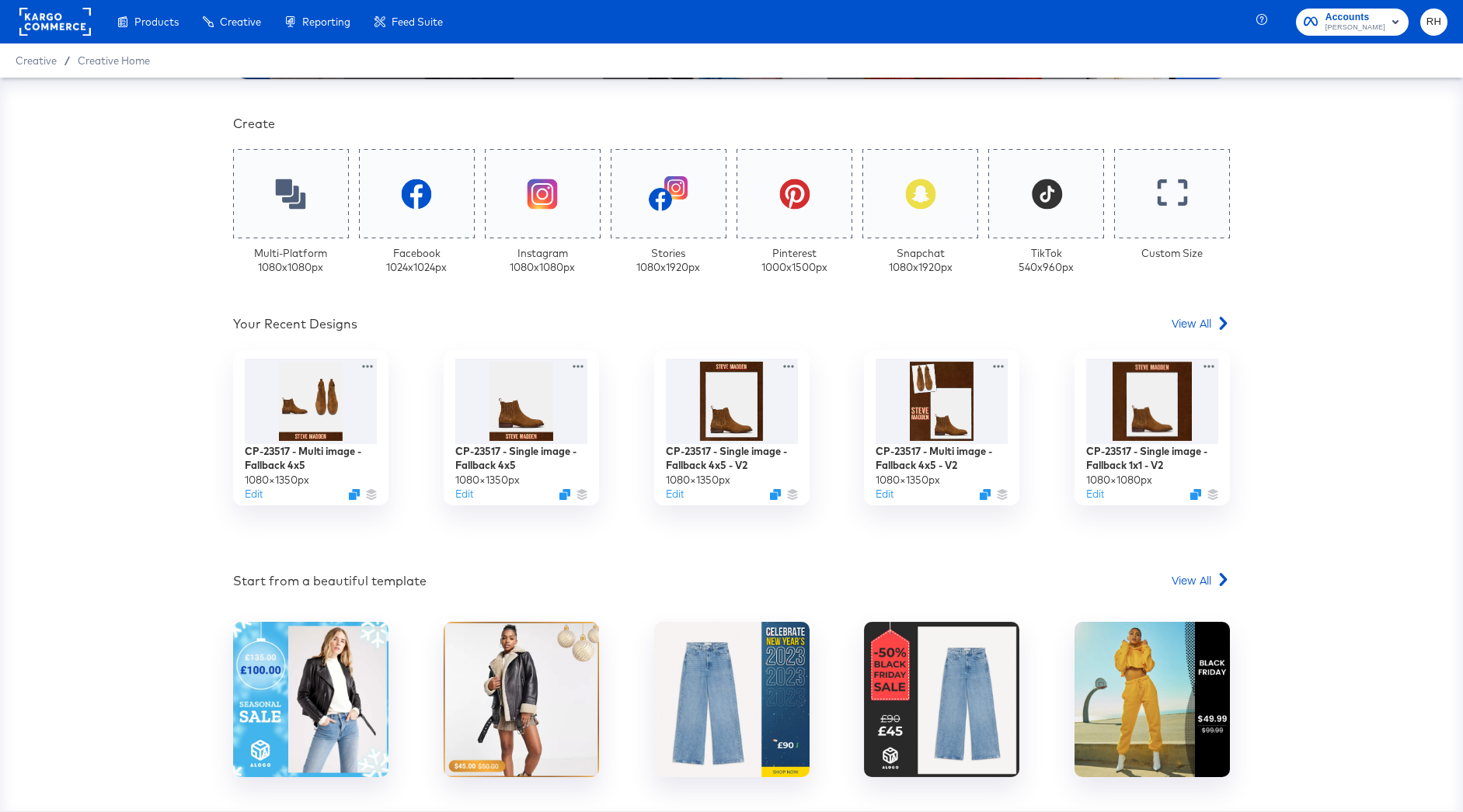
scroll to position [341, 0]
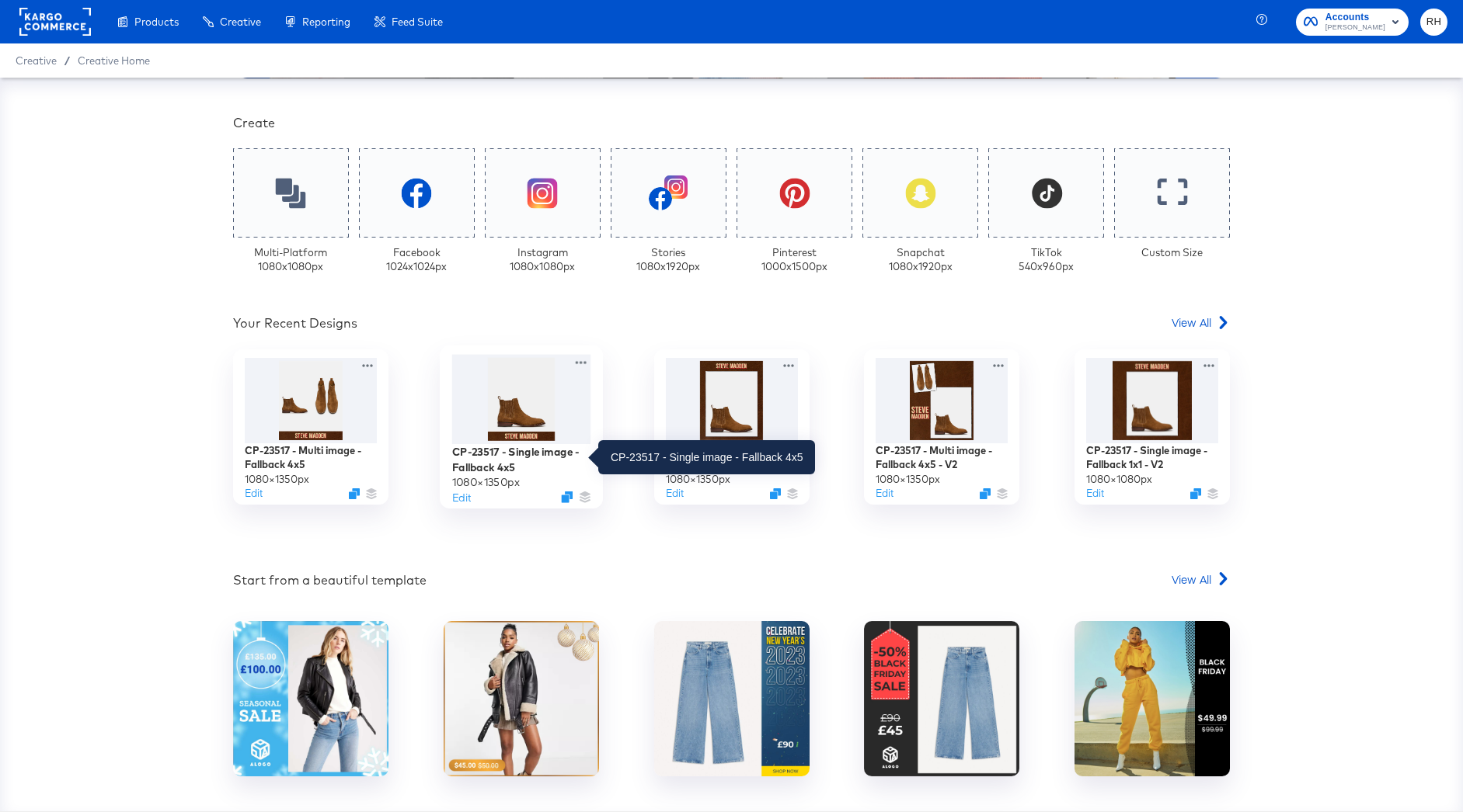
click at [485, 460] on div "CP-23517 - Single image - Fallback 4x5" at bounding box center [521, 459] width 139 height 30
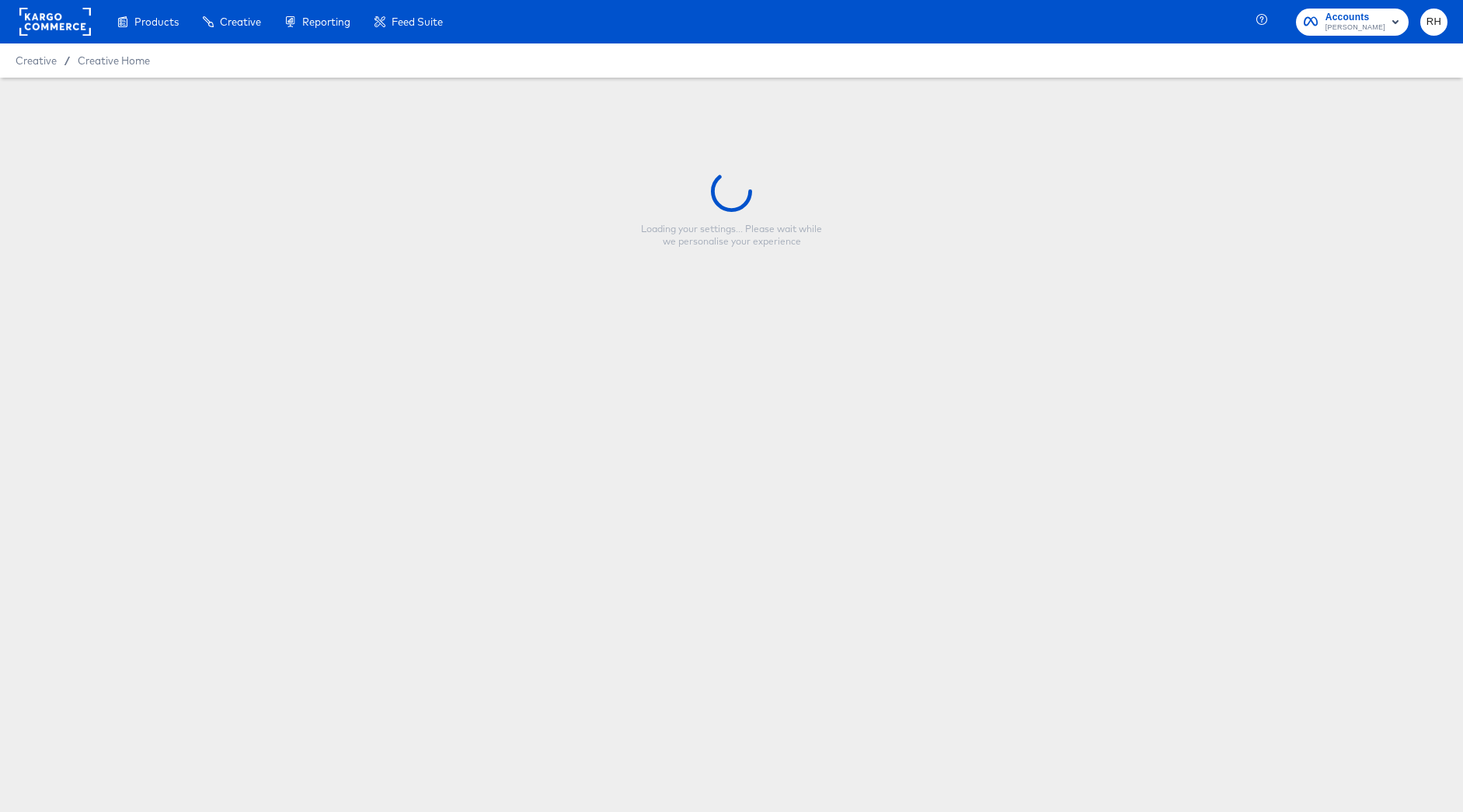
type input "CP-23517 - Single image - Fallback 4x5"
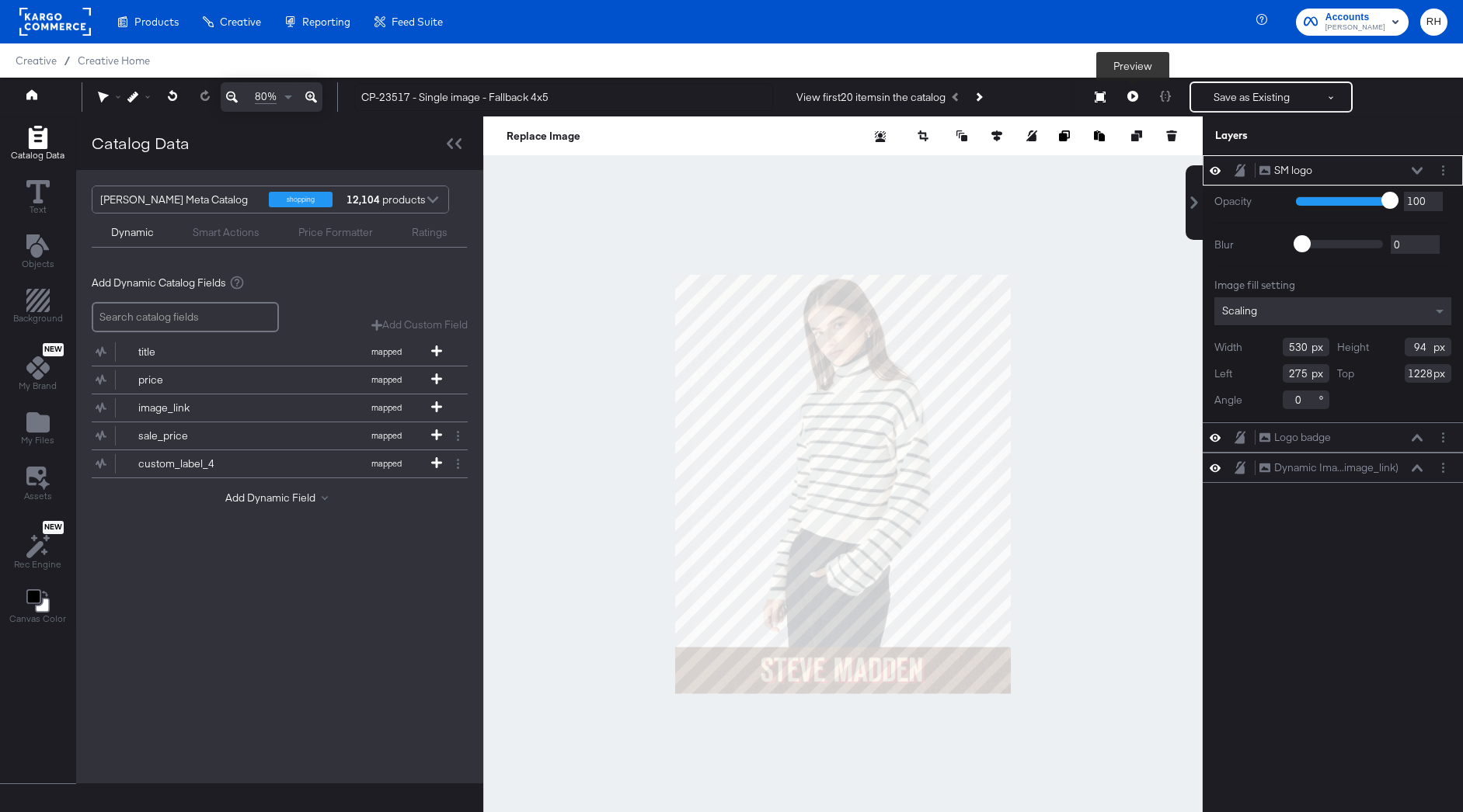
click at [1135, 91] on icon at bounding box center [1132, 96] width 11 height 11
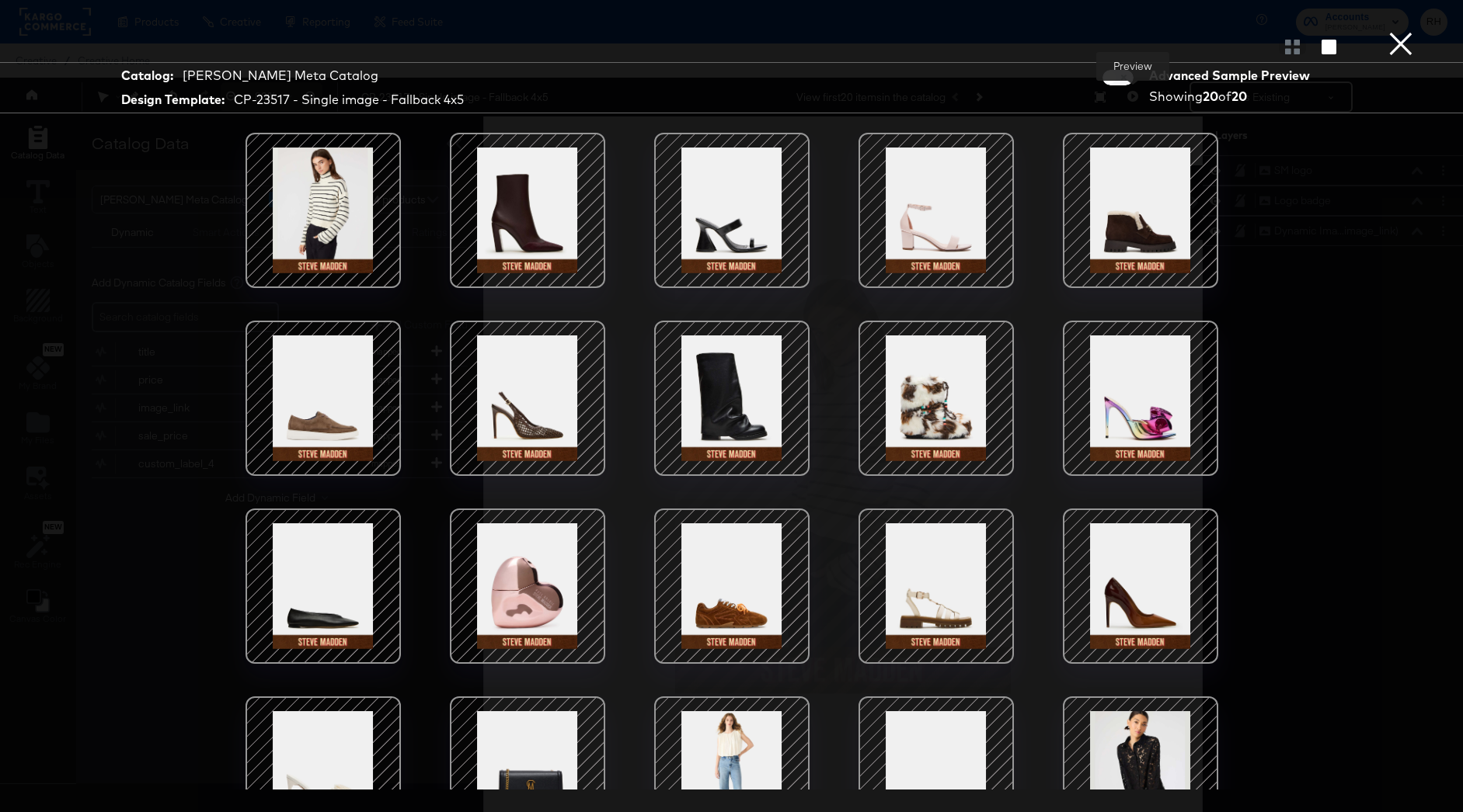
scroll to position [62, 0]
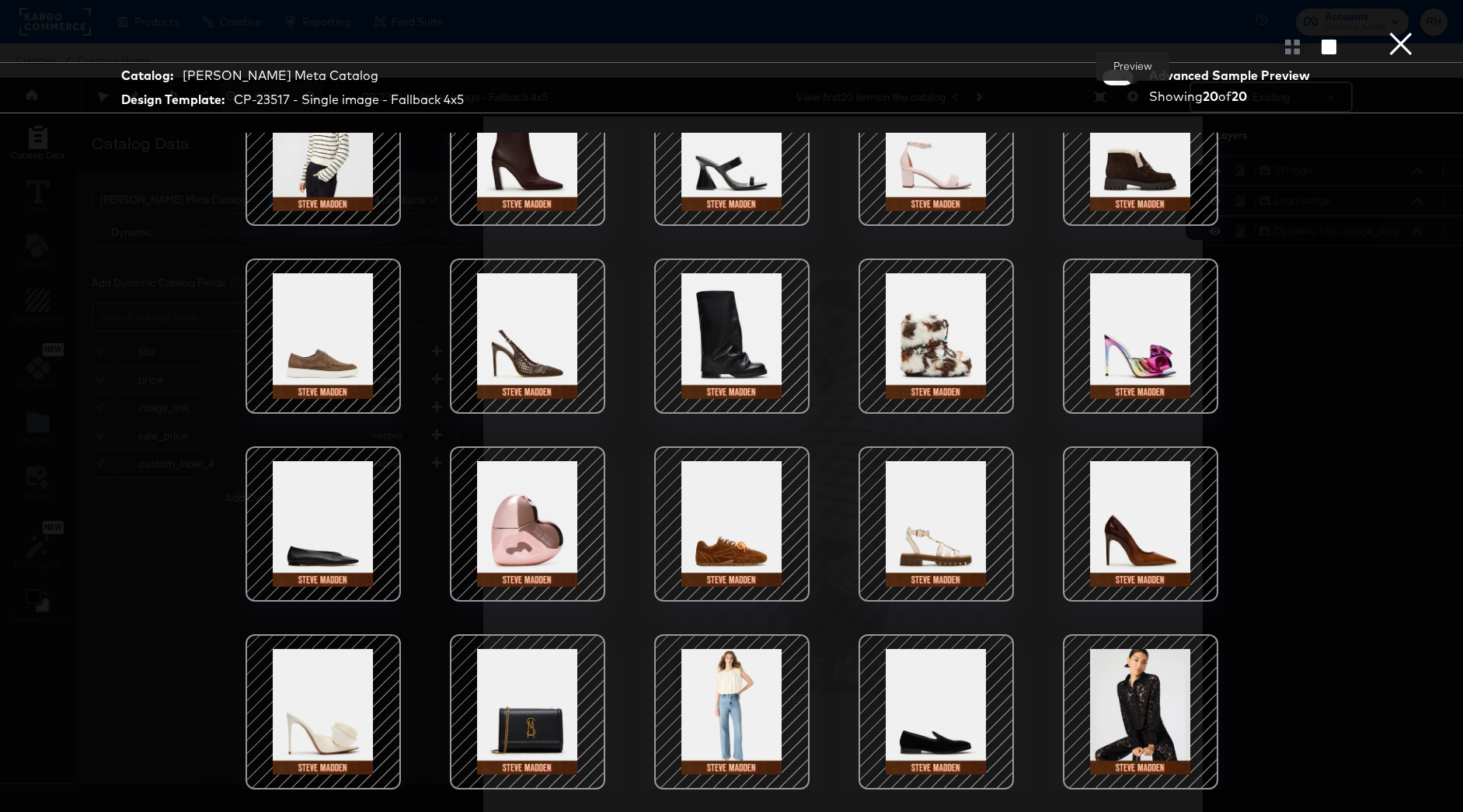
click at [745, 726] on div at bounding box center [732, 712] width 132 height 132
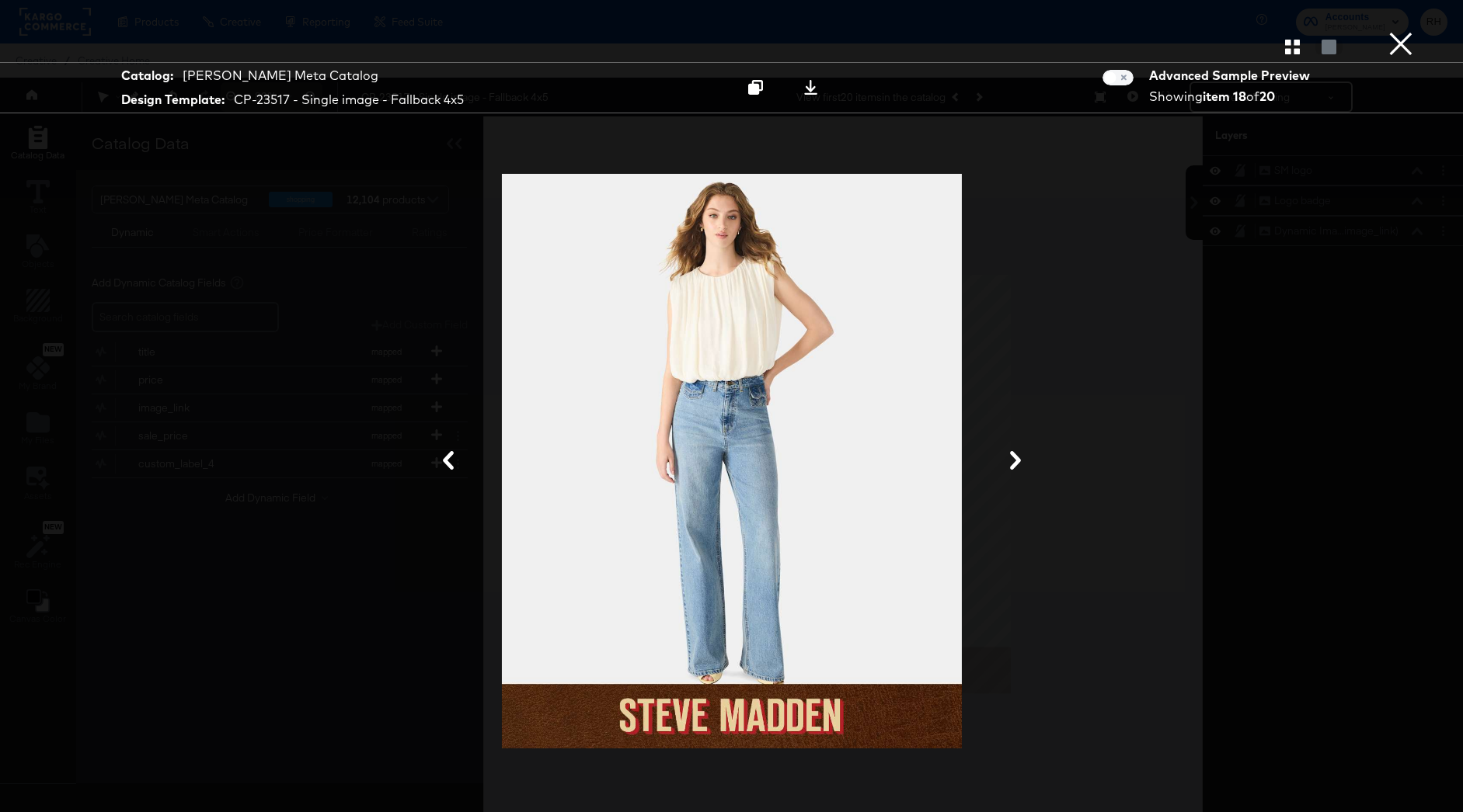
click at [1397, 31] on button "×" at bounding box center [1401, 15] width 31 height 31
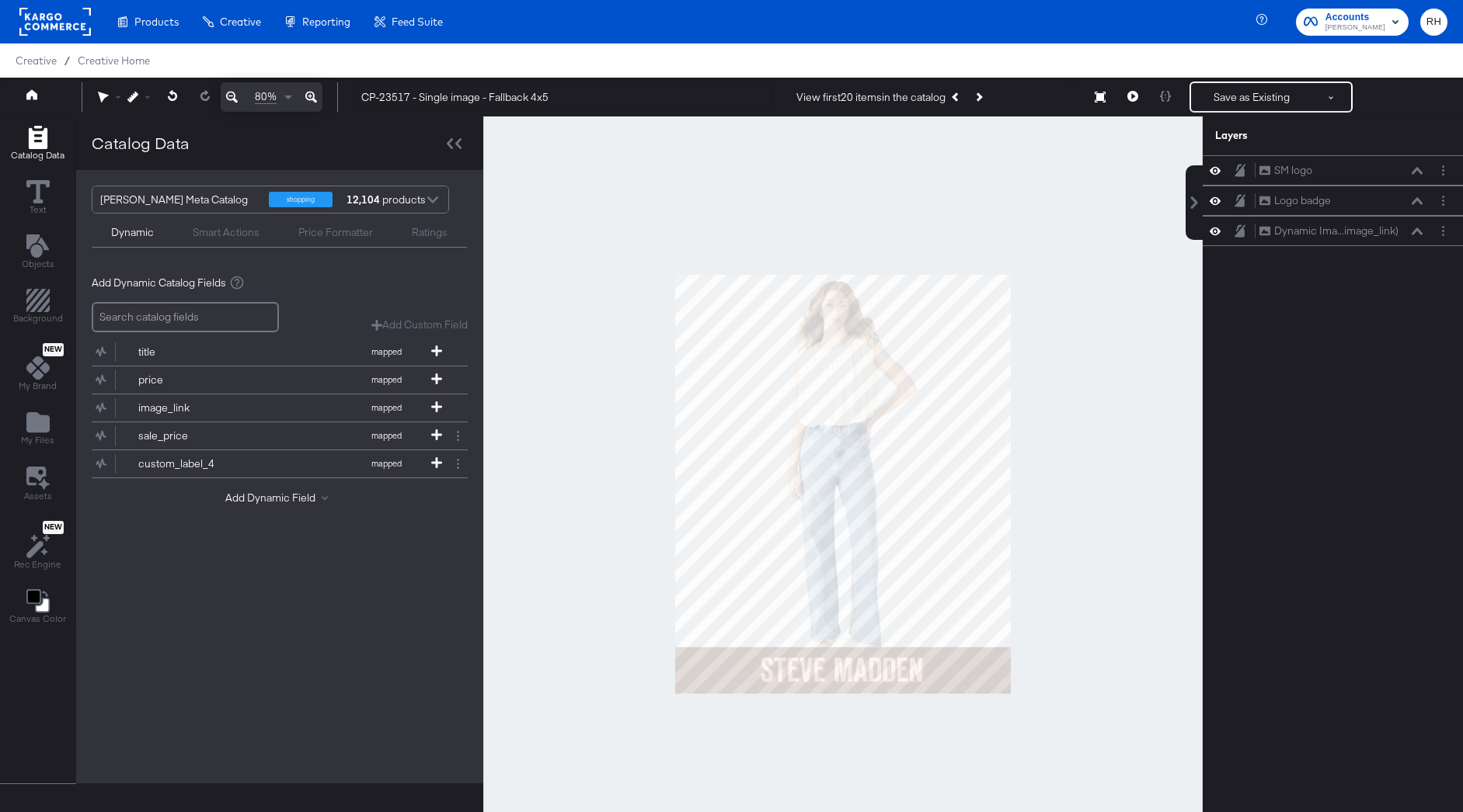
click at [66, 24] on rect at bounding box center [55, 22] width 71 height 28
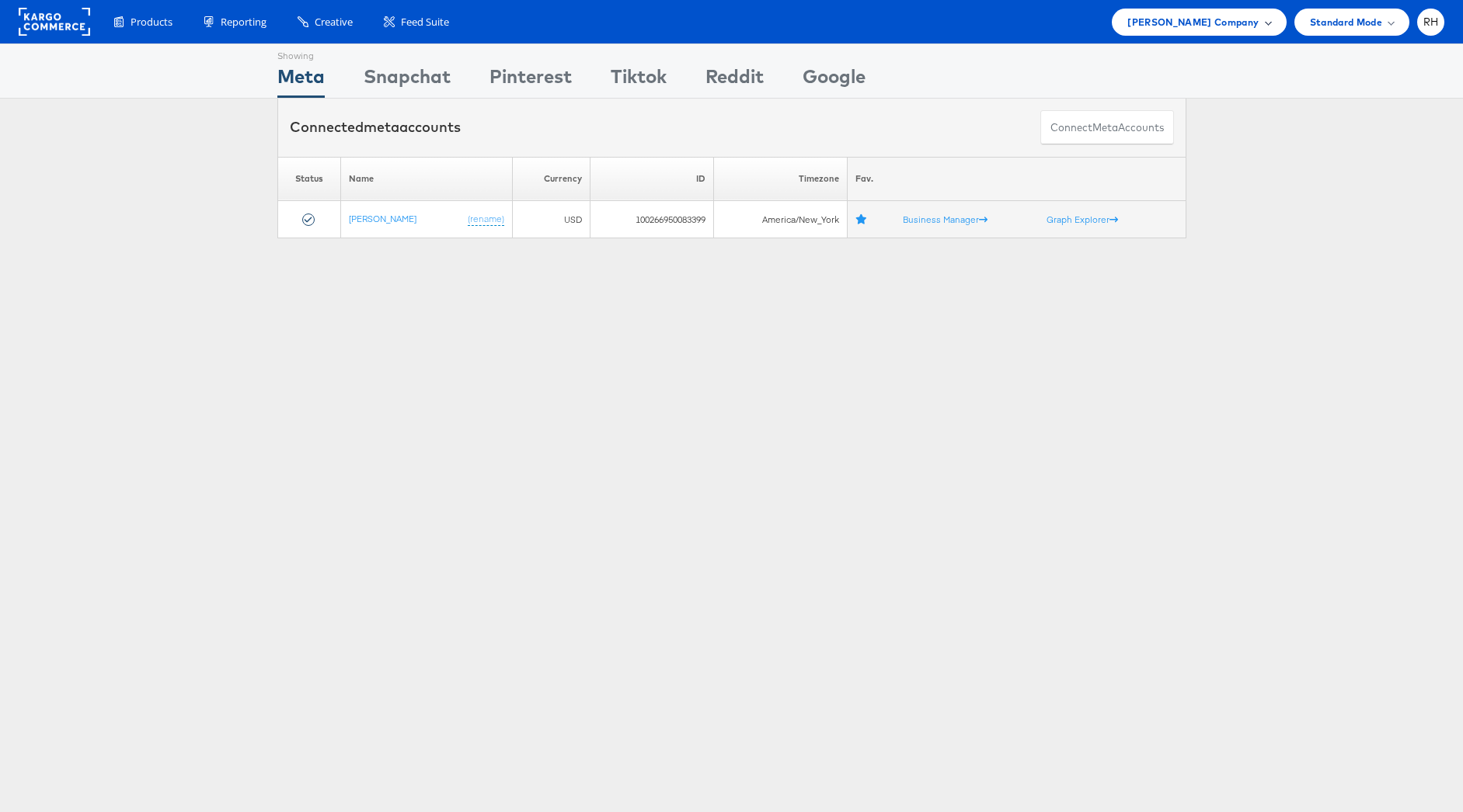
click at [1237, 26] on span "[PERSON_NAME] Company" at bounding box center [1192, 22] width 131 height 17
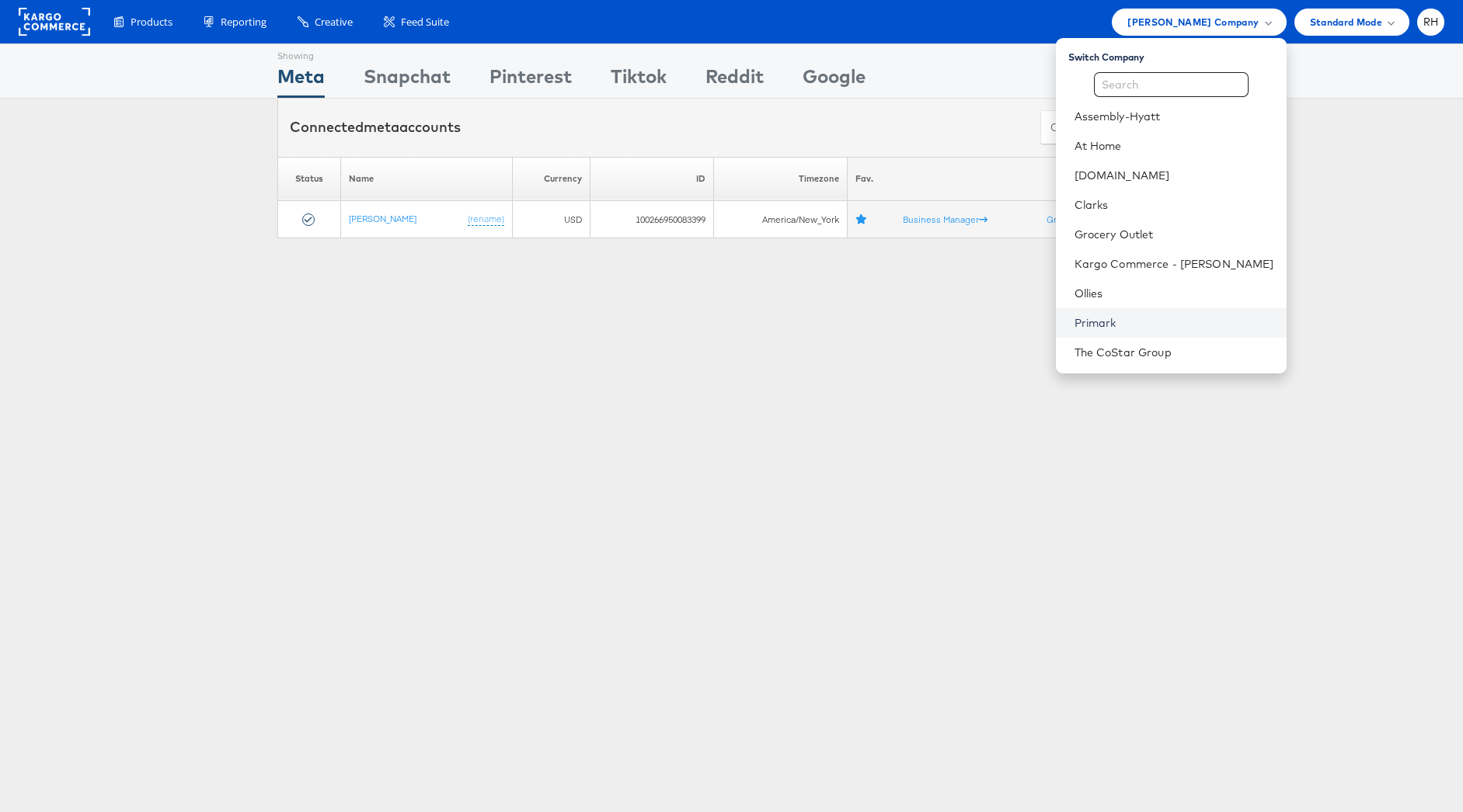
click at [1182, 325] on link "Primark" at bounding box center [1174, 323] width 200 height 16
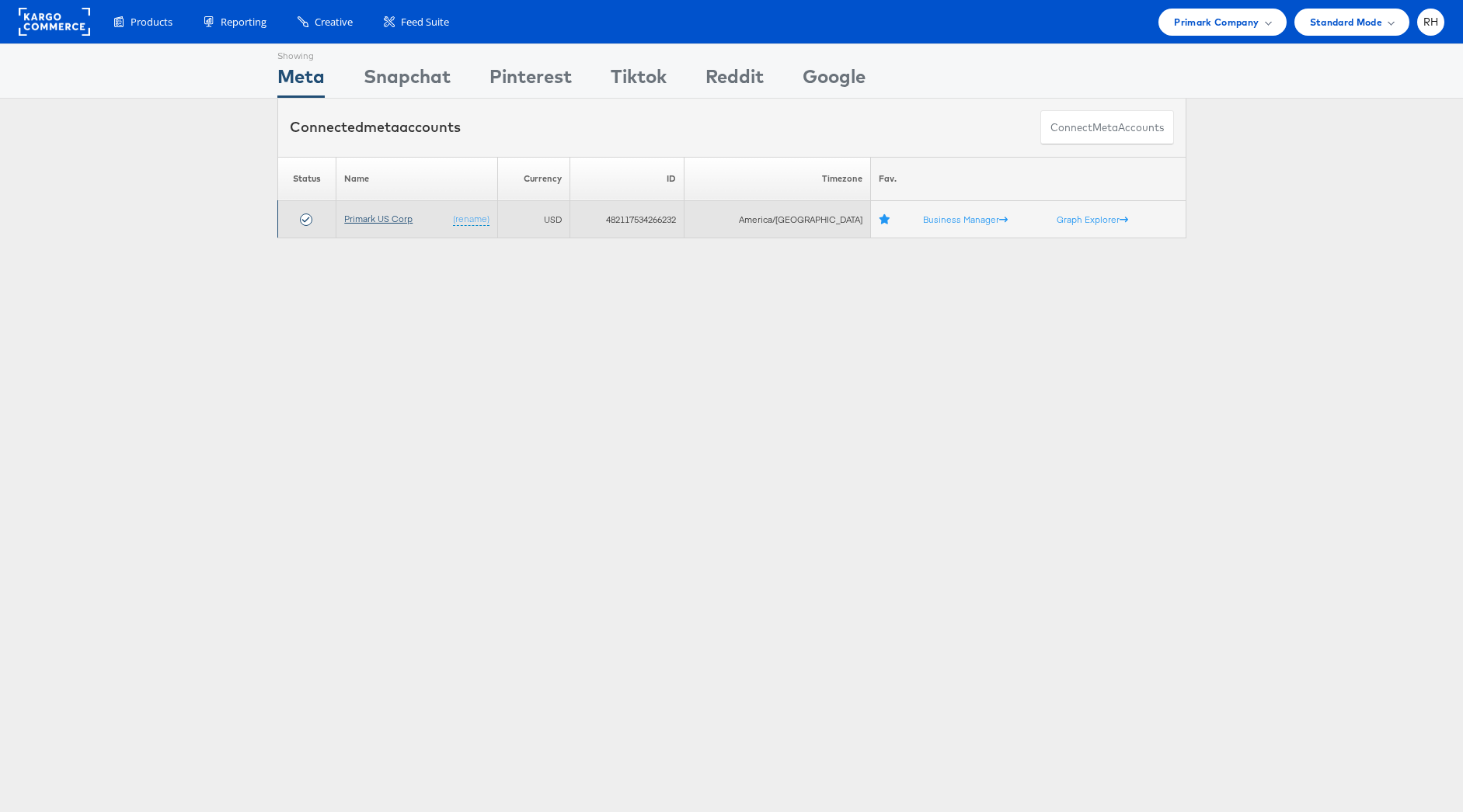
click at [370, 218] on link "Primark US Corp" at bounding box center [378, 218] width 69 height 11
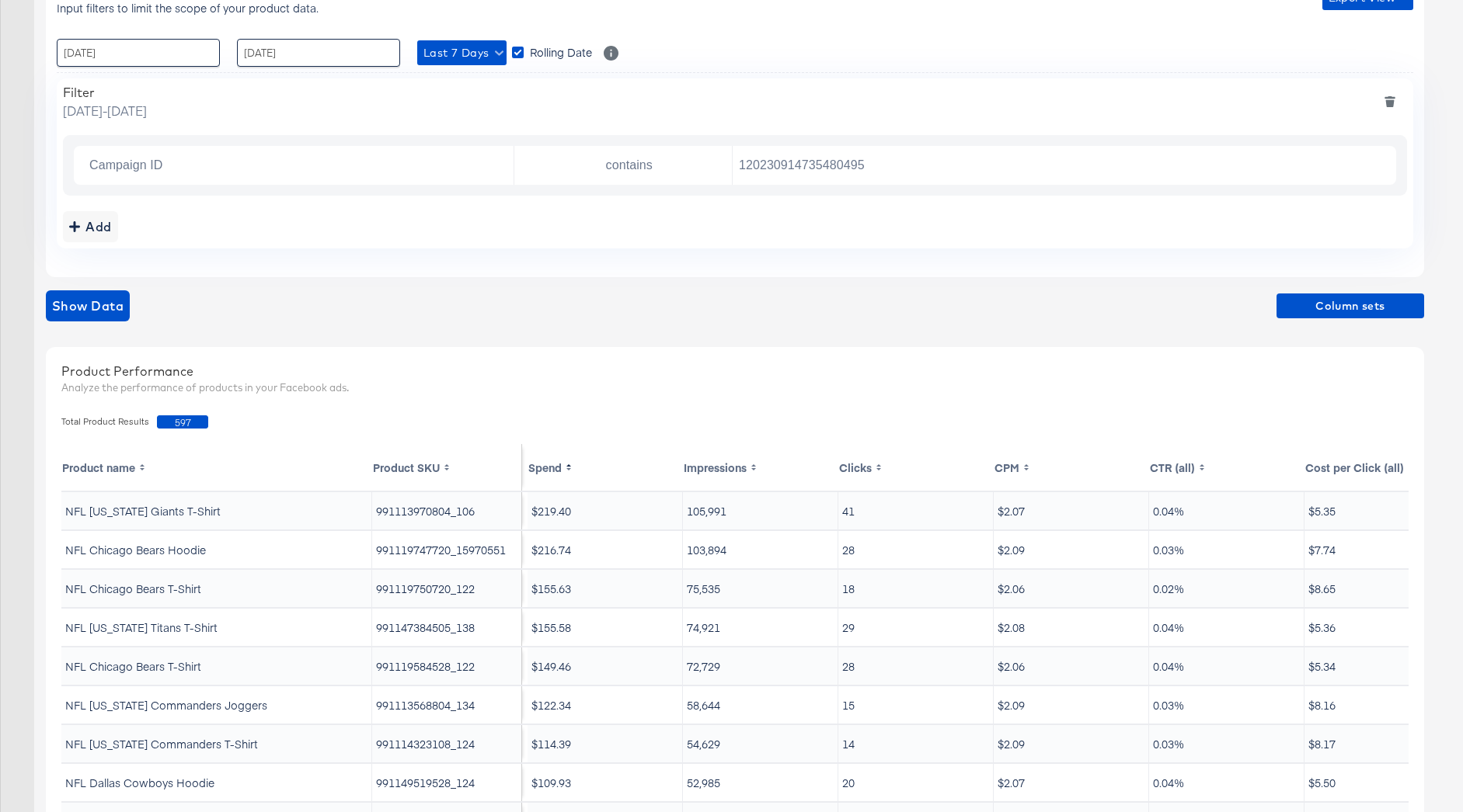
scroll to position [379, 0]
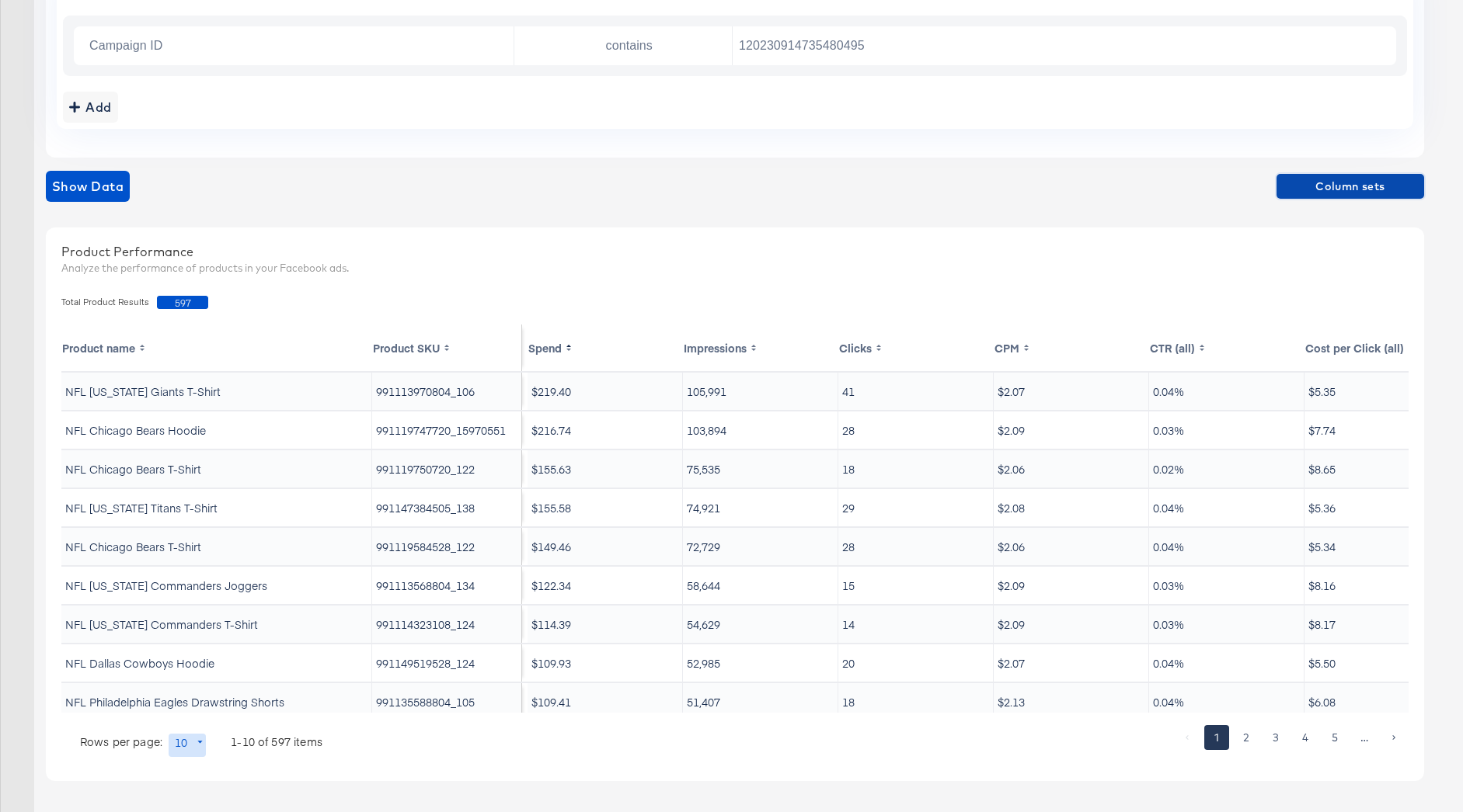
click at [1362, 185] on span "Column sets" at bounding box center [1350, 186] width 135 height 19
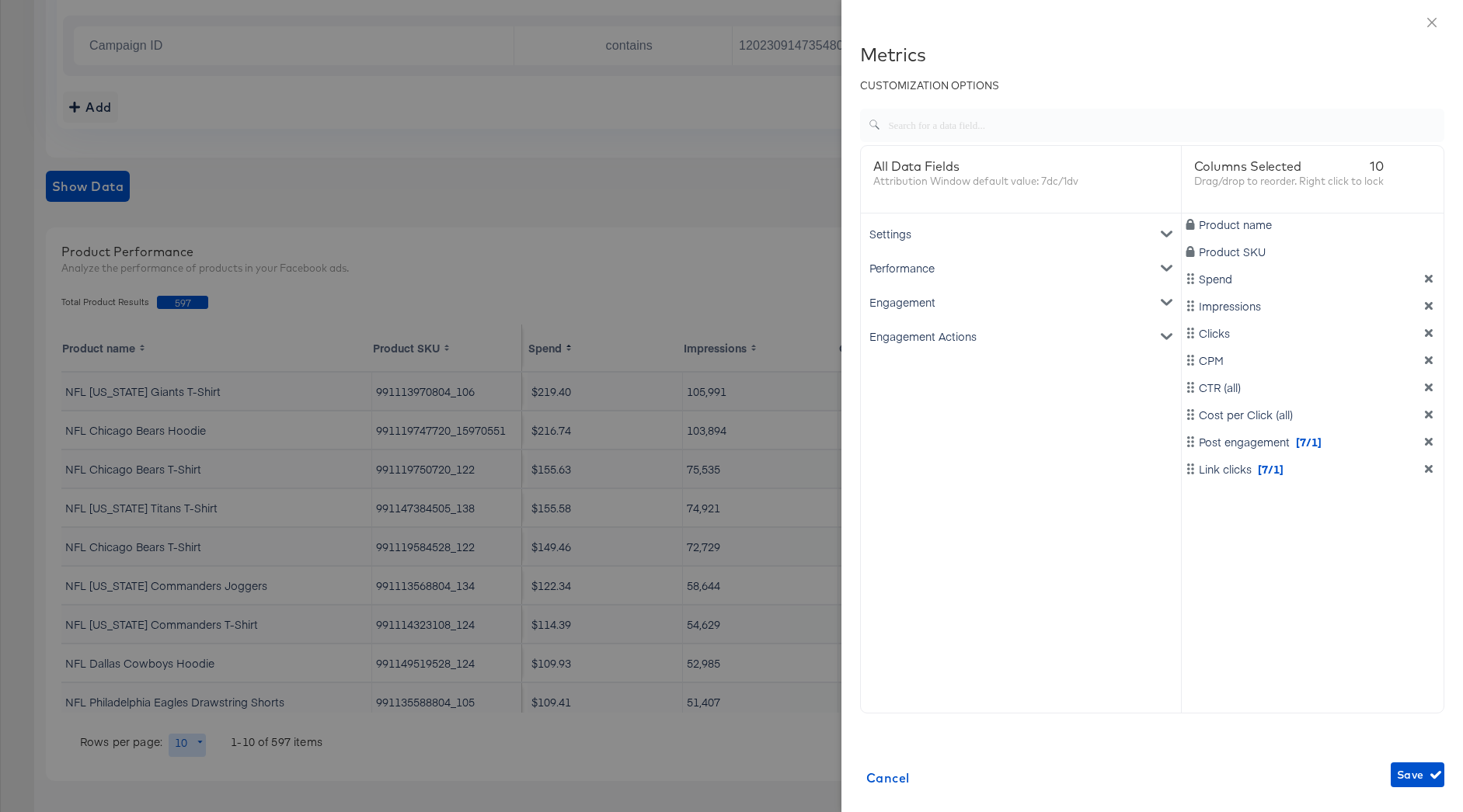
click at [1155, 230] on div "Settings" at bounding box center [1021, 234] width 314 height 34
click at [1126, 232] on div "Settings" at bounding box center [1021, 234] width 314 height 34
click at [1011, 275] on div "Performance" at bounding box center [1021, 267] width 314 height 34
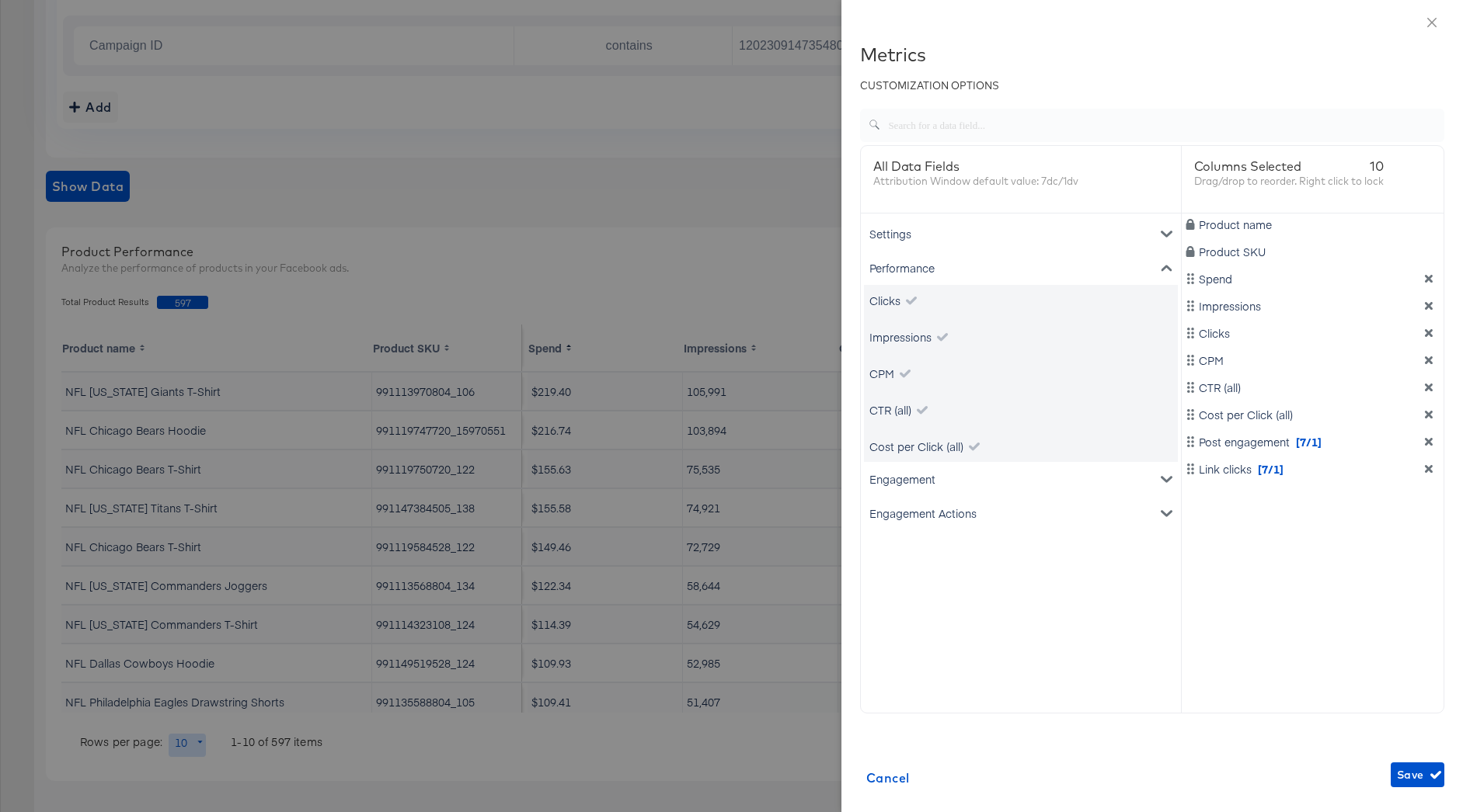
click at [1028, 275] on div "Performance" at bounding box center [1021, 267] width 314 height 34
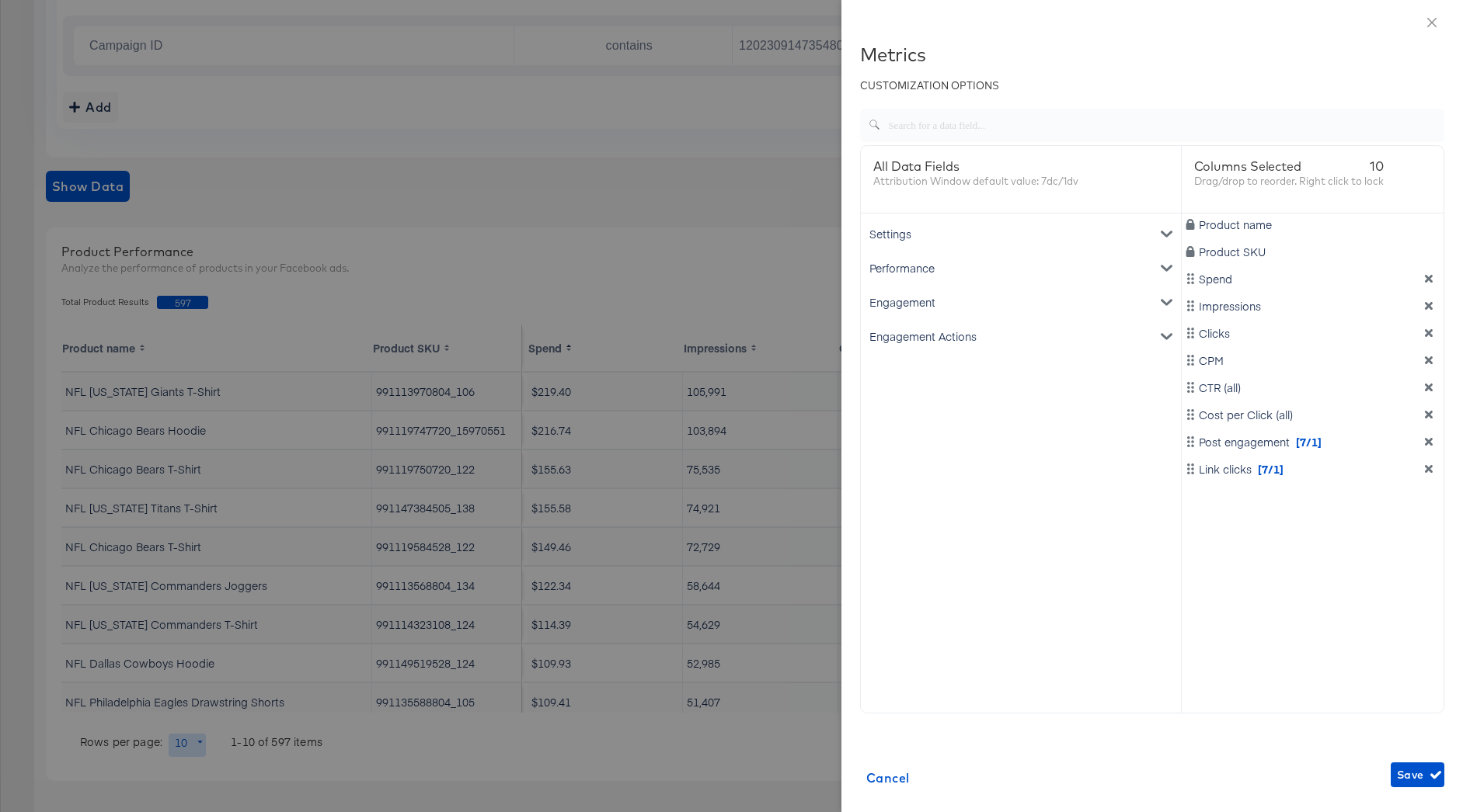
click at [966, 310] on div "Engagement" at bounding box center [1021, 301] width 314 height 34
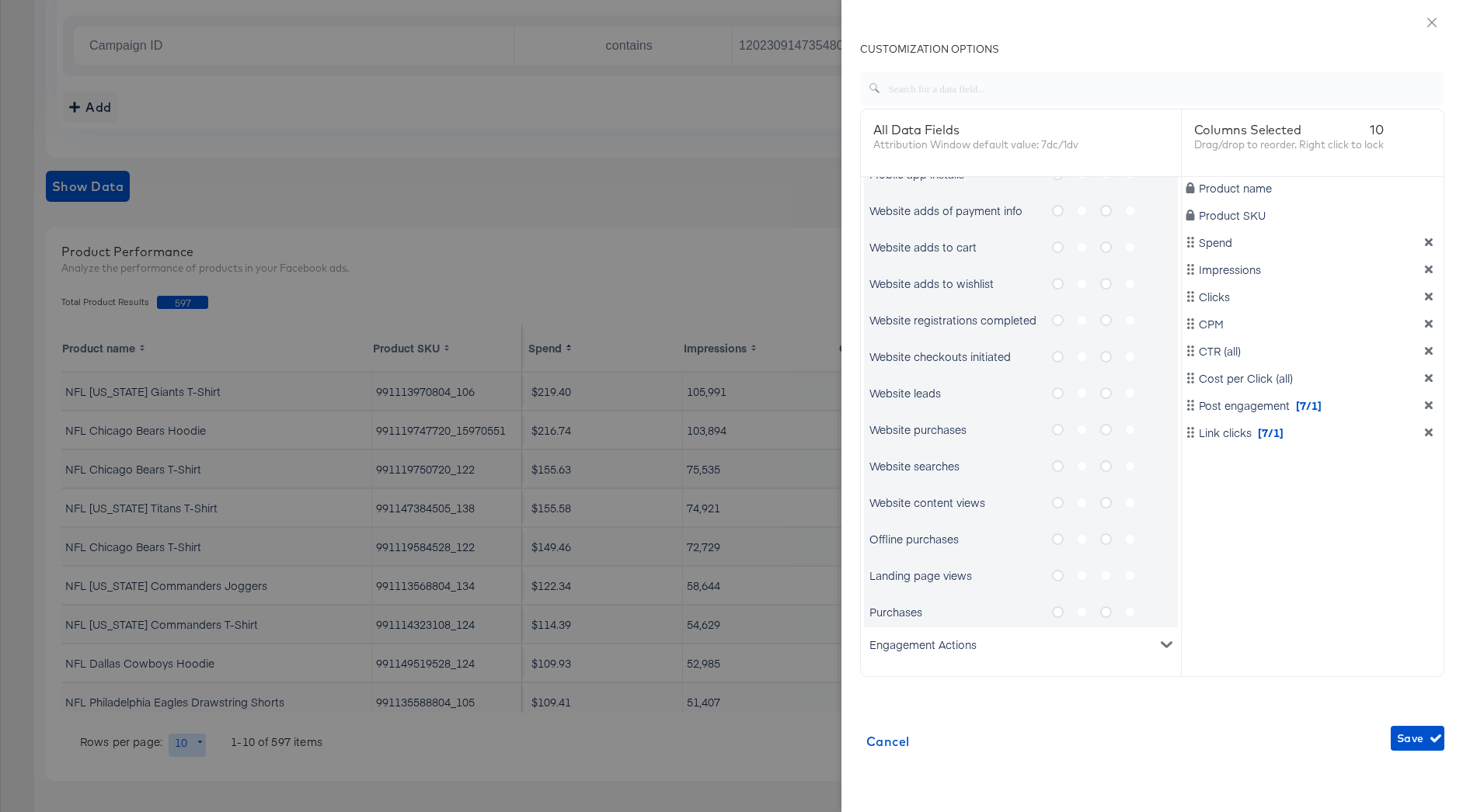
scroll to position [46, 0]
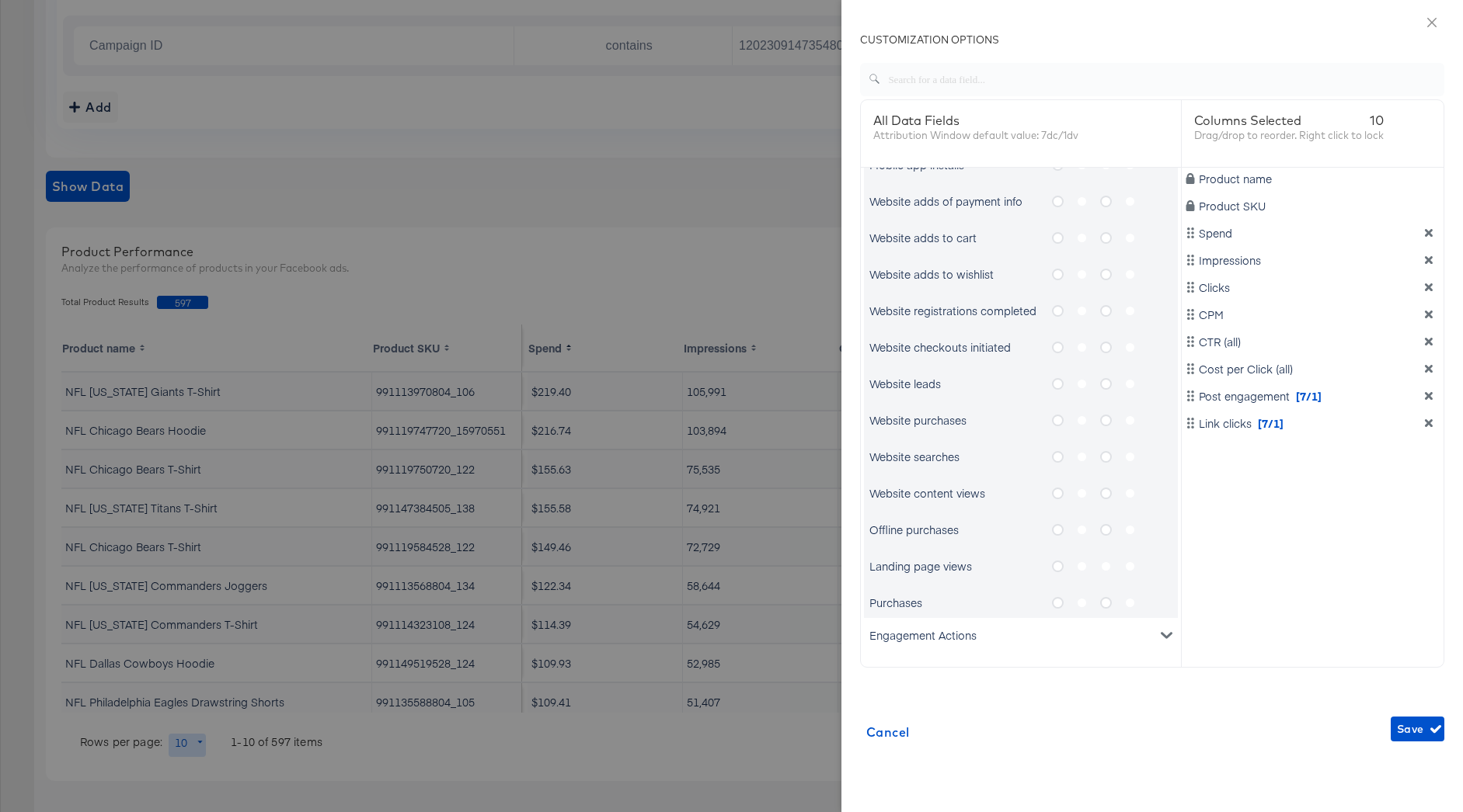
click at [970, 637] on div "Engagement Actions" at bounding box center [1021, 634] width 314 height 34
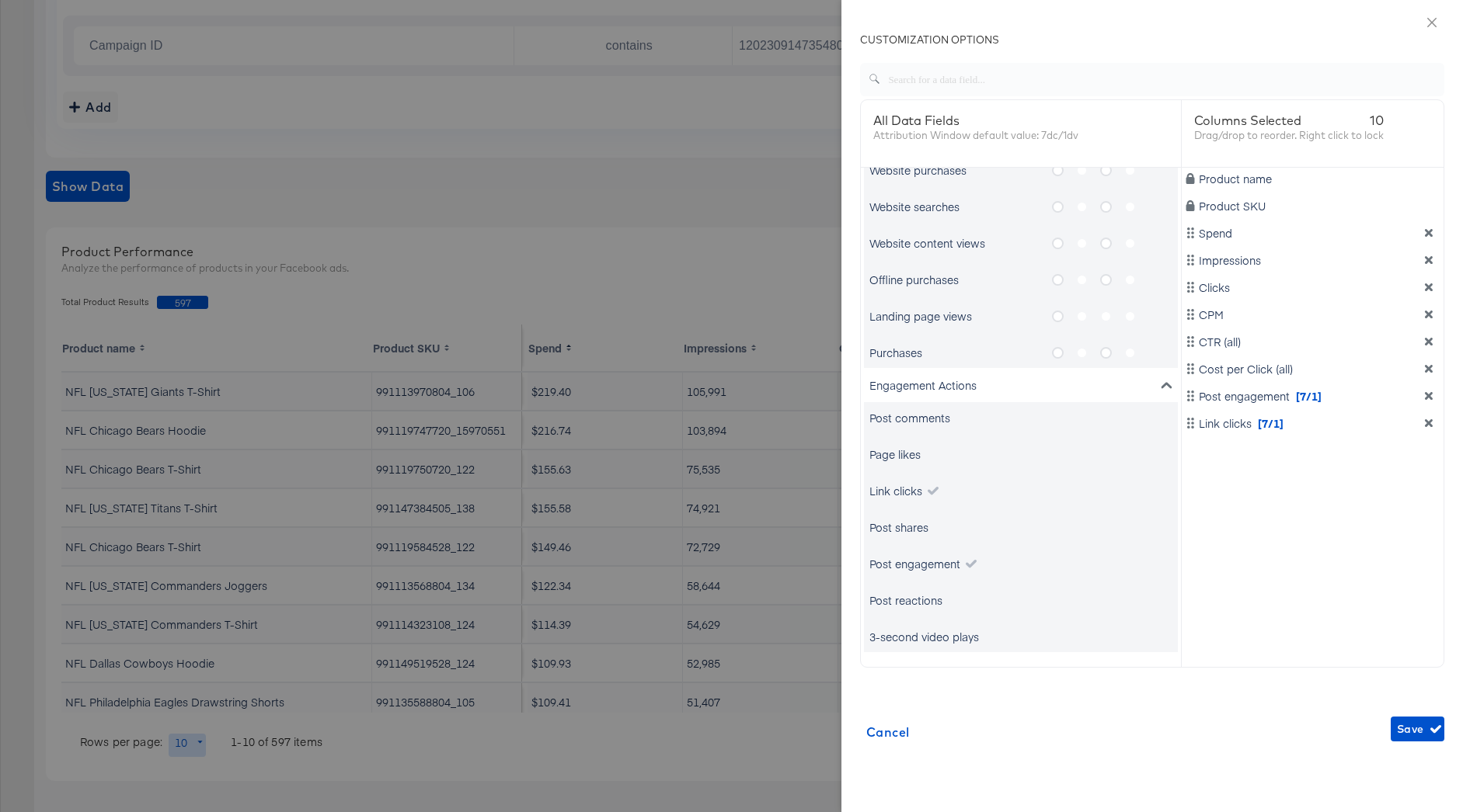
scroll to position [59, 0]
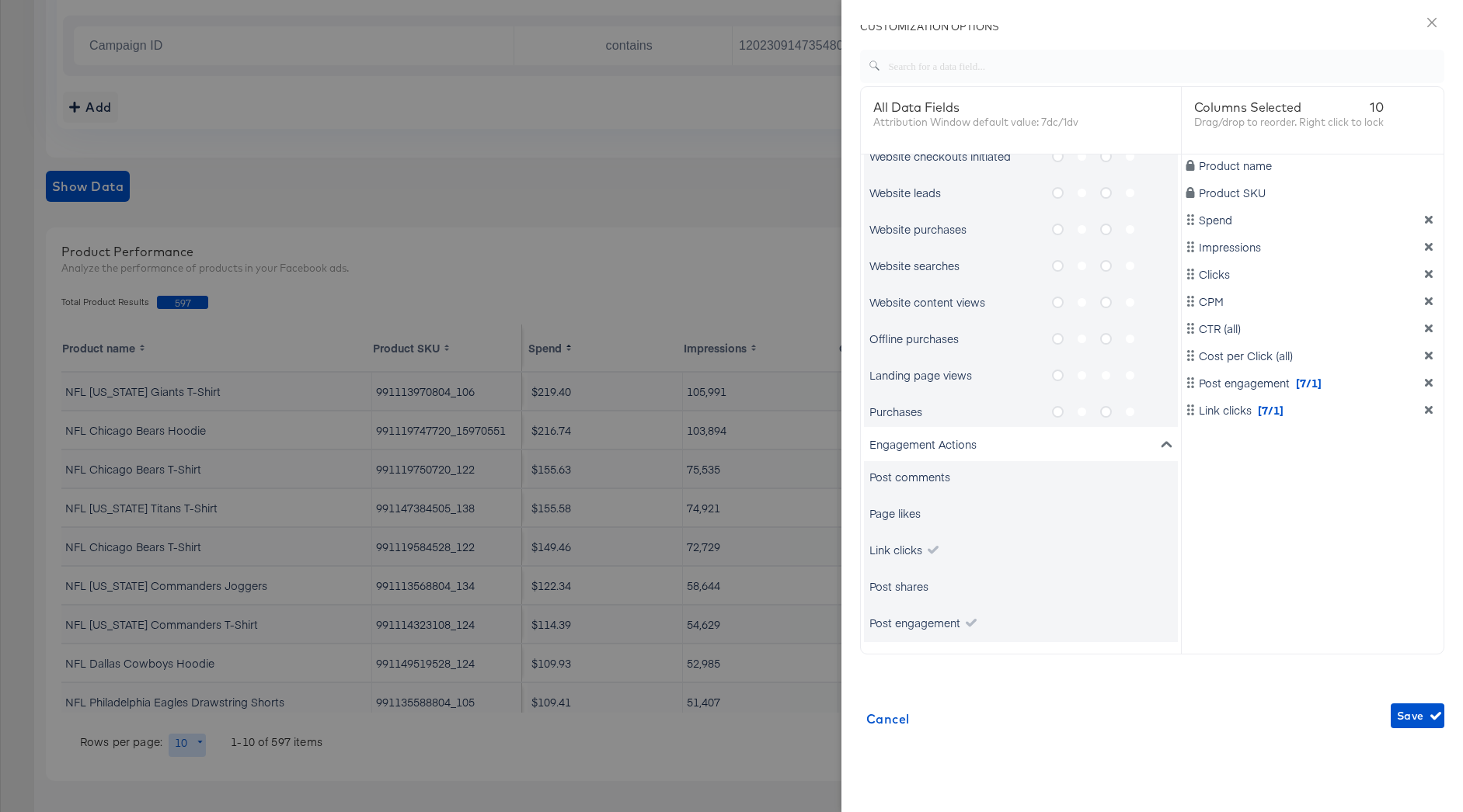
click at [1068, 448] on div "Engagement Actions" at bounding box center [1021, 444] width 314 height 34
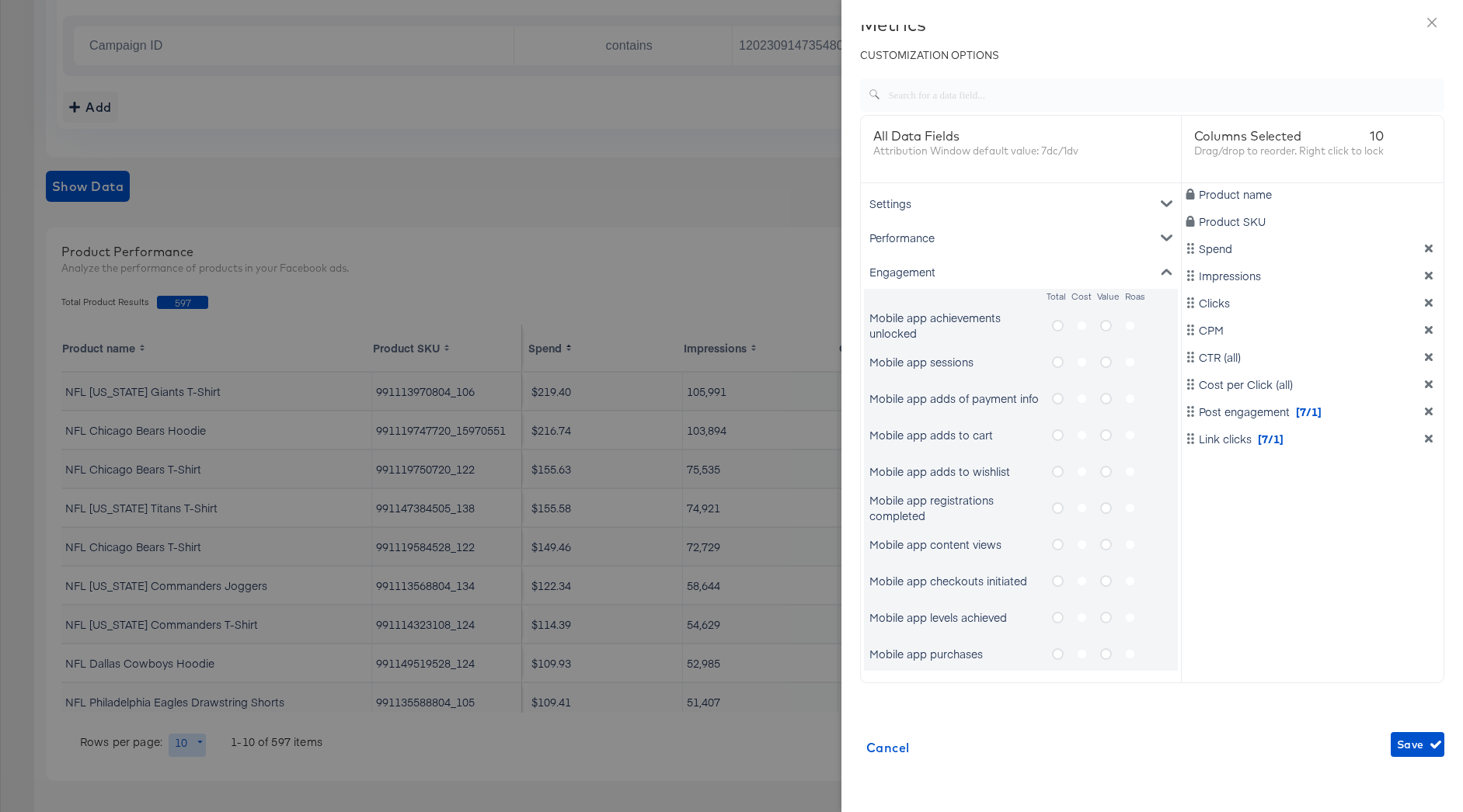
scroll to position [0, 0]
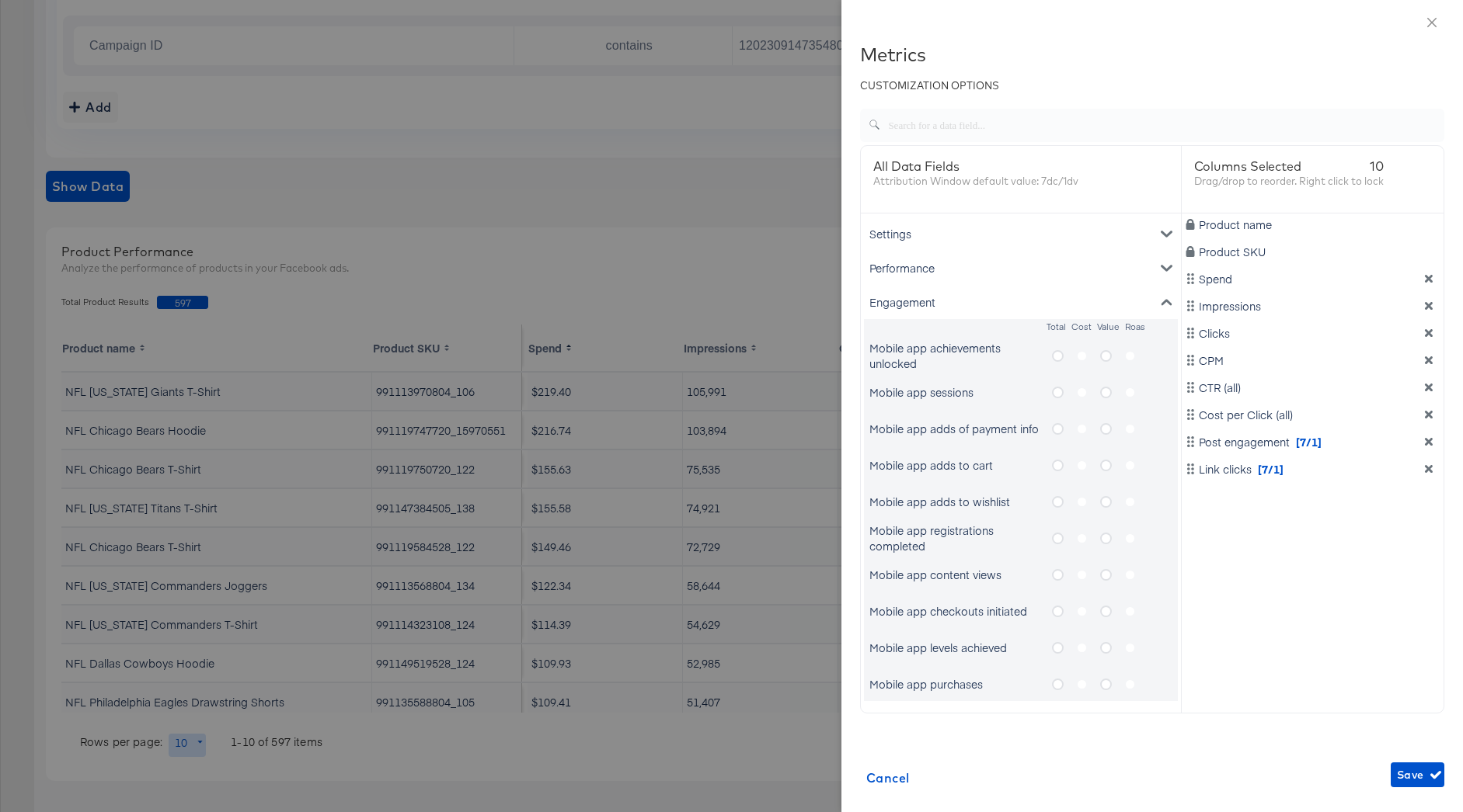
click at [983, 301] on div "Engagement" at bounding box center [1021, 301] width 314 height 34
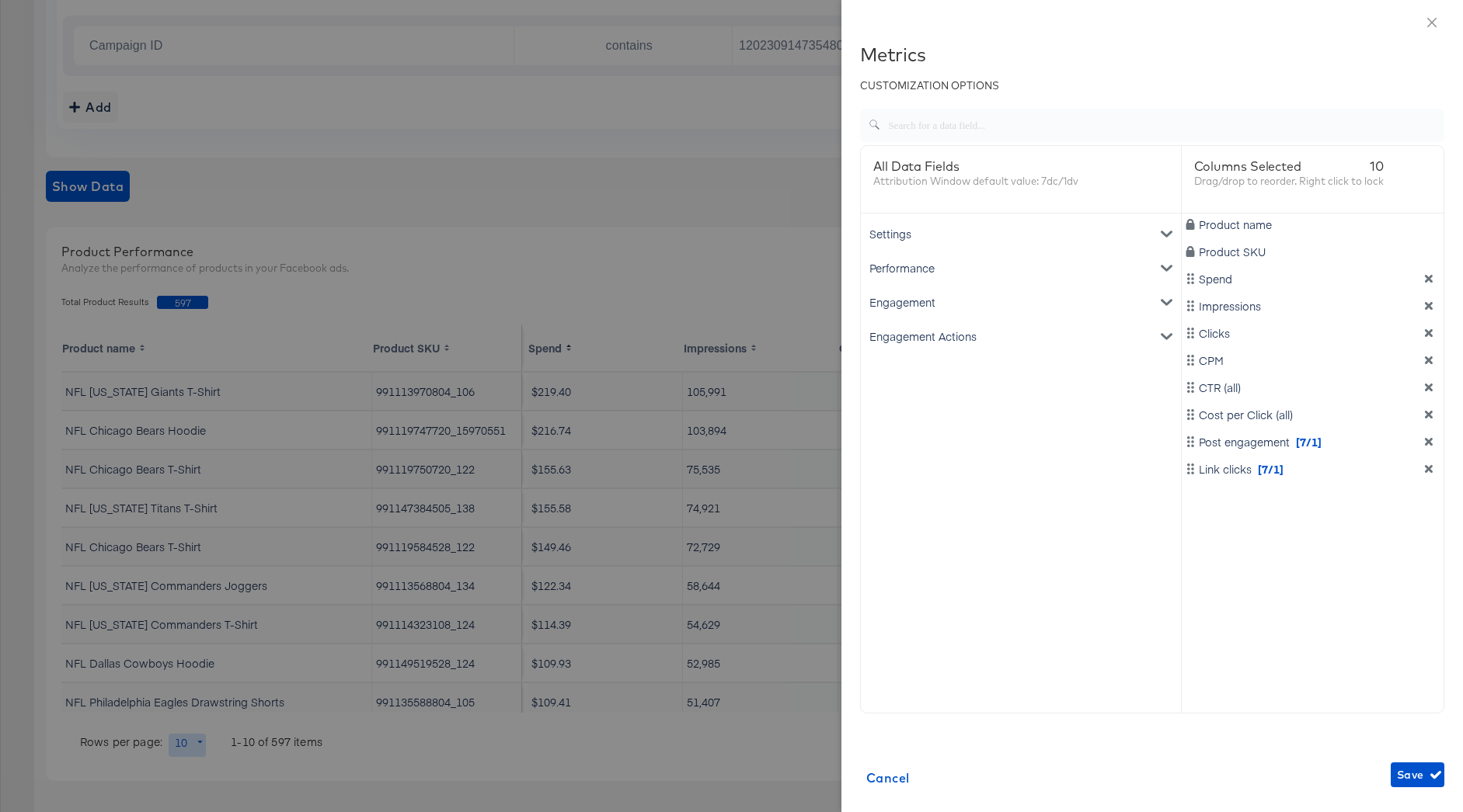
click at [998, 227] on div "Settings" at bounding box center [1021, 234] width 314 height 34
click at [957, 236] on div "Settings" at bounding box center [1021, 234] width 314 height 34
click at [921, 274] on div "Performance" at bounding box center [1021, 267] width 314 height 34
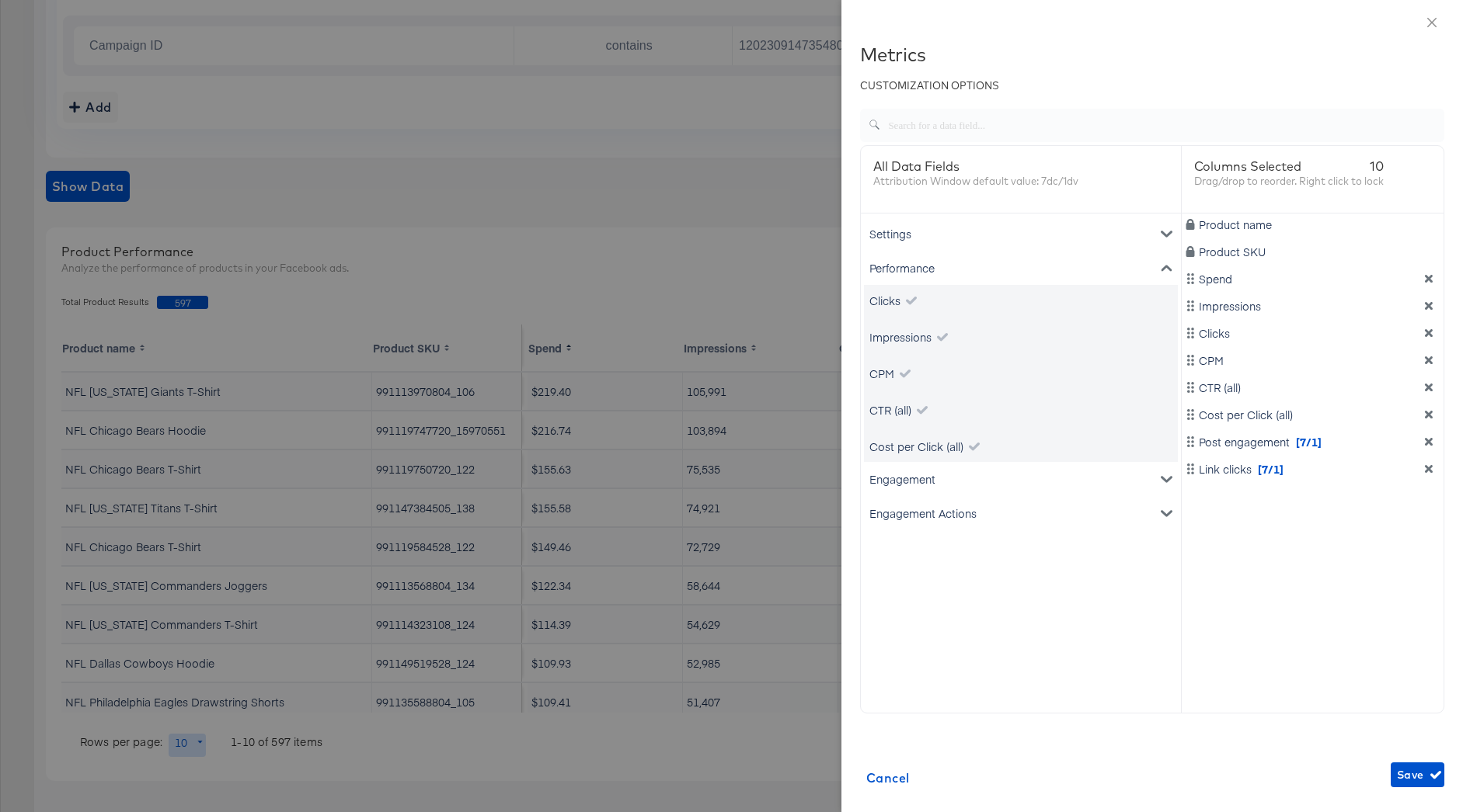
click at [964, 272] on div "Performance" at bounding box center [1021, 267] width 314 height 34
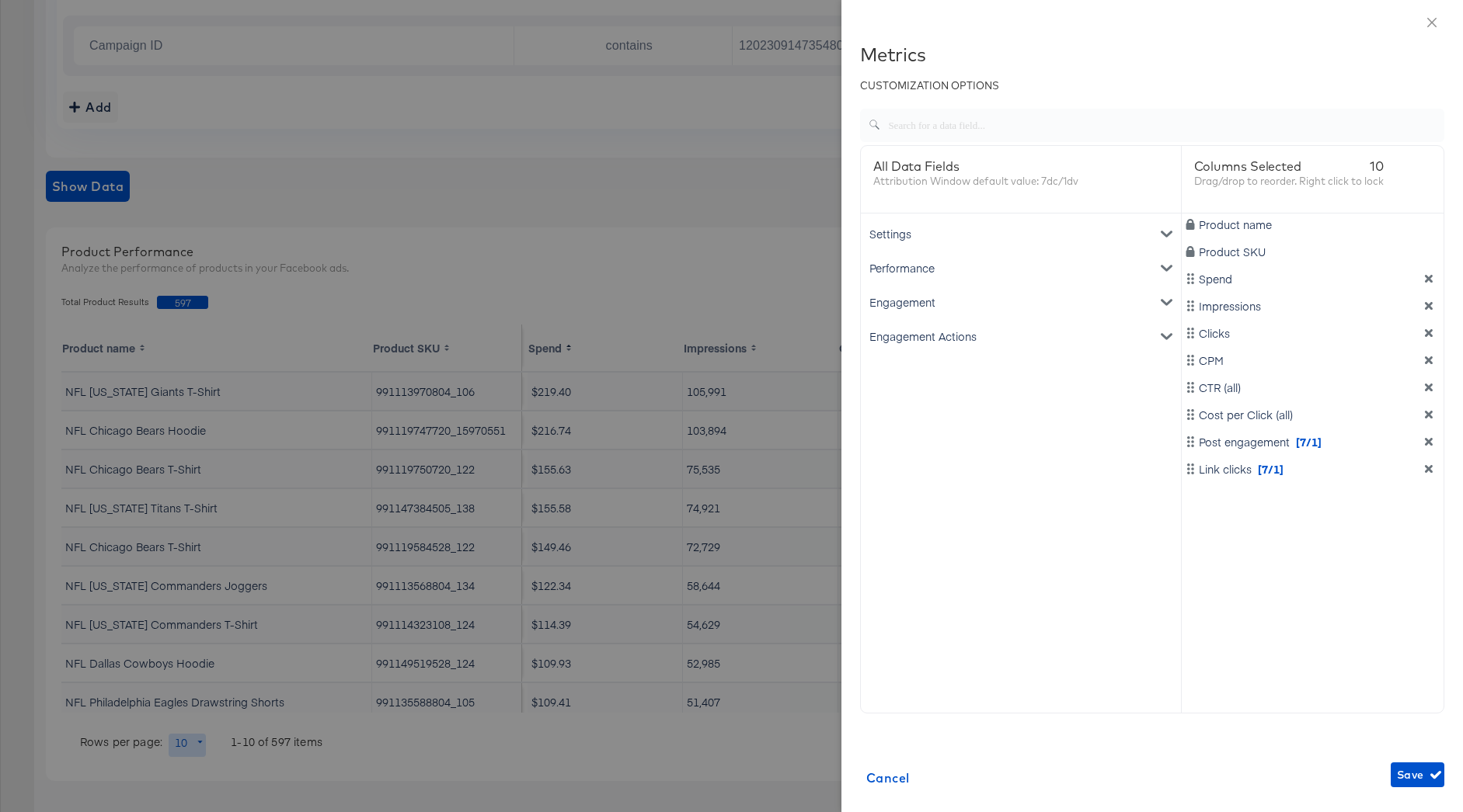
click at [932, 306] on div "Engagement" at bounding box center [1021, 301] width 314 height 34
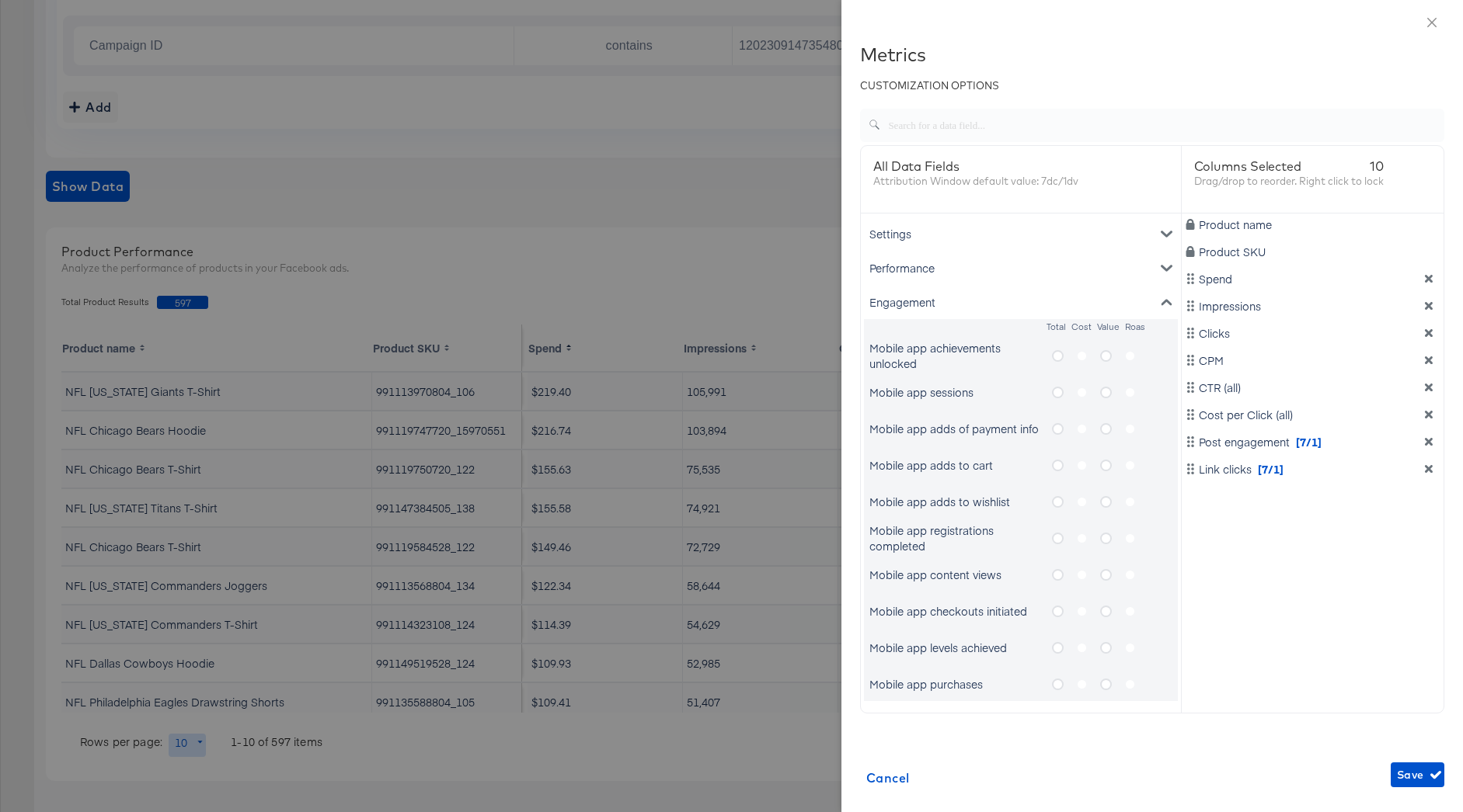
click at [972, 314] on div "Engagement" at bounding box center [1021, 301] width 314 height 34
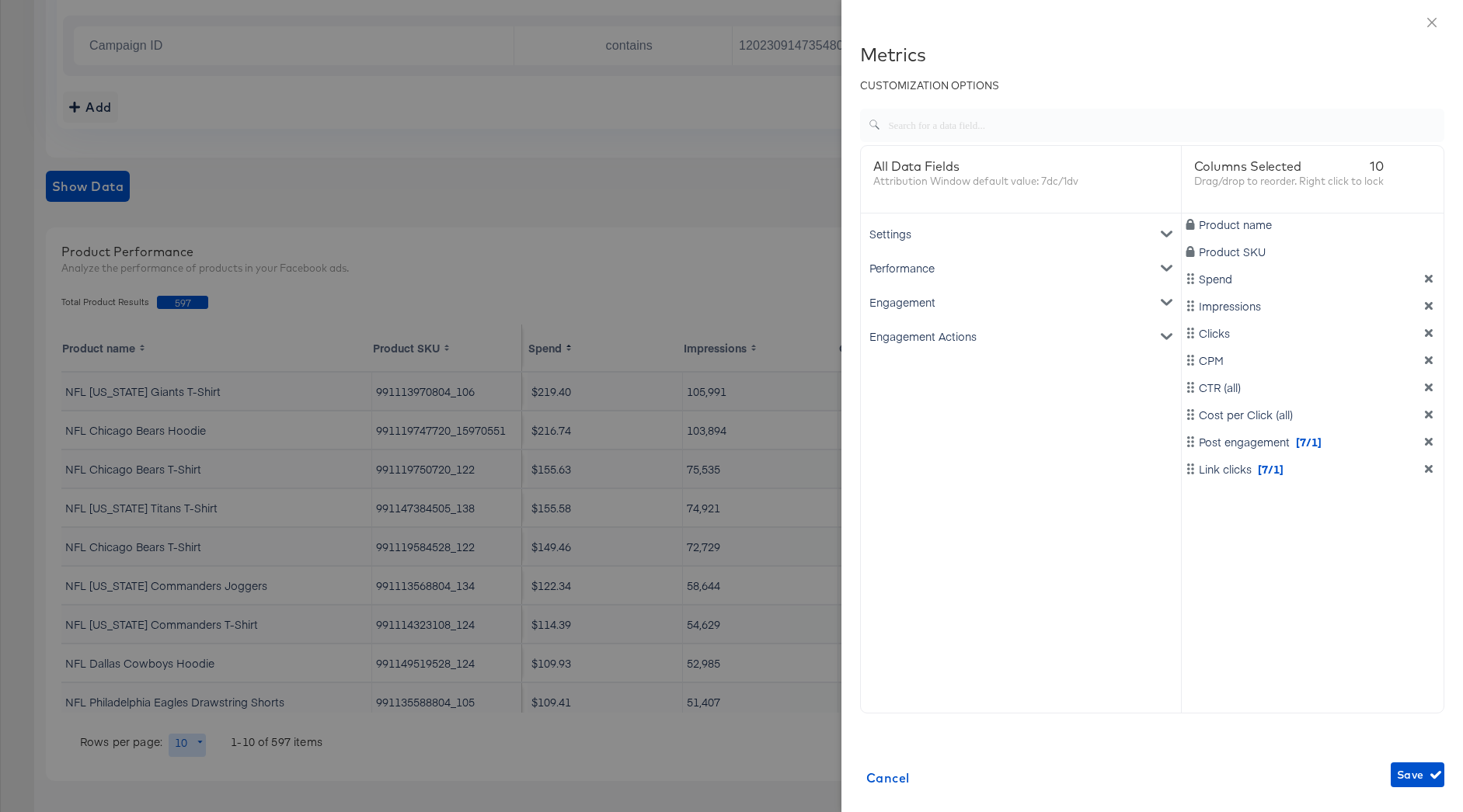
click at [1114, 242] on div "Settings" at bounding box center [1021, 234] width 314 height 34
click at [990, 335] on div "Performance" at bounding box center [1021, 335] width 314 height 34
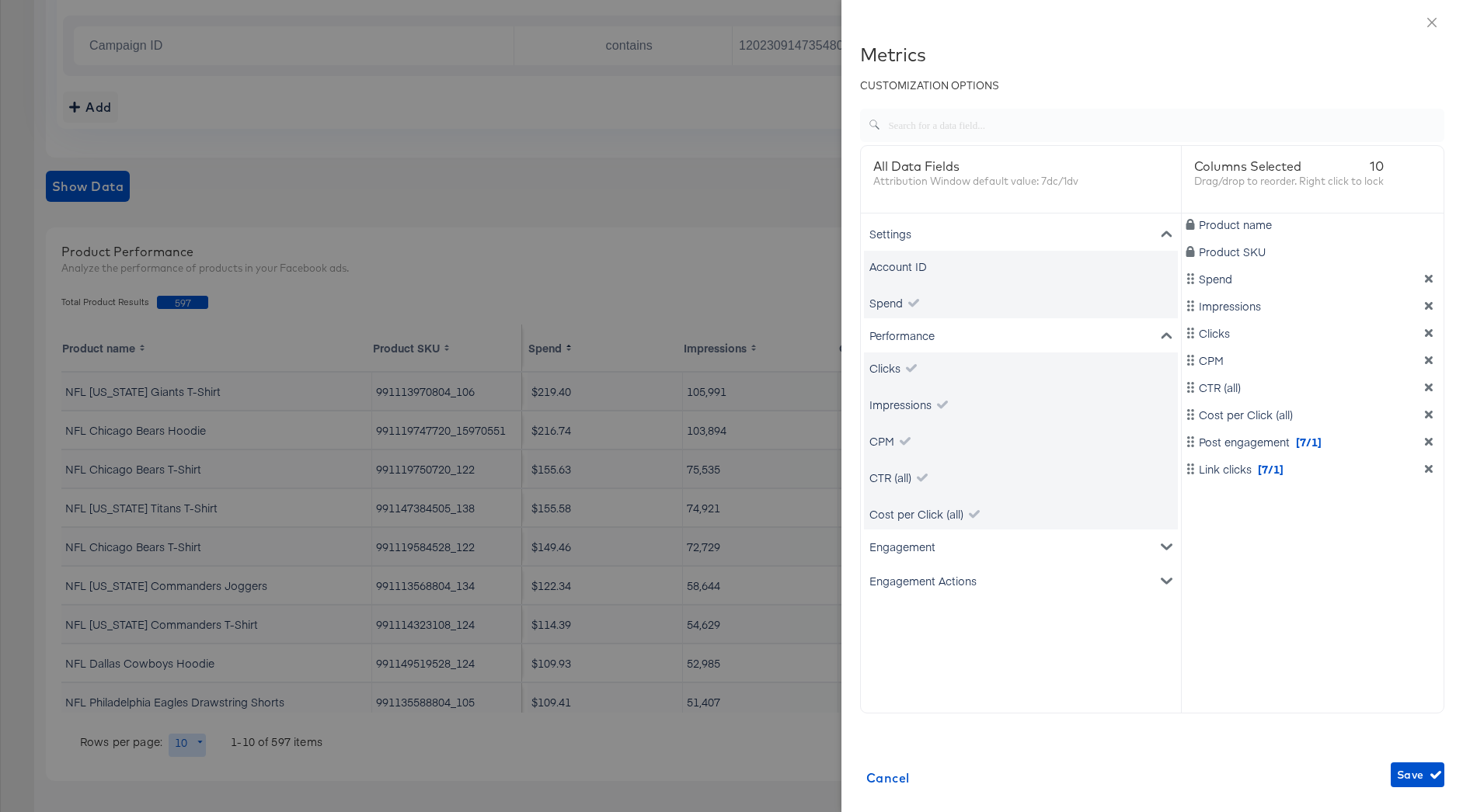
click at [1072, 236] on div "Settings" at bounding box center [1021, 234] width 314 height 34
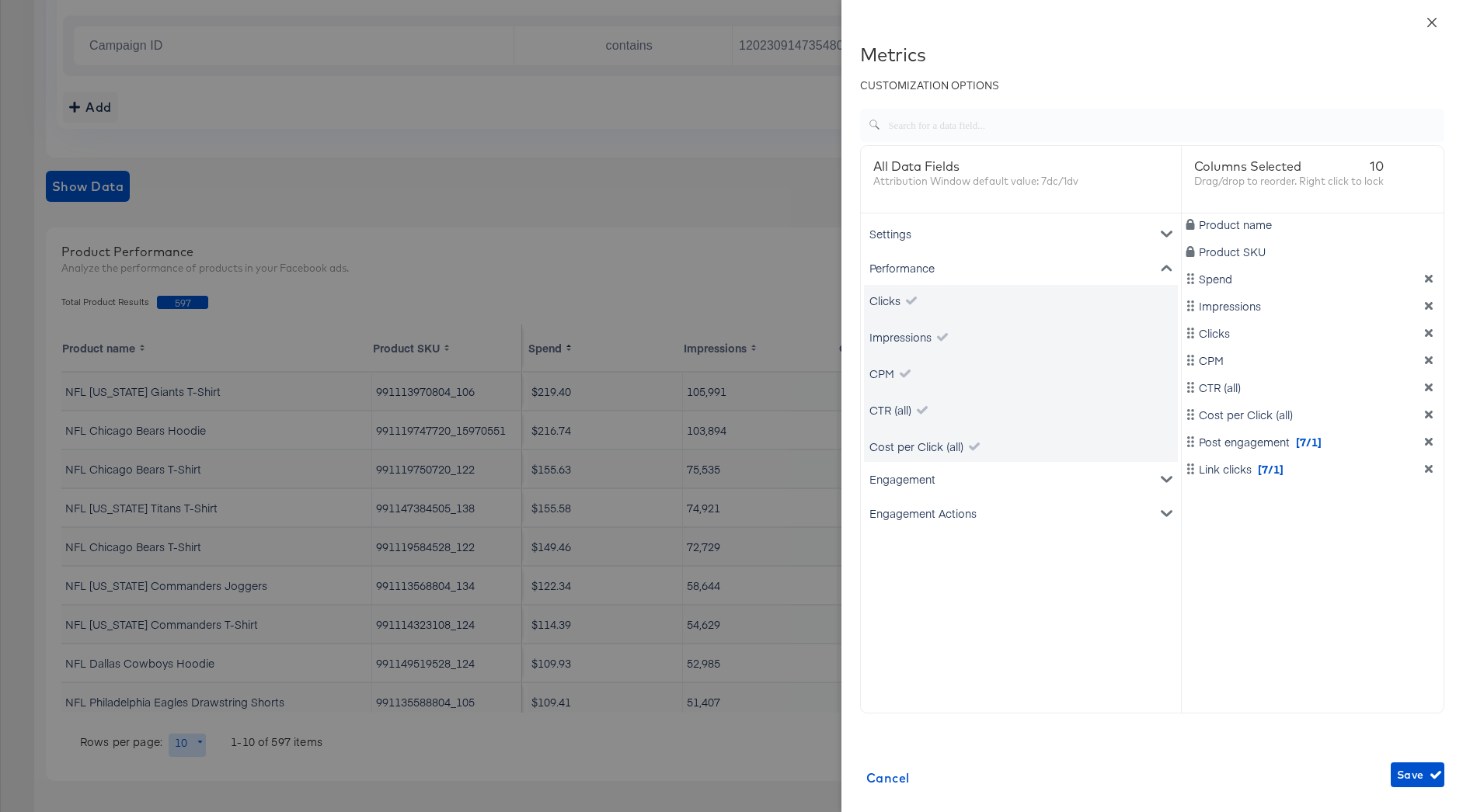
click at [1426, 18] on icon "close" at bounding box center [1432, 23] width 12 height 12
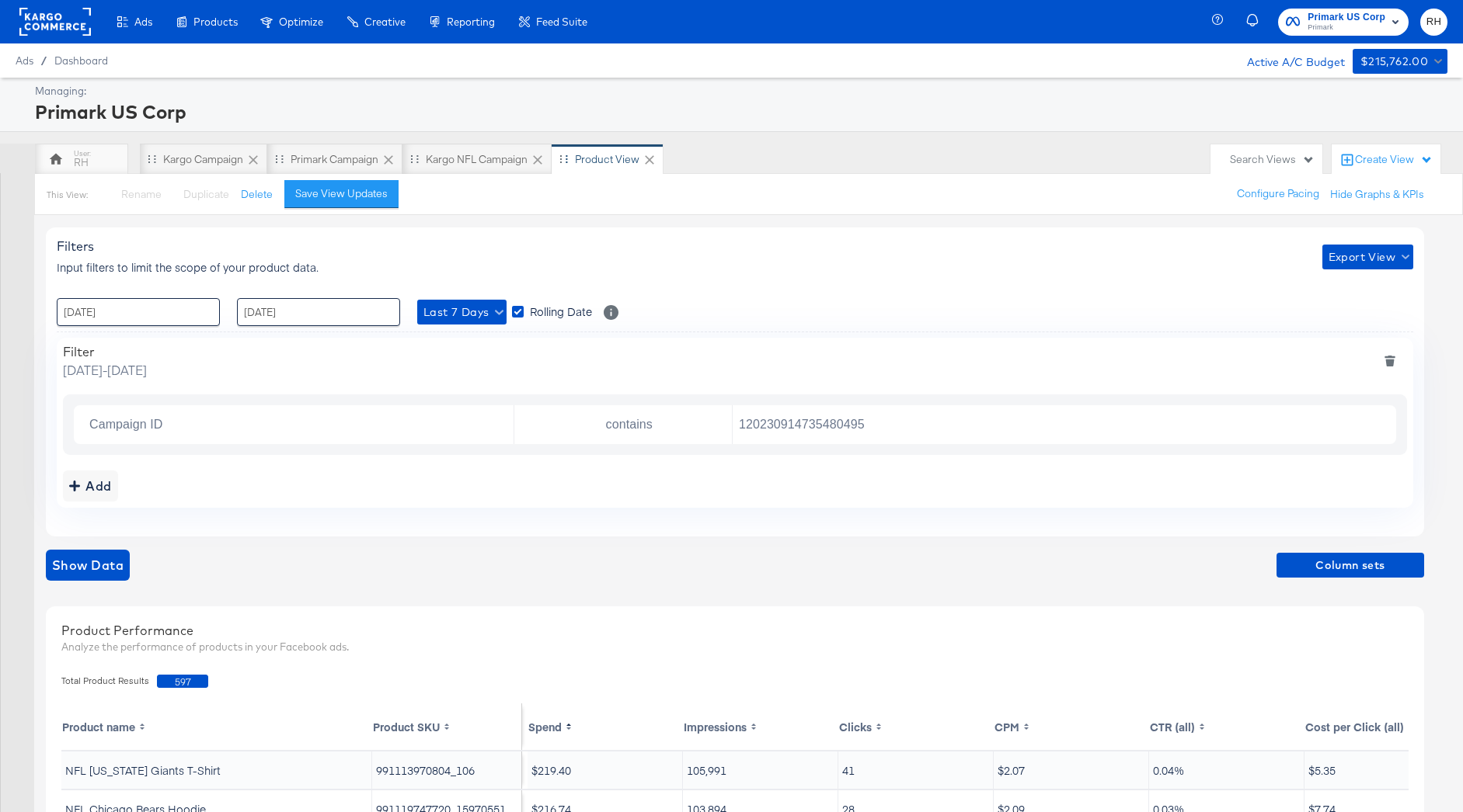
click at [602, 162] on div "Product View" at bounding box center [607, 159] width 64 height 15
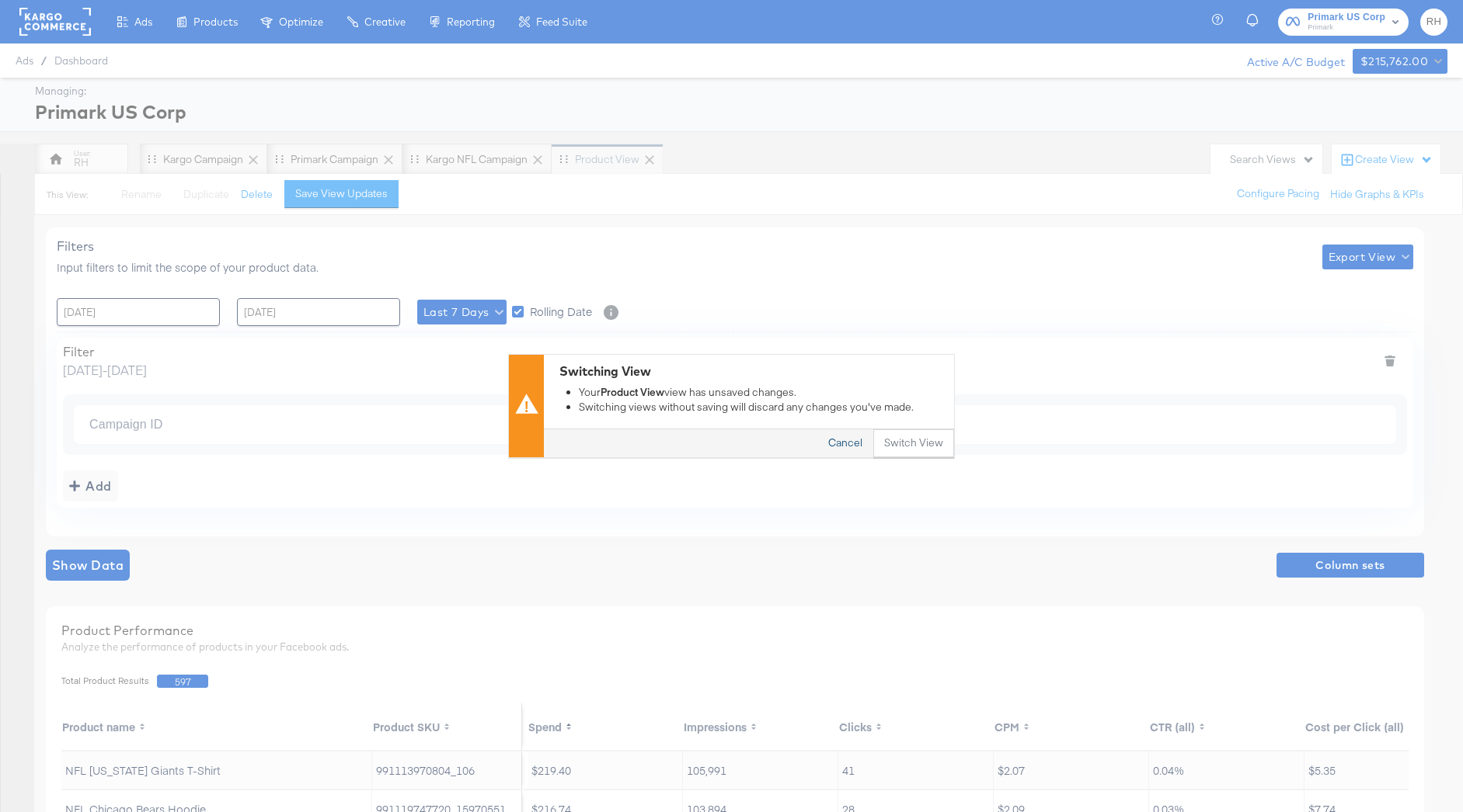
click at [840, 444] on button "Cancel" at bounding box center [846, 445] width 56 height 28
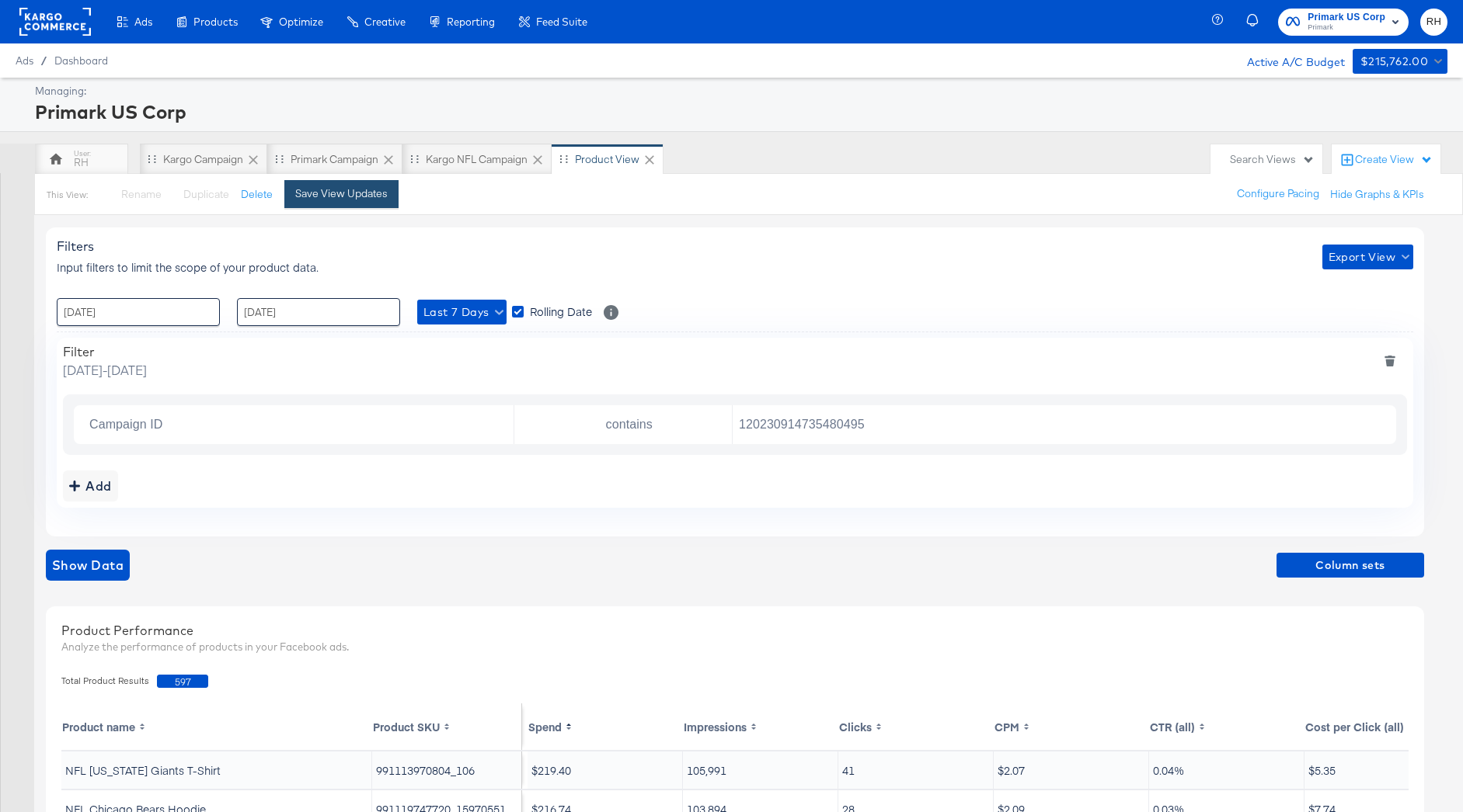
click at [381, 206] on button "Save View Updates" at bounding box center [341, 194] width 114 height 28
click at [103, 570] on span "Show Data" at bounding box center [87, 565] width 71 height 22
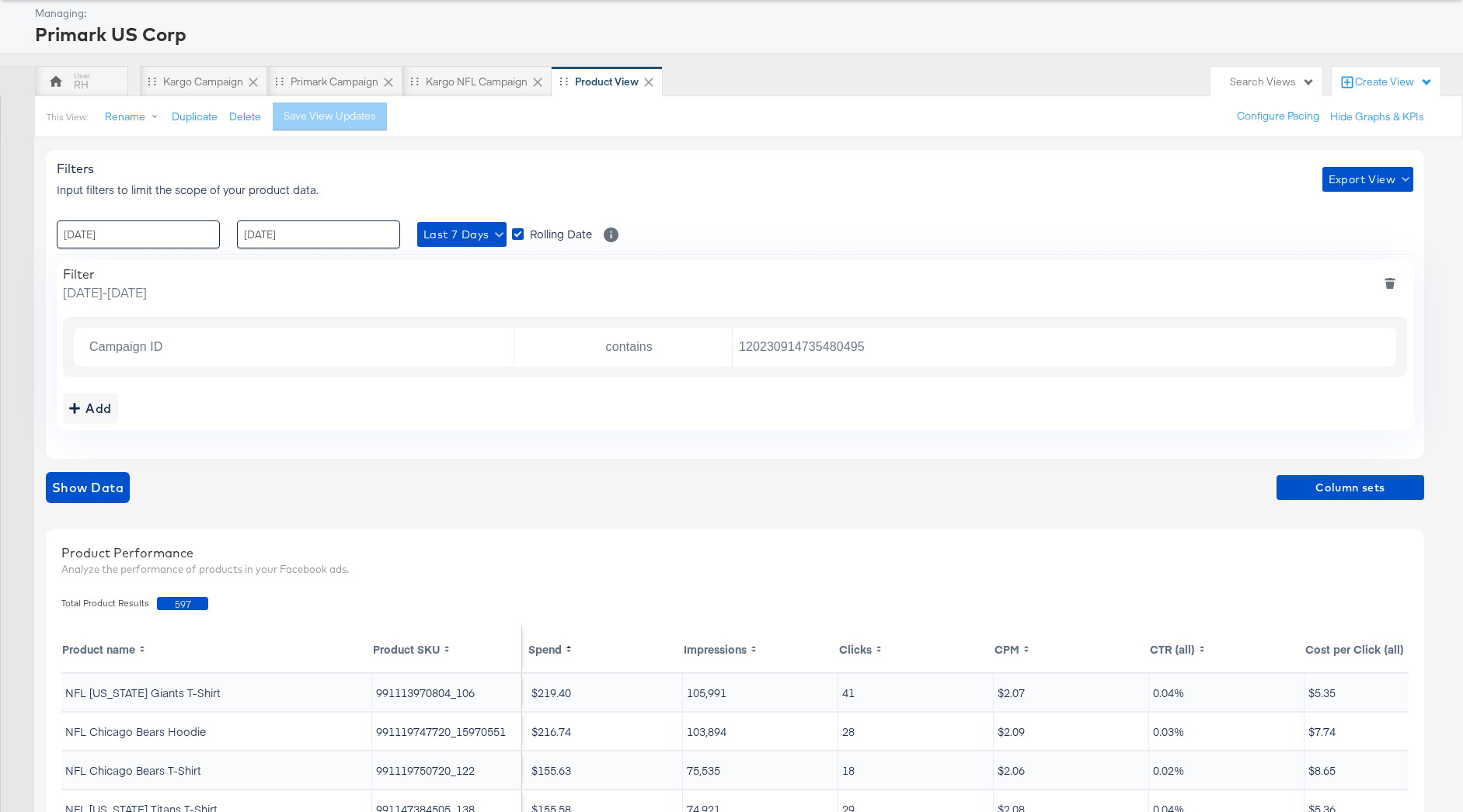
scroll to position [63, 0]
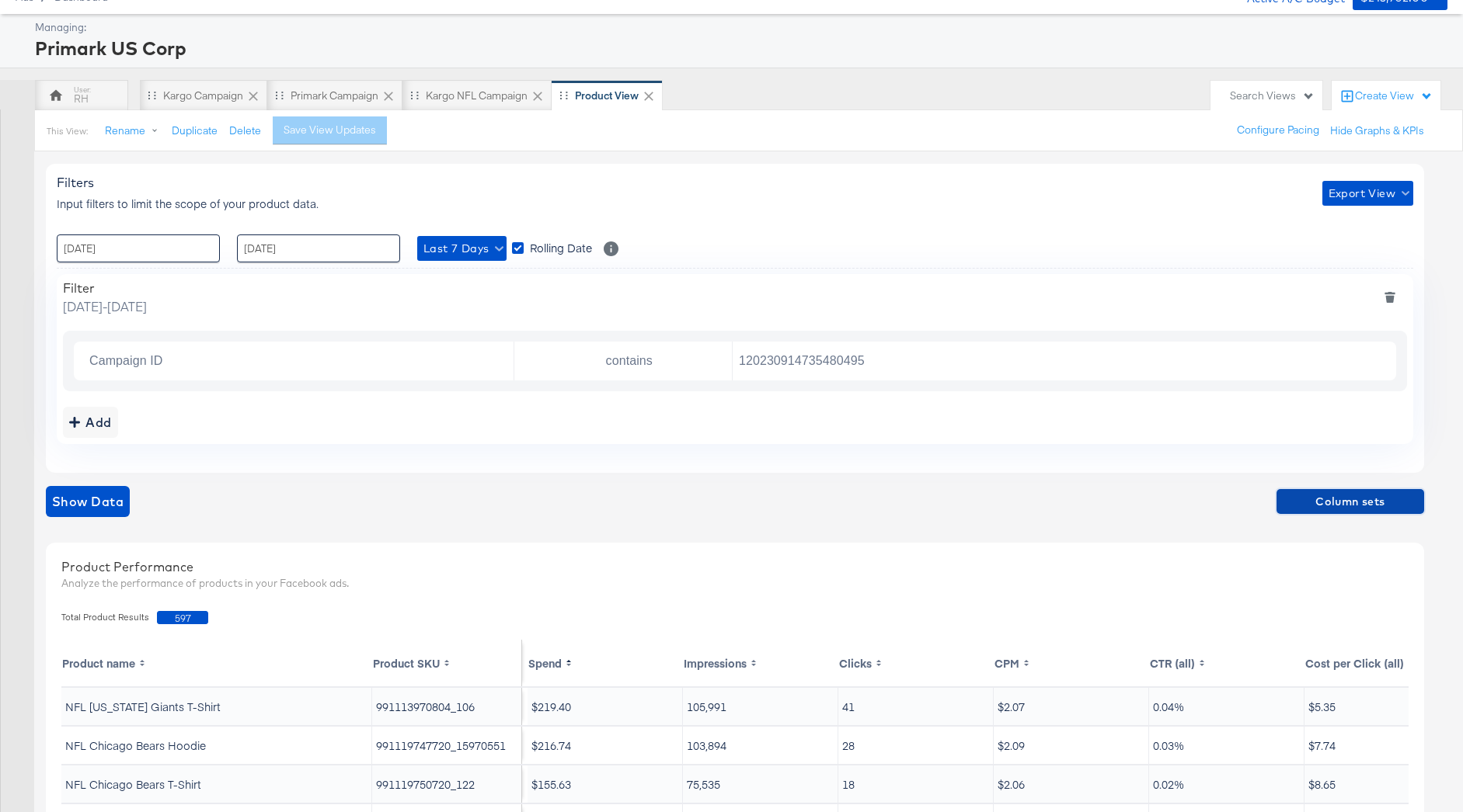
click at [1316, 504] on span "Column sets" at bounding box center [1350, 502] width 135 height 19
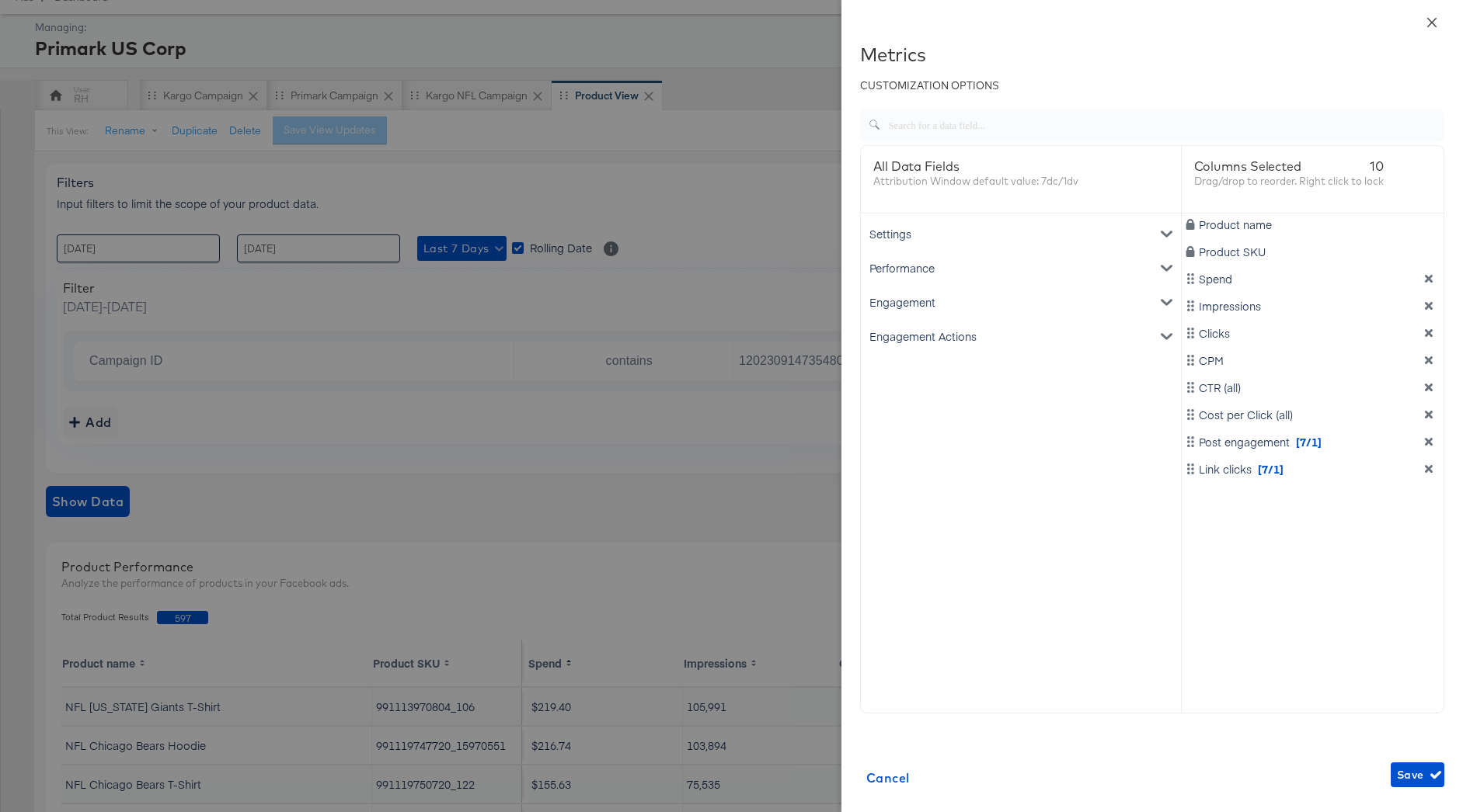
click at [1437, 18] on icon "close" at bounding box center [1432, 23] width 12 height 12
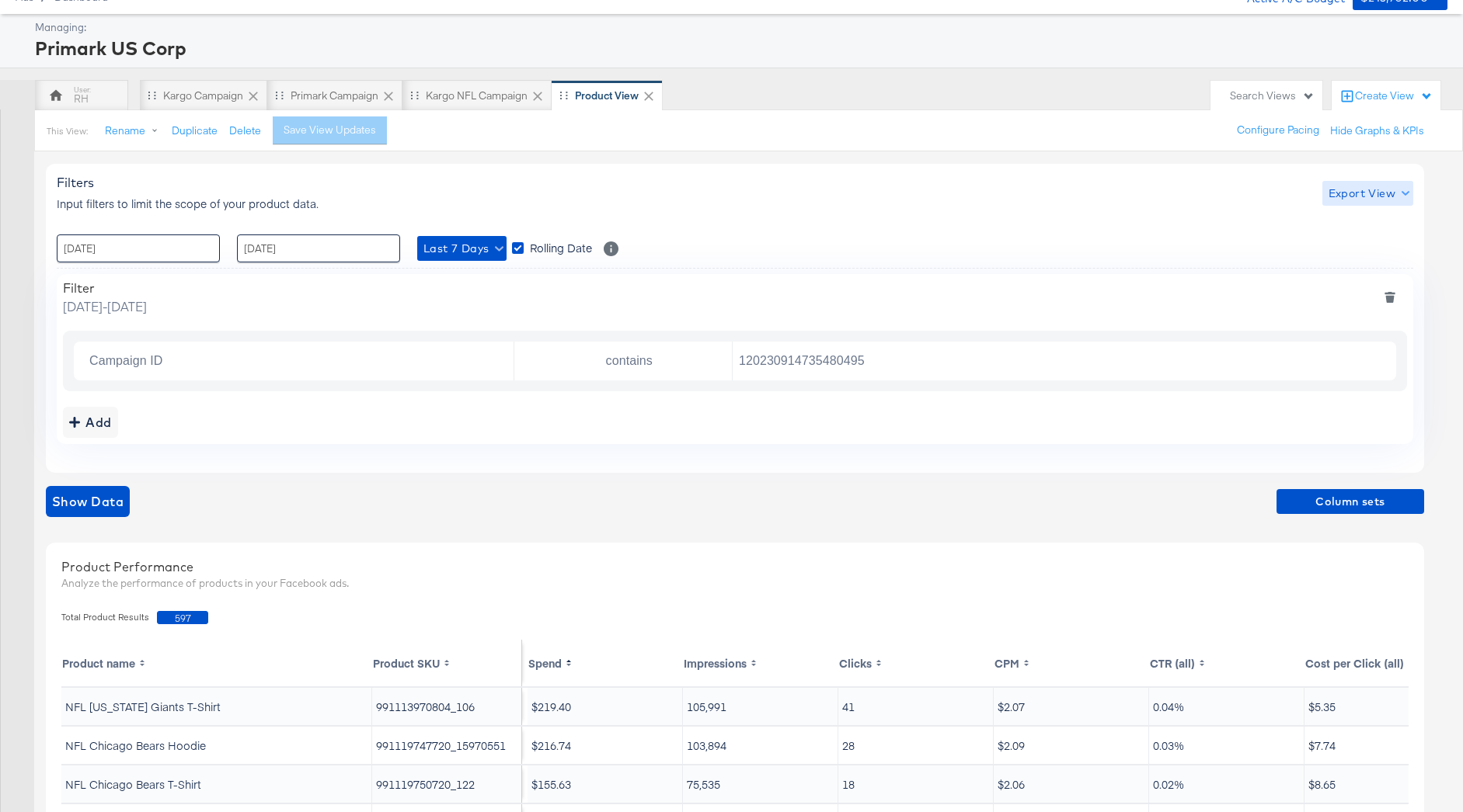
click at [1356, 182] on button "Export View" at bounding box center [1367, 193] width 91 height 25
click at [1359, 257] on span "Bulk Export" at bounding box center [1364, 258] width 61 height 33
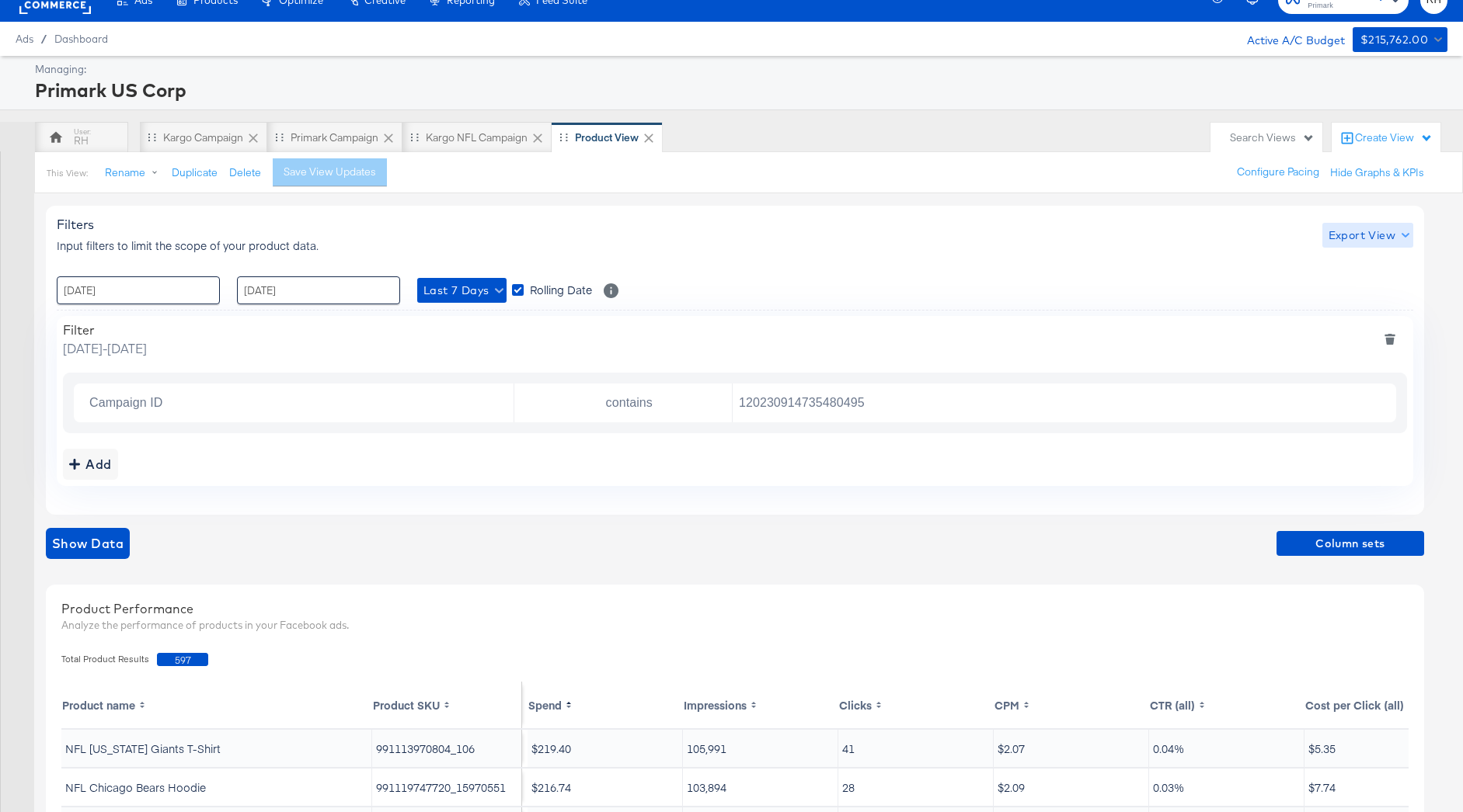
scroll to position [0, 0]
